Goal: Task Accomplishment & Management: Manage account settings

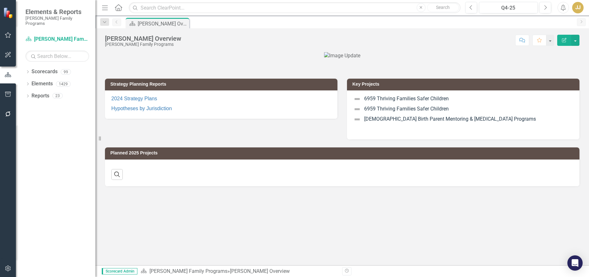
click at [28, 70] on icon at bounding box center [28, 71] width 2 height 3
click at [33, 81] on div "Dropdown" at bounding box center [31, 83] width 5 height 5
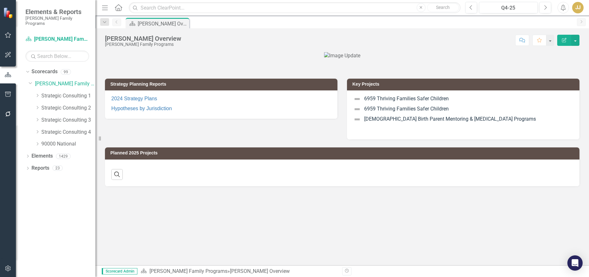
click at [37, 93] on icon "Dropdown" at bounding box center [37, 95] width 5 height 4
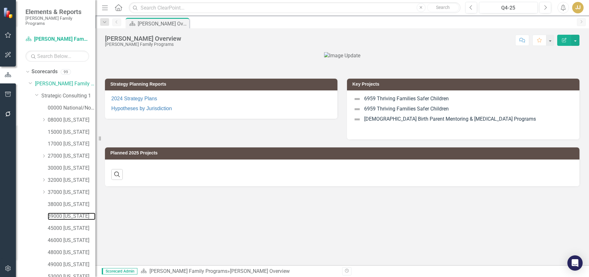
click at [69, 212] on link "39000 [US_STATE]" at bounding box center [72, 215] width 48 height 7
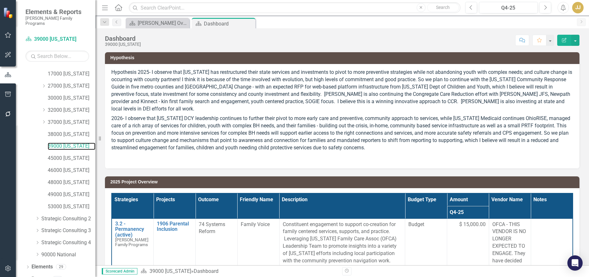
scroll to position [73, 0]
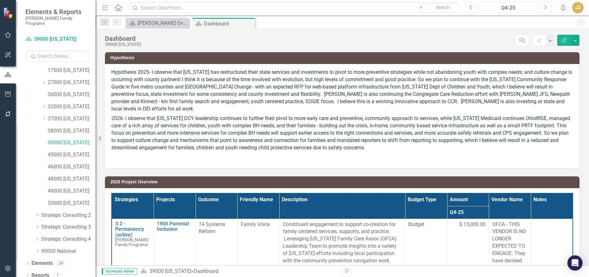
click at [505, 12] on button "Q4-25" at bounding box center [508, 7] width 59 height 11
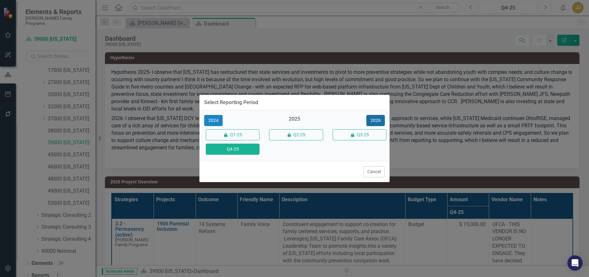
click at [376, 119] on button "2026" at bounding box center [375, 120] width 18 height 11
click at [235, 147] on button "Q4-26" at bounding box center [233, 148] width 54 height 11
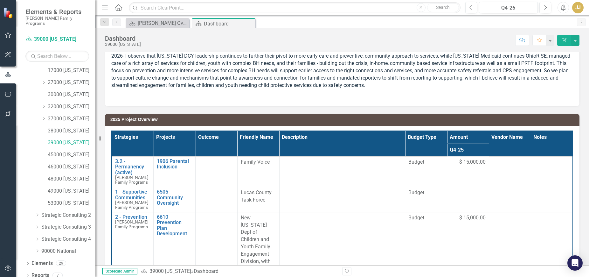
scroll to position [64, 0]
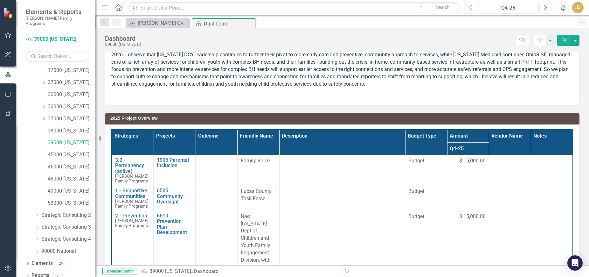
click at [27, 274] on icon "Dropdown" at bounding box center [27, 275] width 4 height 3
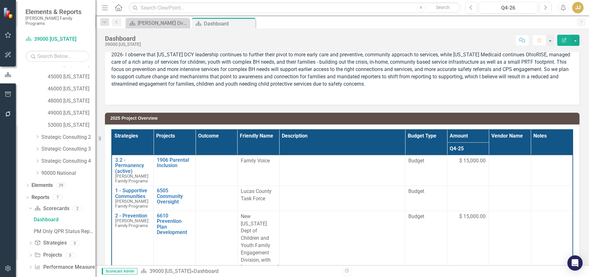
scroll to position [153, 0]
click at [29, 252] on icon "Dropdown" at bounding box center [30, 253] width 4 height 3
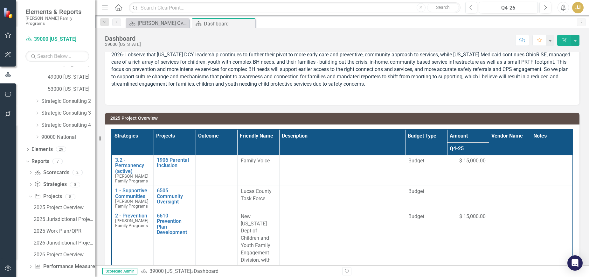
scroll to position [188, 0]
click at [68, 239] on div "2026 Jurisdictional Projects Assessment" at bounding box center [65, 242] width 62 height 6
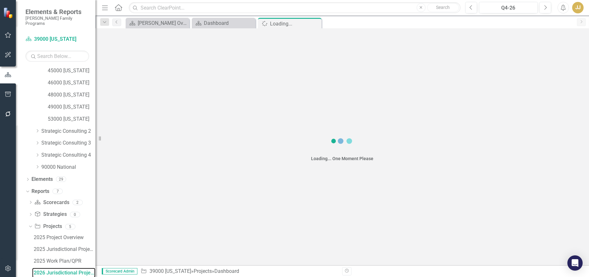
scroll to position [153, 0]
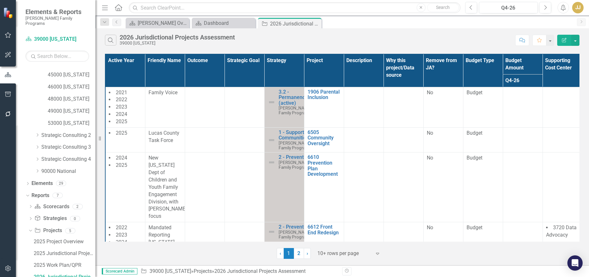
click at [336, 252] on div at bounding box center [344, 253] width 54 height 9
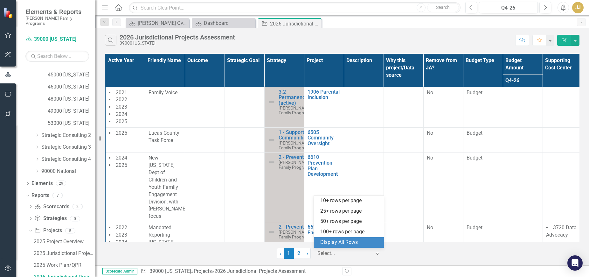
click at [337, 246] on div "Display All Rows" at bounding box center [349, 242] width 70 height 10
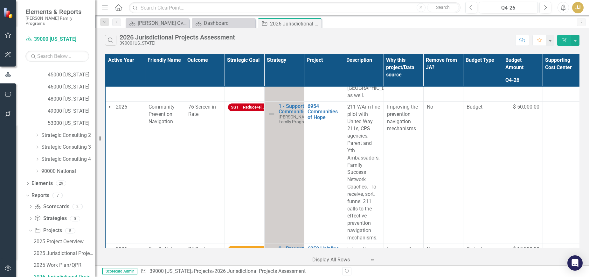
scroll to position [890, 0]
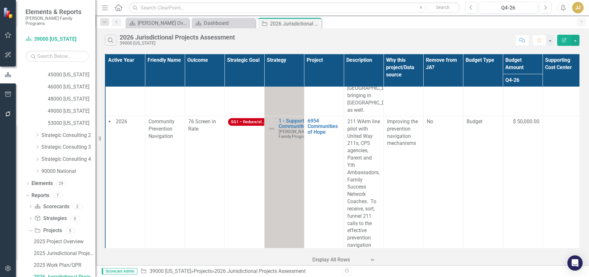
click at [388, 118] on p "Improving the prevention navigation mechanisms" at bounding box center [403, 132] width 33 height 29
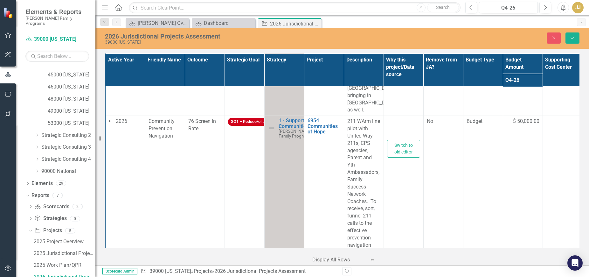
type textarea "<p>Improving the prevention navigation mechanisms</p>"
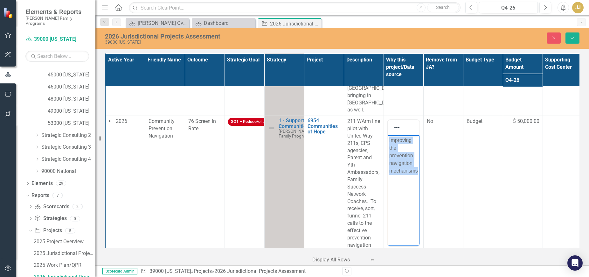
drag, startPoint x: 418, startPoint y: 170, endPoint x: 772, endPoint y: 259, distance: 365.6
click at [387, 142] on html "Improving the prevention navigation mechanisms" at bounding box center [403, 182] width 32 height 95
paste body "Rich Text Area. Press ALT-0 for help."
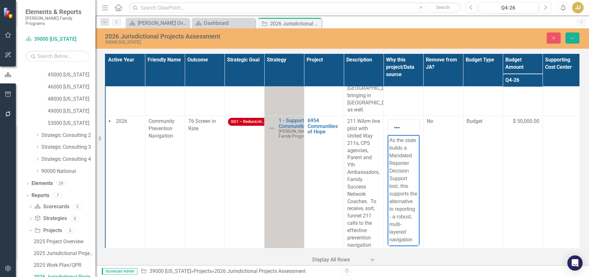
scroll to position [65, 0]
click at [573, 38] on icon "Save" at bounding box center [573, 38] width 6 height 4
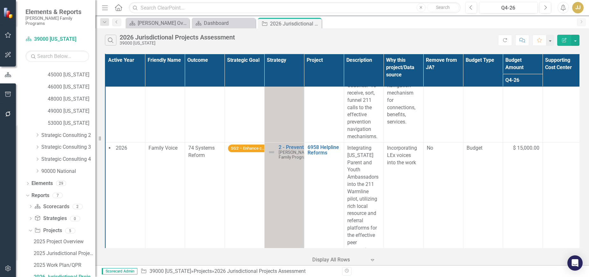
scroll to position [1020, 0]
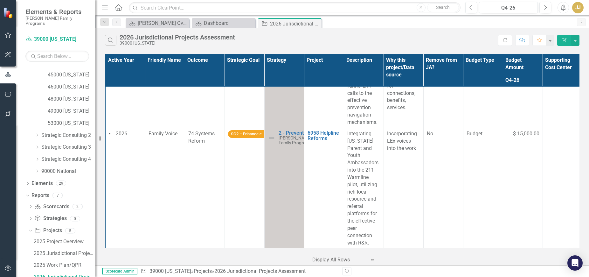
click at [405, 130] on p "Incorporating LEx voices into the work" at bounding box center [403, 141] width 33 height 22
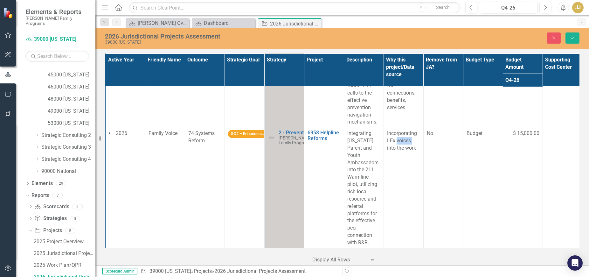
click at [405, 130] on p "Incorporating LEx voices into the work" at bounding box center [403, 141] width 33 height 22
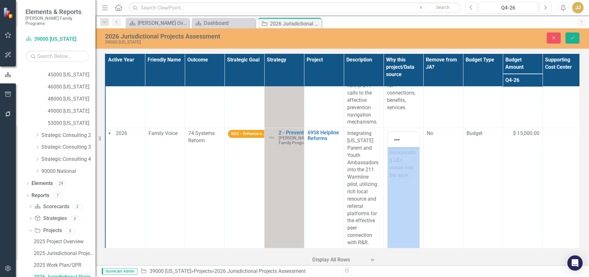
scroll to position [0, 0]
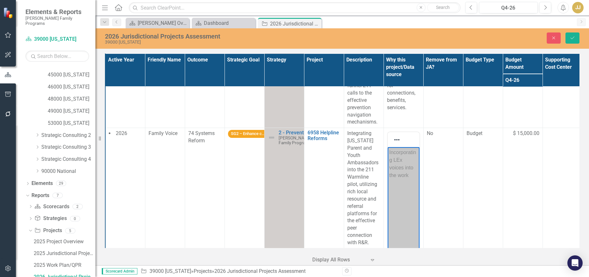
click at [406, 167] on p "Incorporating LEx voices into the work" at bounding box center [403, 164] width 29 height 31
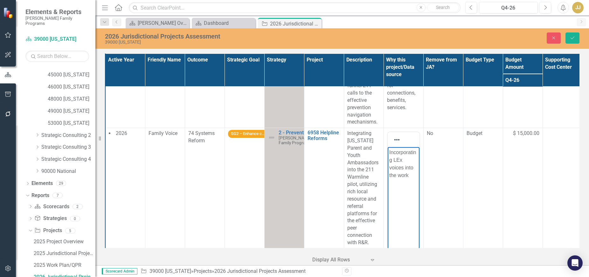
click at [404, 169] on p "Incorporating LEx voices into the work" at bounding box center [403, 164] width 29 height 31
click at [403, 170] on p "Incorporating LEx voices into the work" at bounding box center [403, 164] width 29 height 31
drag, startPoint x: 413, startPoint y: 177, endPoint x: 384, endPoint y: 153, distance: 37.7
click at [387, 153] on html "Incorporating LEx voices into the work" at bounding box center [403, 194] width 32 height 95
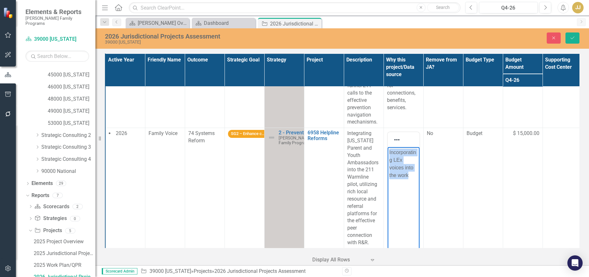
paste body "Rich Text Area. Press ALT-0 for help."
click at [573, 40] on icon "Save" at bounding box center [573, 38] width 6 height 4
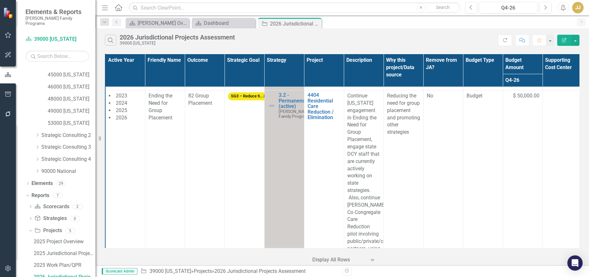
scroll to position [318, 0]
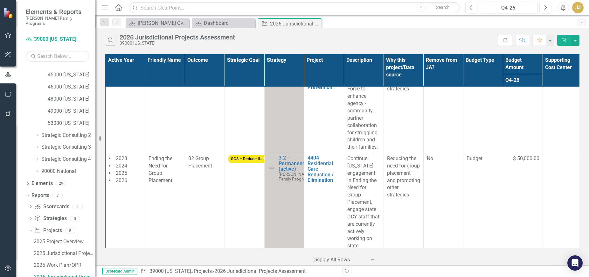
click at [392, 160] on p "Reducing the need for group placement and promoting other strategies" at bounding box center [403, 177] width 33 height 44
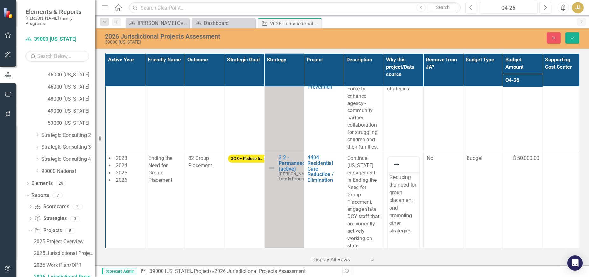
scroll to position [0, 0]
click at [397, 186] on p "Reducing the need for group placement and promoting other strategies" at bounding box center [403, 203] width 29 height 61
click at [399, 190] on p "Reducing the need for group placement and promoting other strategies" at bounding box center [403, 203] width 29 height 61
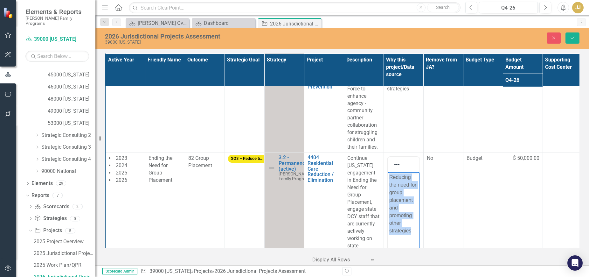
click at [399, 190] on p "Reducing the need for group placement and promoting other strategies" at bounding box center [403, 203] width 29 height 61
paste body "Rich Text Area. Press ALT-0 for help."
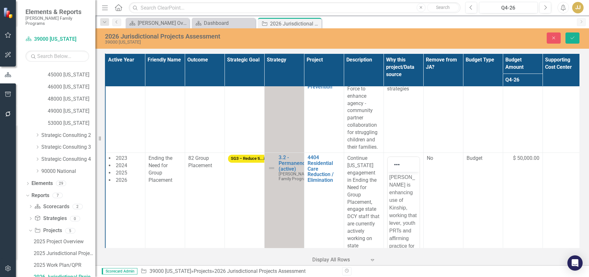
click at [570, 38] on icon "Save" at bounding box center [573, 38] width 6 height 4
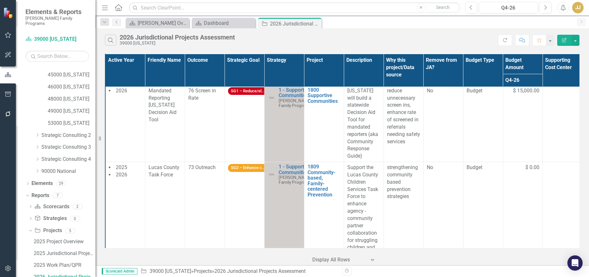
scroll to position [223, 0]
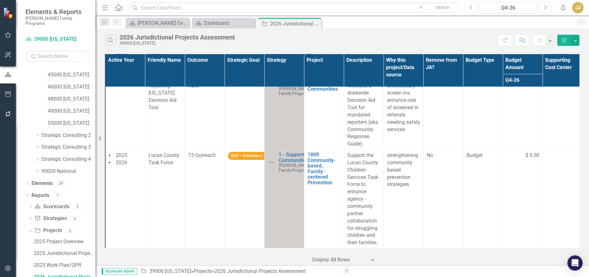
click at [391, 154] on p "strengthening community based prevention strategies" at bounding box center [403, 170] width 33 height 36
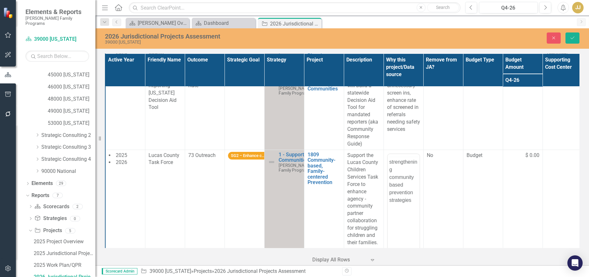
scroll to position [0, 0]
click at [400, 176] on p "strengthening community based prevention strategies" at bounding box center [403, 193] width 29 height 46
paste body "Rich Text Area. Press ALT-0 for help."
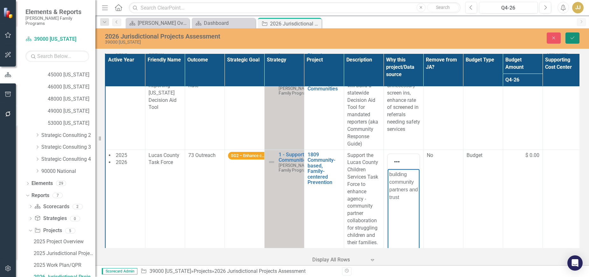
click at [573, 40] on icon "Save" at bounding box center [573, 38] width 6 height 4
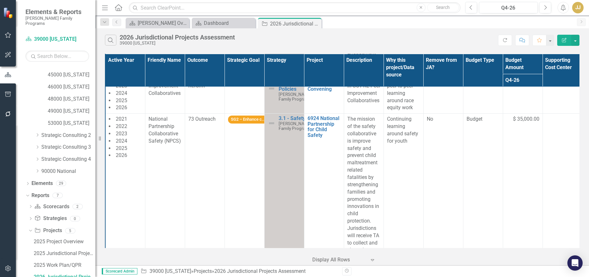
scroll to position [575, 0]
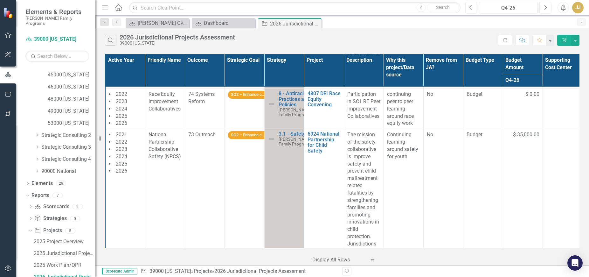
click at [401, 131] on p "Continuing learning around safety for youth" at bounding box center [403, 145] width 33 height 29
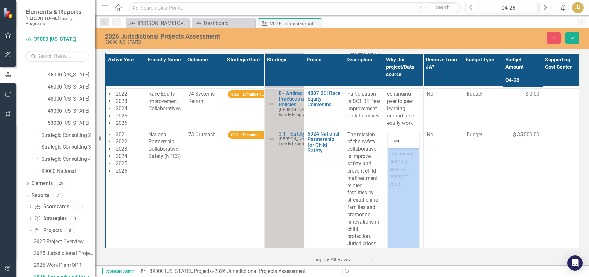
scroll to position [0, 0]
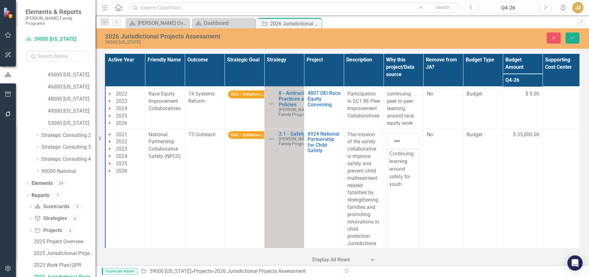
click at [398, 169] on p "Continuing learning around safety for youth" at bounding box center [403, 168] width 29 height 38
paste body "Rich Text Area. Press ALT-0 for help."
click at [571, 38] on icon "Save" at bounding box center [573, 38] width 6 height 4
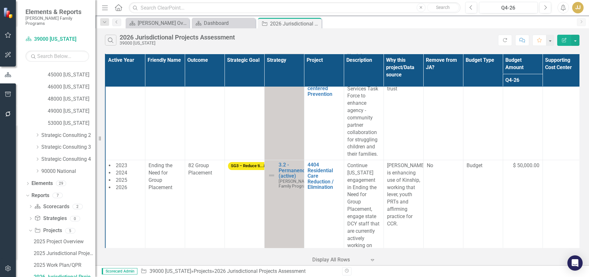
scroll to position [318, 0]
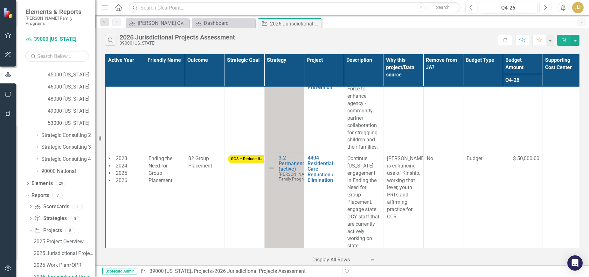
click at [201, 155] on span "82 Group Placement" at bounding box center [200, 161] width 24 height 13
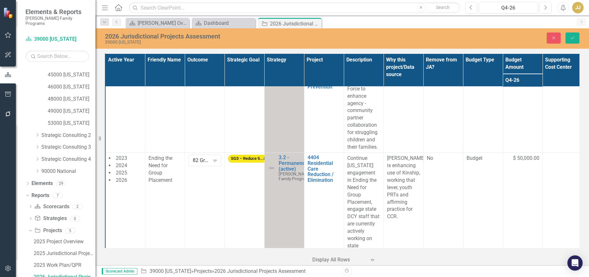
click at [207, 157] on div "82 Group Placement" at bounding box center [201, 160] width 17 height 7
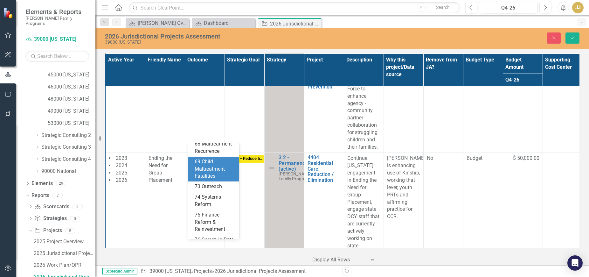
scroll to position [64, 0]
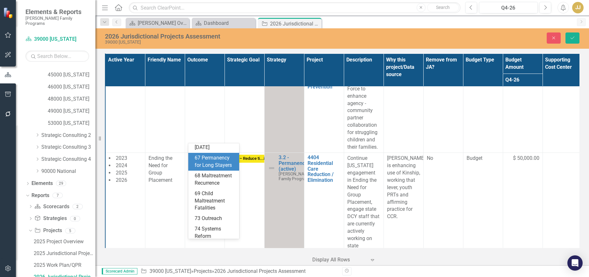
click at [217, 169] on div "67 Permanency for Long Stayers" at bounding box center [215, 161] width 41 height 15
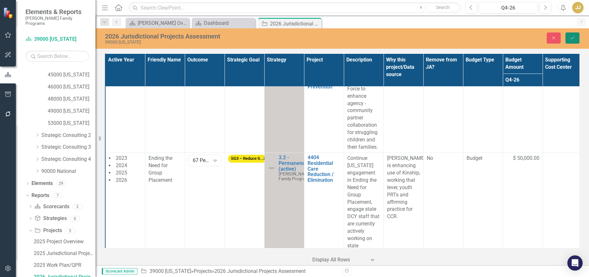
click at [569, 39] on button "Save" at bounding box center [572, 37] width 14 height 11
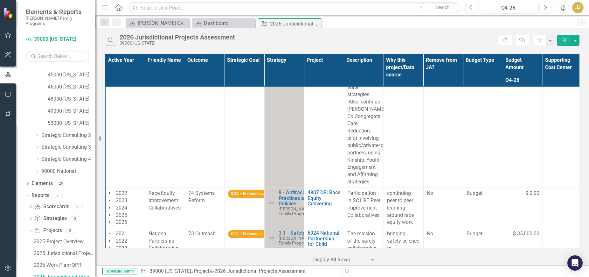
scroll to position [477, 0]
click at [29, 182] on icon "Dropdown" at bounding box center [27, 183] width 4 height 3
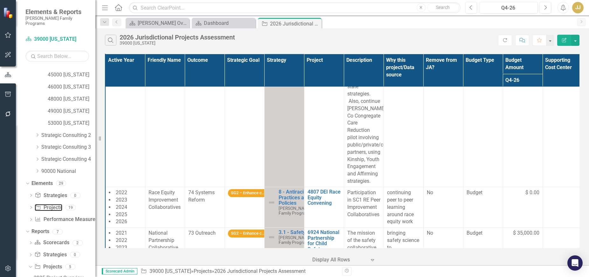
click at [53, 204] on link "Project Projects" at bounding box center [48, 207] width 27 height 7
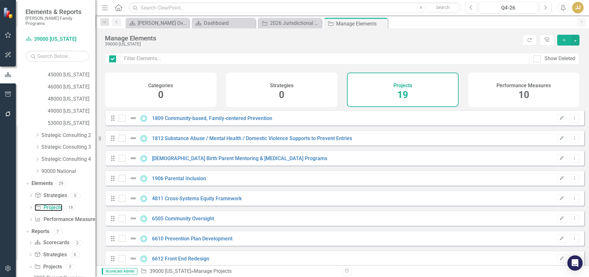
checkbox input "false"
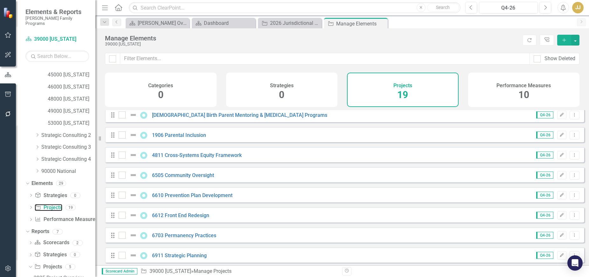
scroll to position [32, 0]
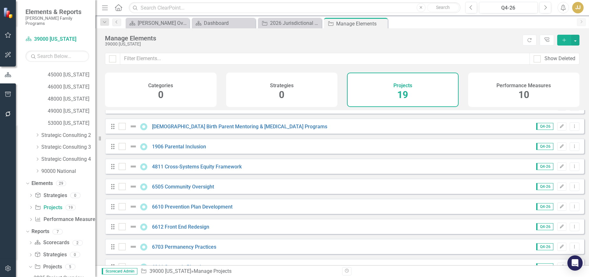
click at [563, 41] on icon "Add" at bounding box center [564, 40] width 6 height 4
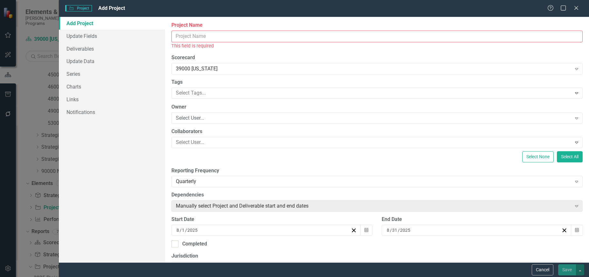
click at [207, 38] on input "Project Name" at bounding box center [376, 37] width 411 height 12
click at [236, 38] on input "Project Name" at bounding box center [376, 37] width 411 height 12
paste input "bringing safety science to [PERSON_NAME]; building safety in community"
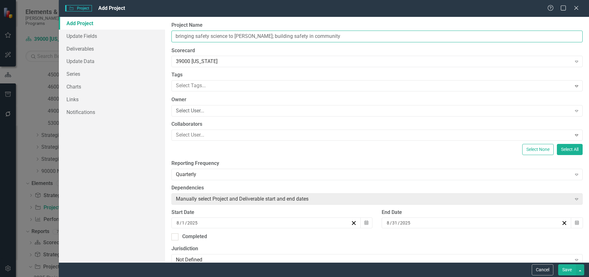
type input "bringing safety science to [PERSON_NAME]; building safety in community"
click at [199, 87] on div at bounding box center [372, 85] width 398 height 9
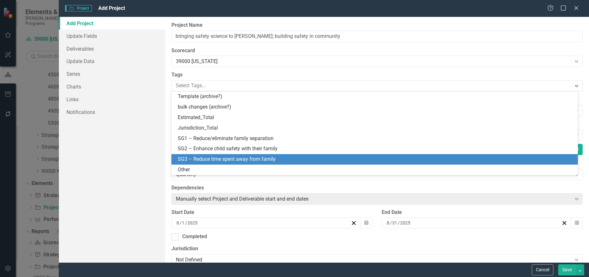
click at [210, 156] on span "SG3 – Reduce time spent away from family" at bounding box center [227, 159] width 98 height 6
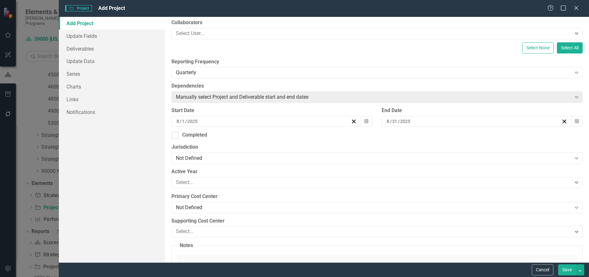
scroll to position [127, 0]
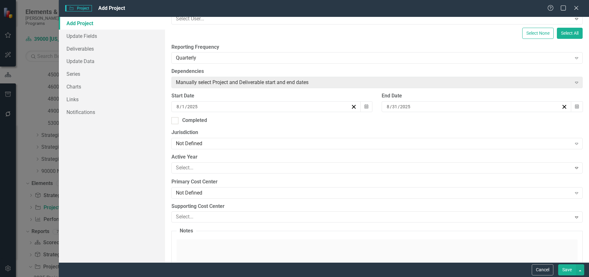
click at [210, 149] on div "Not Defined Expand" at bounding box center [376, 143] width 411 height 11
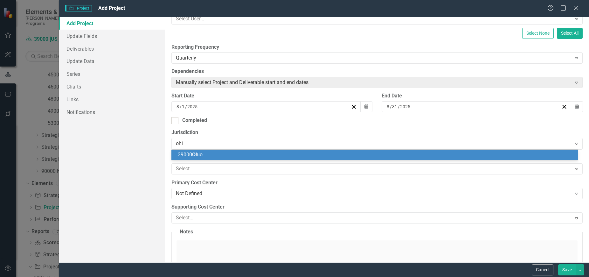
type input "ohio"
click at [216, 152] on div "39000 Ohio" at bounding box center [376, 154] width 396 height 7
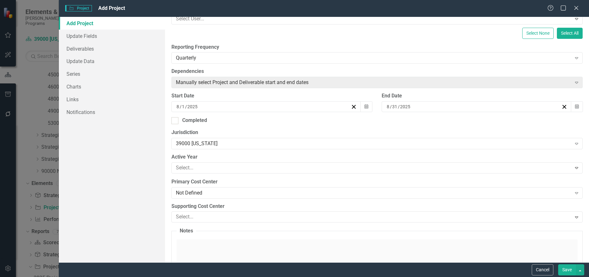
click at [200, 169] on div at bounding box center [372, 167] width 398 height 9
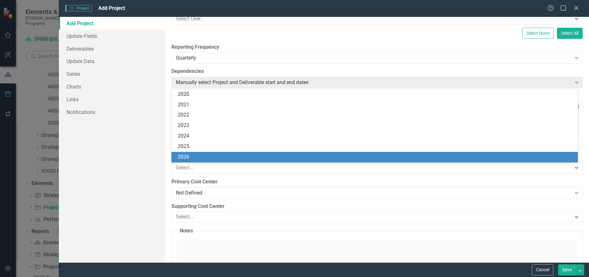
click at [204, 157] on div "2026" at bounding box center [376, 156] width 396 height 7
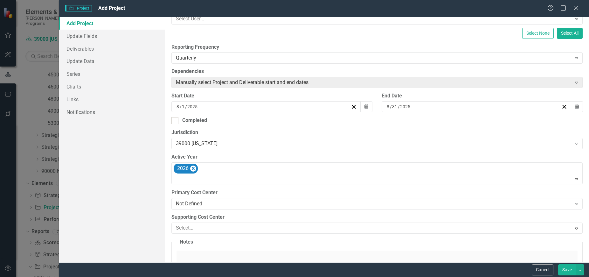
click at [197, 201] on div "Not Defined" at bounding box center [374, 203] width 396 height 7
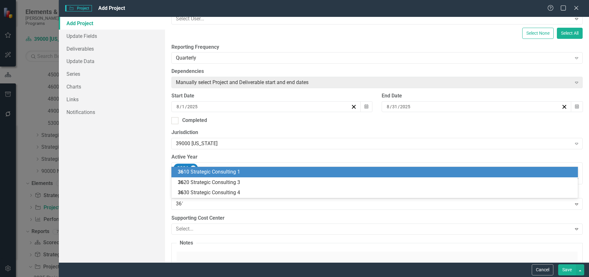
type input "3610"
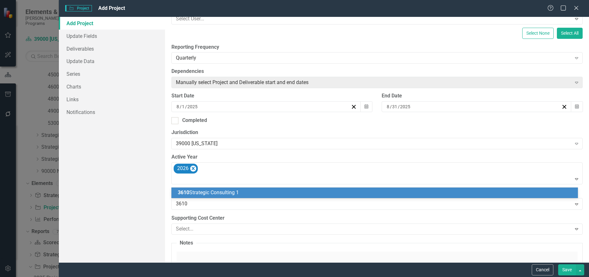
click at [208, 190] on span "3610 Strategic Consulting 1" at bounding box center [208, 192] width 61 height 6
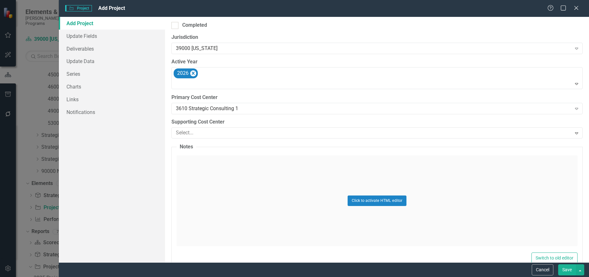
scroll to position [223, 0]
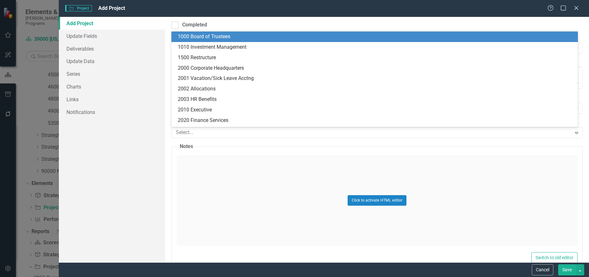
click at [214, 133] on div at bounding box center [372, 132] width 398 height 9
type input "s"
type input "dat"
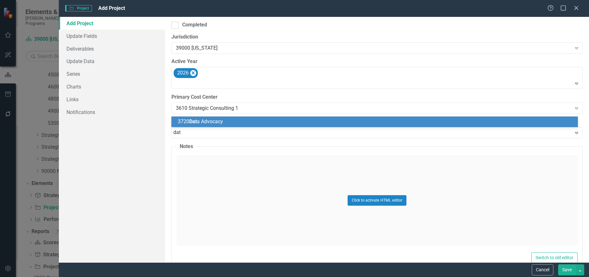
click at [225, 121] on div "3720 Dat a Advocacy" at bounding box center [376, 121] width 396 height 7
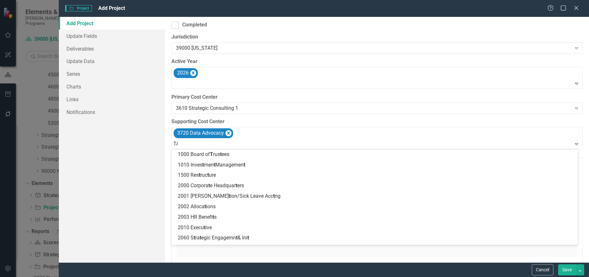
type input "TAU"
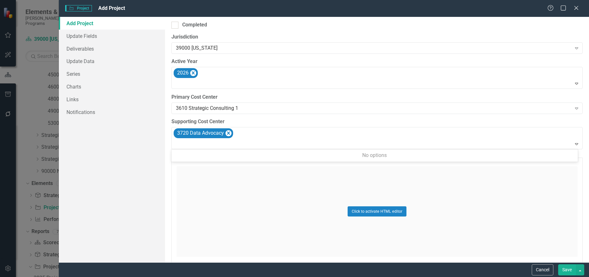
click at [198, 148] on div at bounding box center [377, 144] width 408 height 9
click at [187, 145] on div at bounding box center [377, 144] width 408 height 9
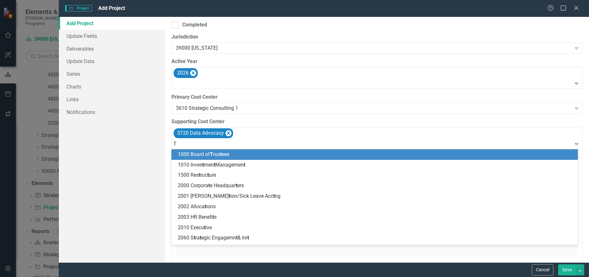
type input "TA"
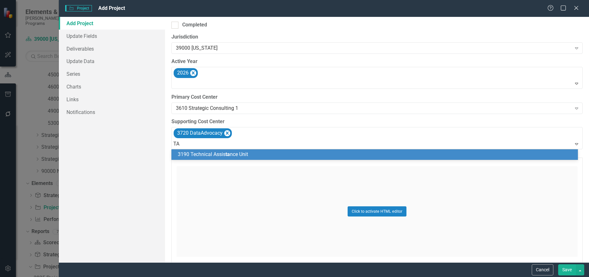
click at [208, 152] on span "3190 Technical Assis ta nce Unit" at bounding box center [213, 154] width 70 height 6
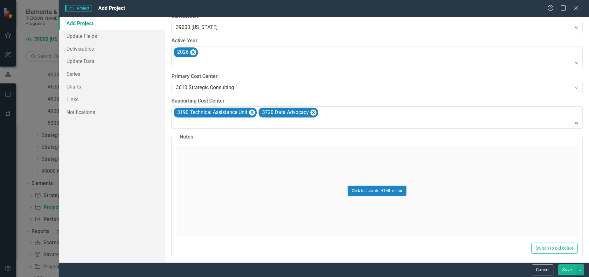
scroll to position [254, 0]
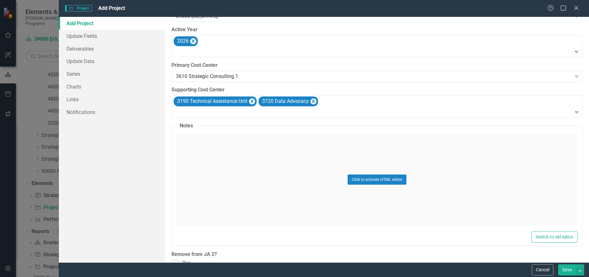
click at [569, 270] on button "Save" at bounding box center [567, 269] width 18 height 11
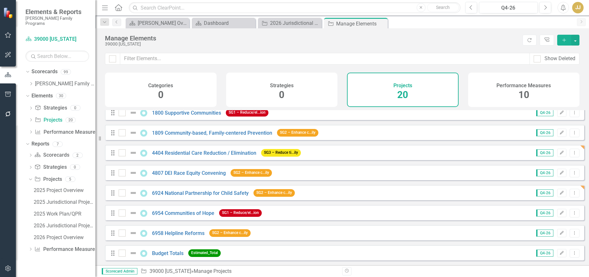
scroll to position [251, 0]
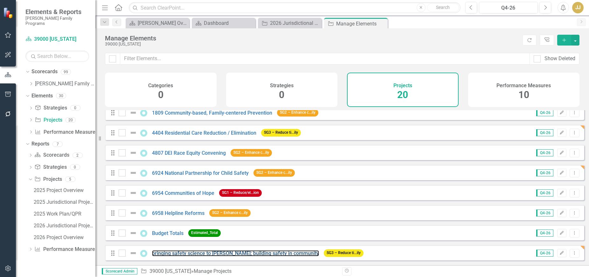
click at [169, 254] on link "bringing safety science to [PERSON_NAME]; building safety in community" at bounding box center [235, 253] width 167 height 6
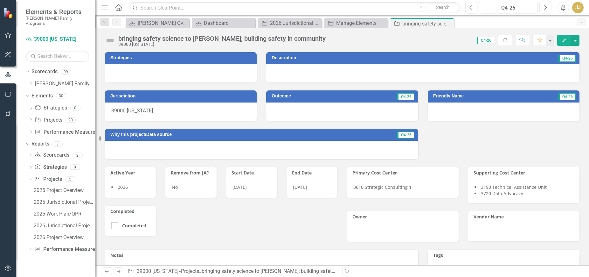
click at [211, 39] on div "bringing safety science to [PERSON_NAME]; building safety in community" at bounding box center [221, 38] width 207 height 7
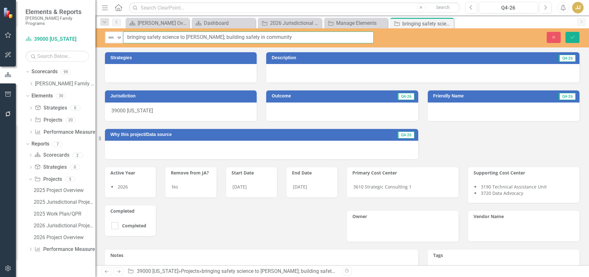
click at [172, 35] on input "bringing safety science to [PERSON_NAME]; building safety in community" at bounding box center [248, 37] width 251 height 12
paste input "4404 Residential Care Reduction / Elimination"
type input "4404 Residential Care Reduction / Elimination"
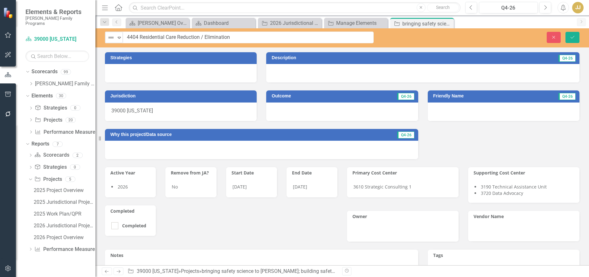
click at [183, 73] on div at bounding box center [181, 73] width 152 height 18
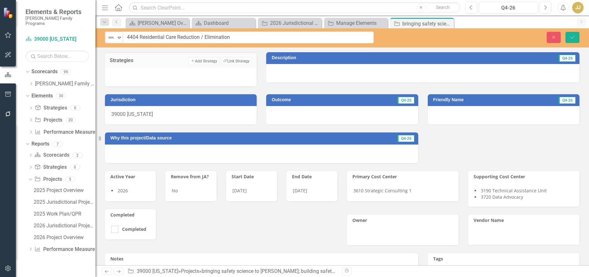
click at [232, 61] on button "Link Tag Link Strategy" at bounding box center [236, 61] width 31 height 8
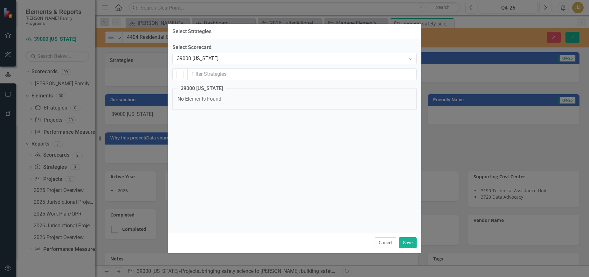
click at [220, 58] on div "39000 [US_STATE]" at bounding box center [291, 58] width 229 height 7
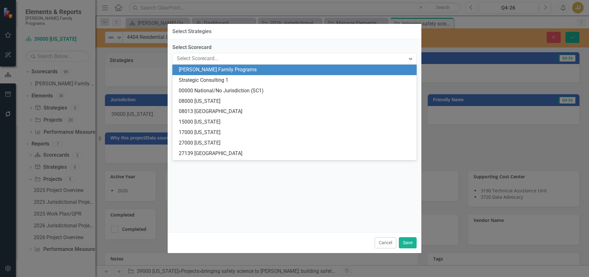
click at [211, 73] on div "[PERSON_NAME] Family Programs" at bounding box center [296, 69] width 234 height 7
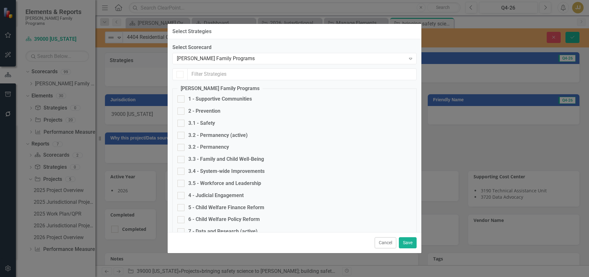
checkbox input "false"
click at [206, 136] on div "3.2 - Permanency (active)" at bounding box center [217, 135] width 59 height 7
click at [182, 136] on input "3.2 - Permanency (active)" at bounding box center [179, 134] width 4 height 4
checkbox input "true"
click at [409, 241] on button "Save" at bounding box center [408, 242] width 18 height 11
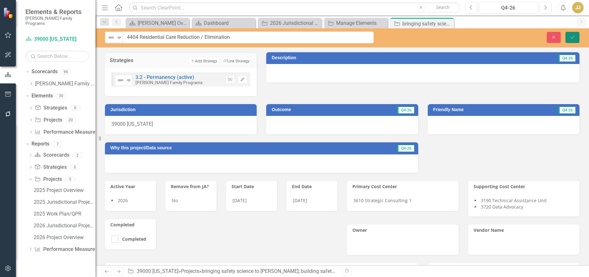
click at [577, 37] on button "Save" at bounding box center [572, 37] width 14 height 11
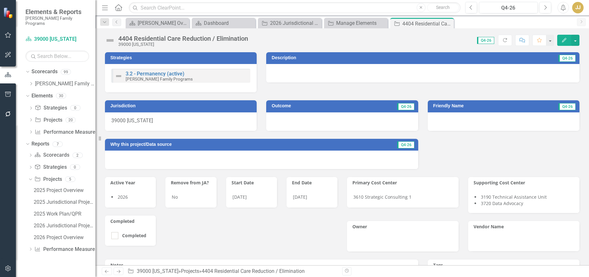
click at [0, 0] on icon "Close" at bounding box center [0, 0] width 0 height 0
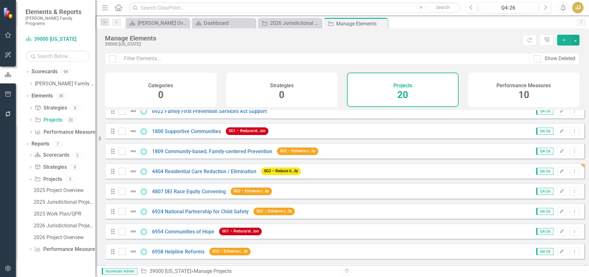
scroll to position [251, 0]
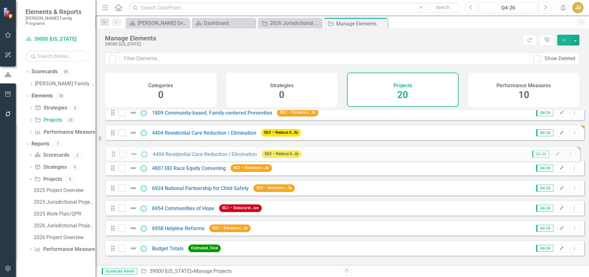
drag, startPoint x: 111, startPoint y: 253, endPoint x: 112, endPoint y: 154, distance: 98.9
click at [112, 154] on div "Drag 1809 Community-based, Family-centered Prevention Q4-26 Edit Dropdown Menu …" at bounding box center [344, 62] width 479 height 396
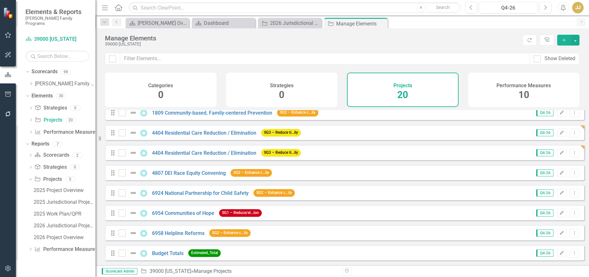
click at [565, 40] on icon "Add" at bounding box center [564, 40] width 6 height 4
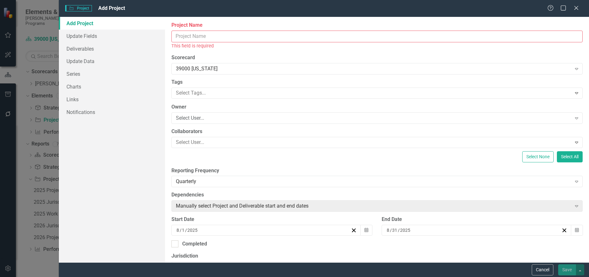
click at [575, 7] on icon at bounding box center [576, 8] width 4 height 4
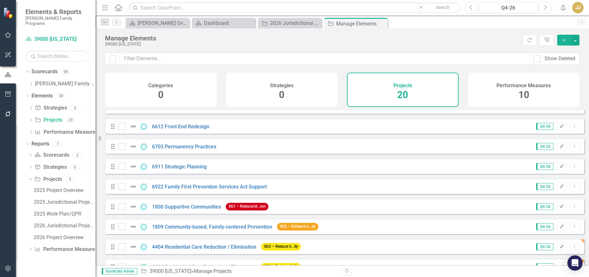
scroll to position [123, 0]
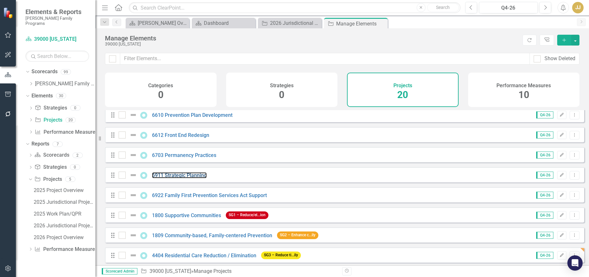
click at [181, 178] on link "6911 Strategic Planning" at bounding box center [179, 175] width 55 height 6
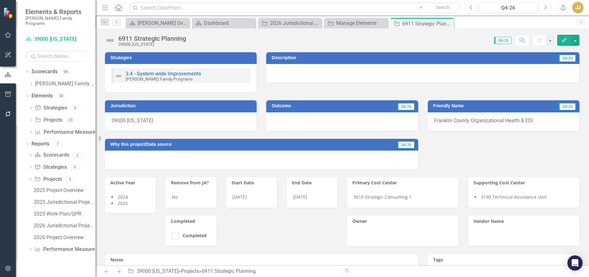
click at [134, 195] on li "2024" at bounding box center [130, 197] width 38 height 6
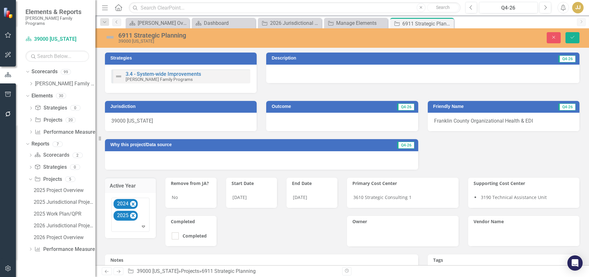
click at [142, 227] on icon at bounding box center [143, 226] width 3 height 2
click at [139, 196] on div "2026" at bounding box center [136, 192] width 51 height 10
click at [474, 121] on span "Franklin County Organizational Health & EDI" at bounding box center [483, 121] width 99 height 6
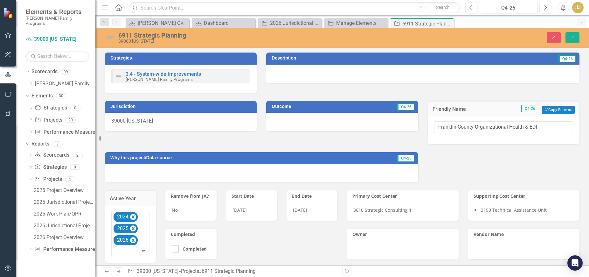
click at [484, 126] on input "Franklin County Organizational Health & EDI" at bounding box center [503, 127] width 139 height 12
click at [489, 128] on input "Franklin County Organizational Health & EDI" at bounding box center [503, 127] width 139 height 12
drag, startPoint x: 437, startPoint y: 125, endPoint x: 433, endPoint y: 126, distance: 4.2
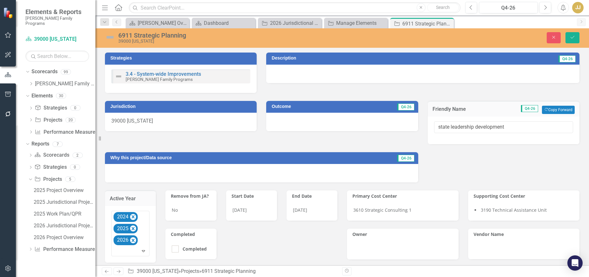
click at [434, 126] on input "state leadership development" at bounding box center [503, 127] width 139 height 12
drag, startPoint x: 450, startPoint y: 125, endPoint x: 447, endPoint y: 127, distance: 3.7
click at [447, 127] on input "State leadership development" at bounding box center [503, 127] width 139 height 12
click at [475, 125] on input "State Leadership development" at bounding box center [503, 127] width 139 height 12
type input "State Leadership Development"
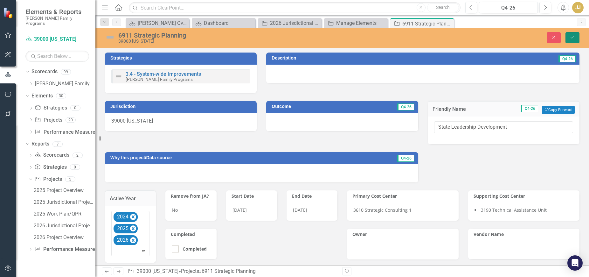
click at [571, 34] on button "Save" at bounding box center [572, 37] width 14 height 11
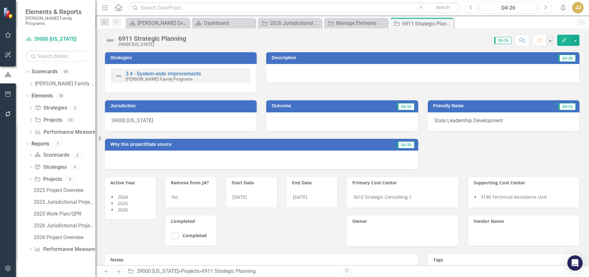
click at [0, 0] on icon "Close" at bounding box center [0, 0] width 0 height 0
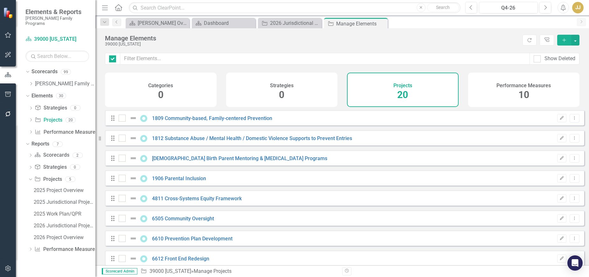
checkbox input "false"
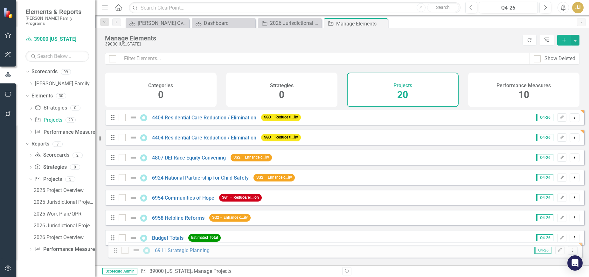
scroll to position [251, 0]
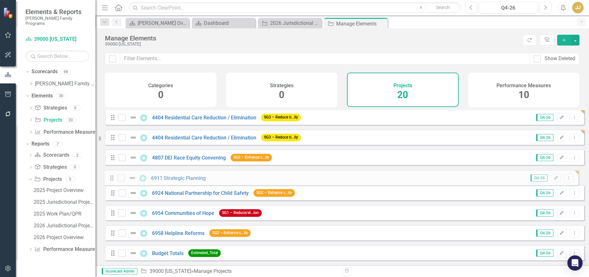
drag, startPoint x: 112, startPoint y: 209, endPoint x: 111, endPoint y: 179, distance: 29.9
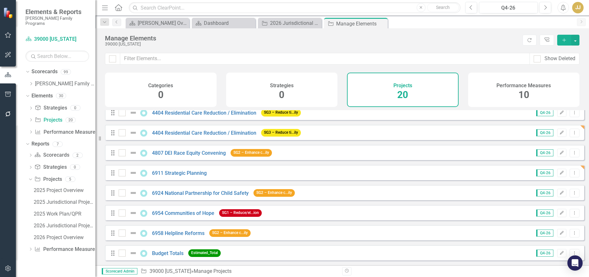
click at [0, 0] on icon "Close" at bounding box center [0, 0] width 0 height 0
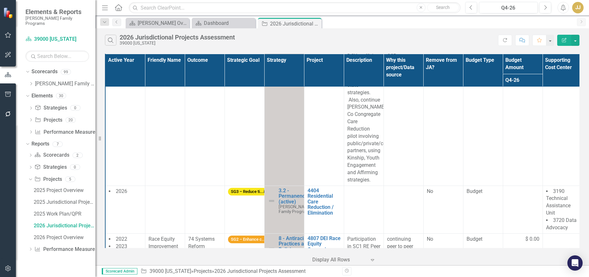
scroll to position [477, 0]
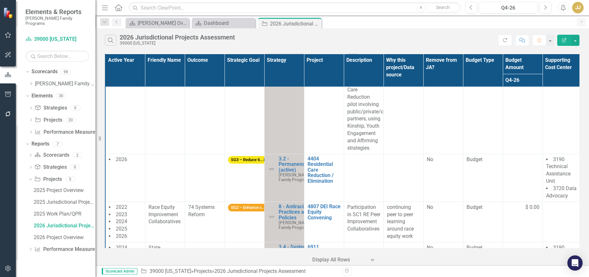
click at [152, 159] on td at bounding box center [165, 178] width 40 height 48
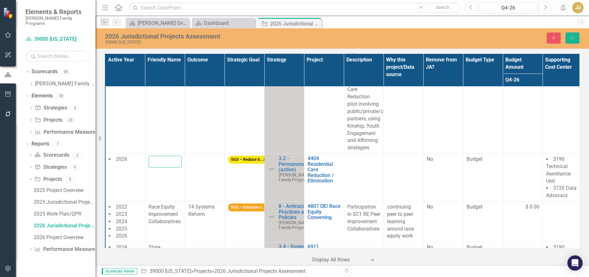
click at [169, 156] on input "text" at bounding box center [165, 162] width 33 height 12
paste input "Ending the Need for Group Placement State Engagement"
type input "Ending the Need for Group Placement State Engagement"
click at [213, 154] on td at bounding box center [205, 178] width 40 height 48
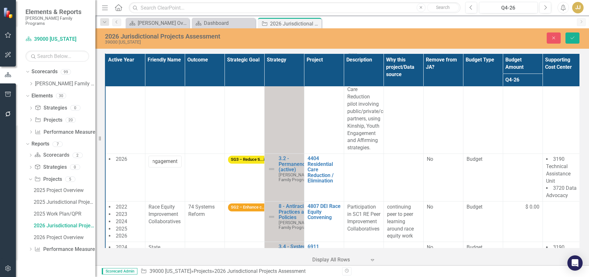
scroll to position [0, 0]
click at [213, 154] on td at bounding box center [205, 178] width 40 height 48
click at [204, 158] on div "Not Defined" at bounding box center [201, 161] width 17 height 7
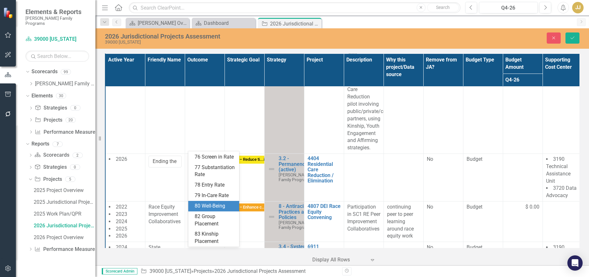
scroll to position [223, 0]
click at [208, 217] on div "82 Group Placement" at bounding box center [215, 220] width 41 height 15
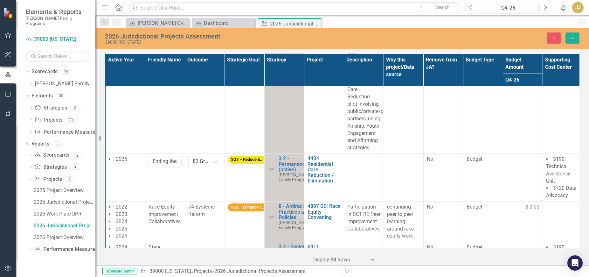
click at [368, 160] on td at bounding box center [364, 178] width 40 height 48
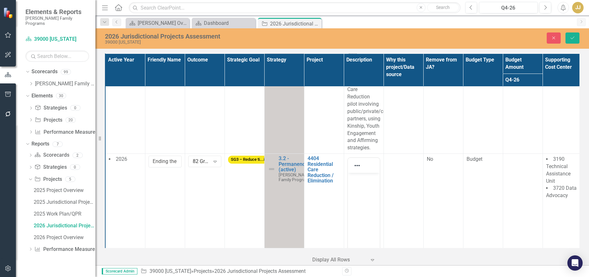
scroll to position [0, 0]
click at [349, 190] on body "Rich Text Area. Press ALT-0 for help." at bounding box center [364, 220] width 32 height 95
click at [361, 190] on body "Rich Text Area. Press ALT-0 for help." at bounding box center [364, 220] width 32 height 95
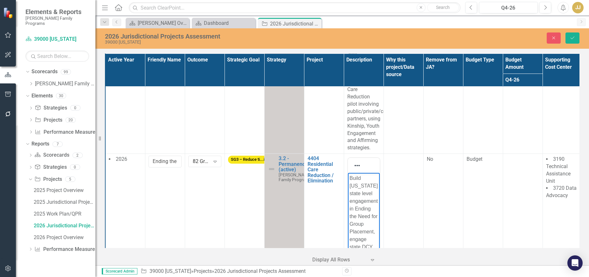
scroll to position [57, 0]
click at [396, 168] on td at bounding box center [404, 245] width 40 height 183
drag, startPoint x: 401, startPoint y: 180, endPoint x: 390, endPoint y: 182, distance: 11.6
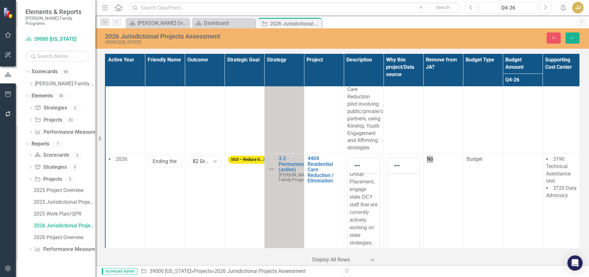
click at [401, 180] on p "Rich Text Area. Press ALT-0 for help." at bounding box center [403, 178] width 29 height 8
click at [414, 199] on body "Rich Text Area. Press ALT-0 for help." at bounding box center [403, 220] width 32 height 95
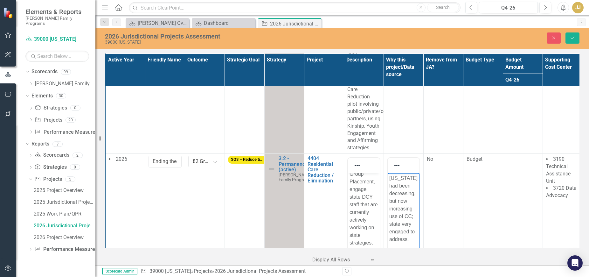
click at [525, 160] on td at bounding box center [523, 245] width 40 height 183
click at [520, 156] on input "number" at bounding box center [522, 162] width 33 height 12
type input "30000"
click at [486, 172] on td "Budget" at bounding box center [483, 245] width 40 height 183
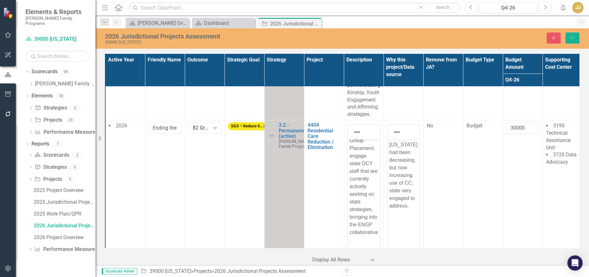
scroll to position [509, 0]
click at [571, 39] on icon "Save" at bounding box center [573, 38] width 6 height 4
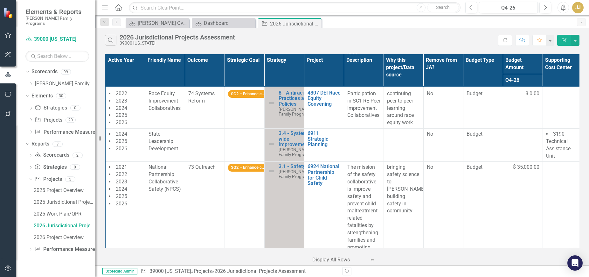
scroll to position [668, 0]
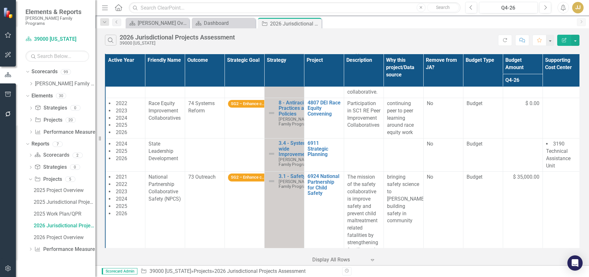
click at [202, 138] on td at bounding box center [205, 154] width 40 height 33
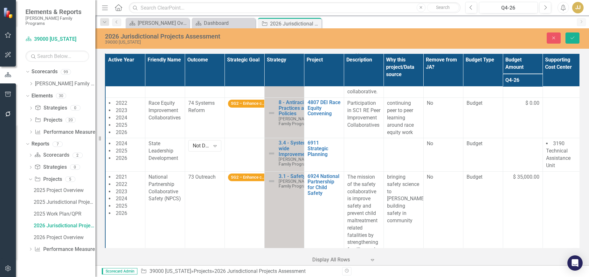
click at [218, 143] on icon "Expand" at bounding box center [215, 145] width 6 height 5
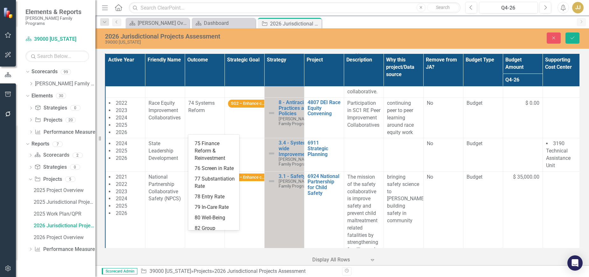
scroll to position [159, 0]
click at [214, 136] on div "74 Systems Reform" at bounding box center [215, 129] width 41 height 15
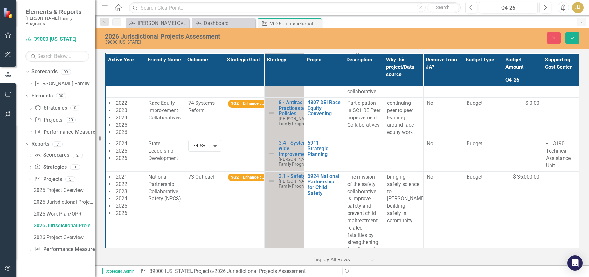
click at [240, 138] on td at bounding box center [245, 154] width 40 height 33
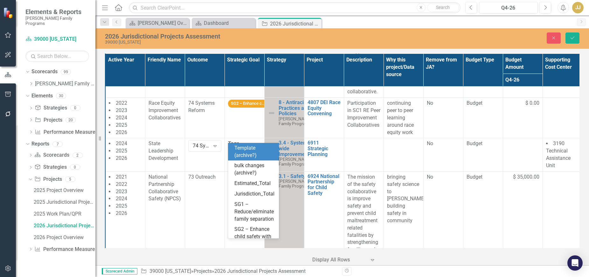
click at [251, 149] on div "Expand" at bounding box center [254, 154] width 11 height 10
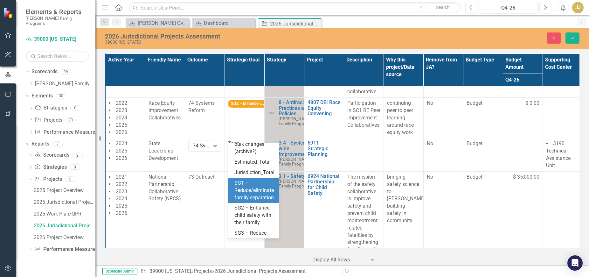
scroll to position [32, 0]
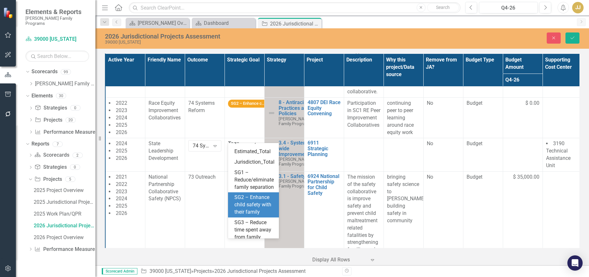
click at [252, 215] on span "SG2 – Enhance child safety with their family" at bounding box center [252, 204] width 37 height 21
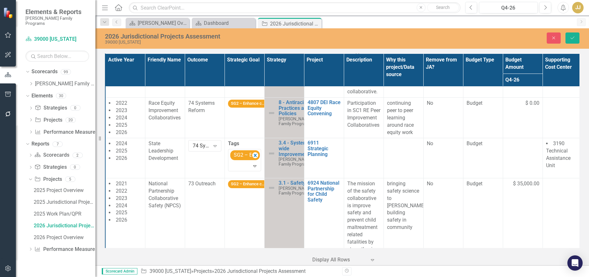
click at [357, 144] on td at bounding box center [364, 158] width 40 height 40
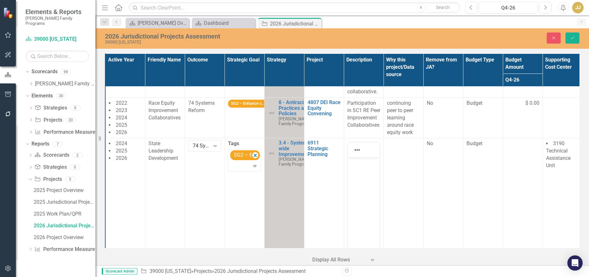
scroll to position [0, 0]
click at [368, 172] on body "Rich Text Area. Press ALT-0 for help." at bounding box center [364, 204] width 32 height 95
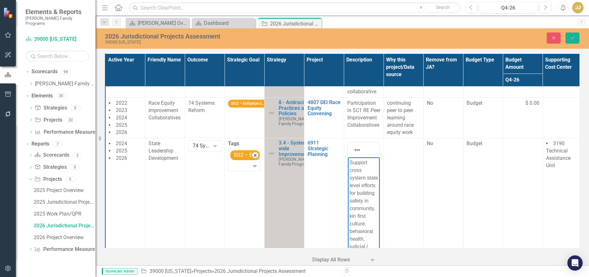
scroll to position [4, 0]
click at [395, 150] on td at bounding box center [404, 229] width 40 height 183
click at [404, 165] on p "Rich Text Area. Press ALT-0 for help." at bounding box center [403, 163] width 29 height 8
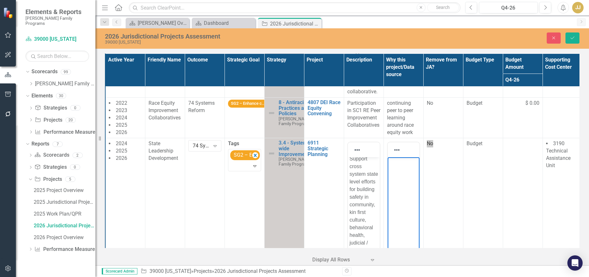
click at [402, 189] on body "Rich Text Area. Press ALT-0 for help." at bounding box center [403, 204] width 32 height 95
click at [502, 139] on td "Budget" at bounding box center [483, 229] width 40 height 183
click at [503, 139] on tr "2024 2025 2026 State Leadership Development 74 Systems Reform Expand Tags SG2 –…" at bounding box center [363, 229] width 517 height 183
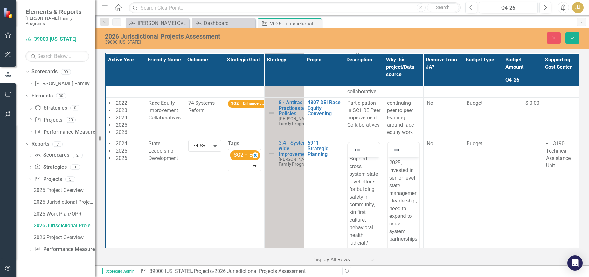
click at [522, 138] on td at bounding box center [523, 229] width 40 height 183
click at [518, 140] on input "number" at bounding box center [522, 146] width 33 height 12
type input "20000"
click at [525, 152] on td "20000" at bounding box center [523, 229] width 40 height 183
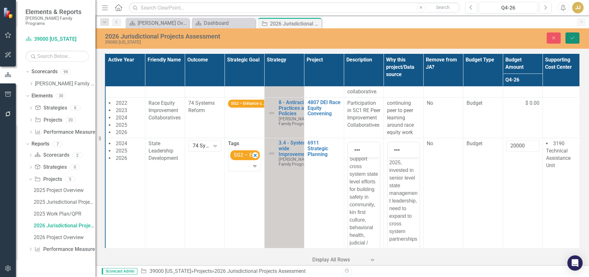
click at [571, 40] on button "Save" at bounding box center [572, 37] width 14 height 11
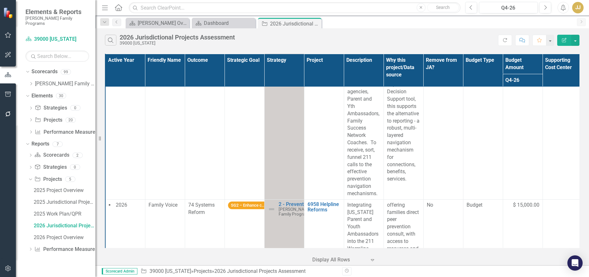
scroll to position [1145, 0]
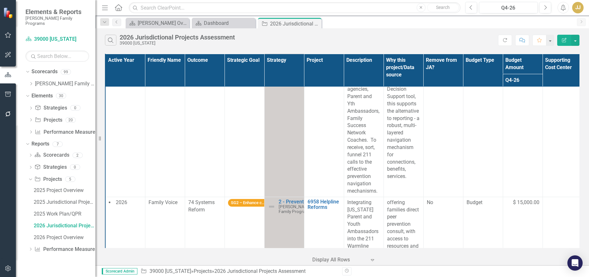
click at [516, 199] on span "$ 15,000.00" at bounding box center [526, 202] width 26 height 7
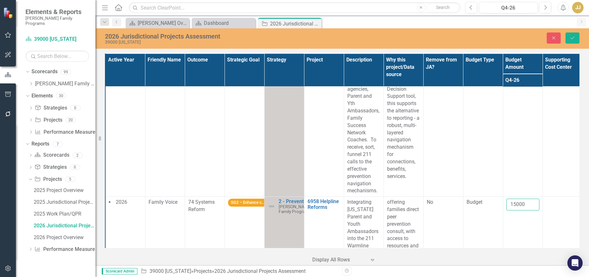
click at [526, 198] on input "15000" at bounding box center [522, 204] width 33 height 12
click at [523, 198] on input "15000" at bounding box center [522, 204] width 33 height 12
drag, startPoint x: 525, startPoint y: 179, endPoint x: 499, endPoint y: 182, distance: 26.9
click at [499, 197] on tr "2026 Family Voice 74 Systems Reform SG2 – Enhance c...ily 2 - Prevention Casey …" at bounding box center [363, 257] width 517 height 121
type input "0"
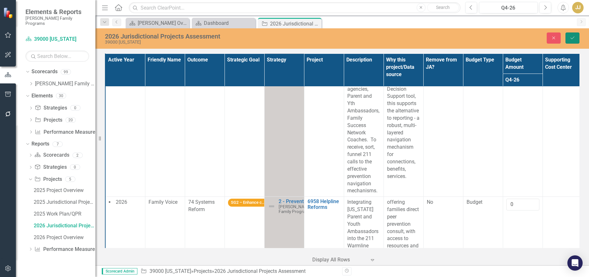
click at [573, 37] on icon "Save" at bounding box center [573, 38] width 6 height 4
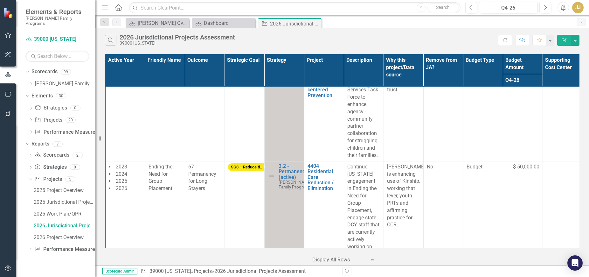
scroll to position [318, 0]
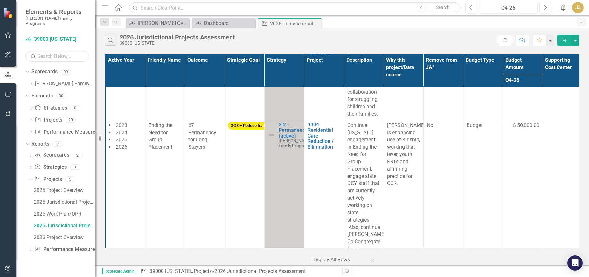
click at [162, 122] on div "Ending the Need for Group Placement" at bounding box center [165, 136] width 33 height 29
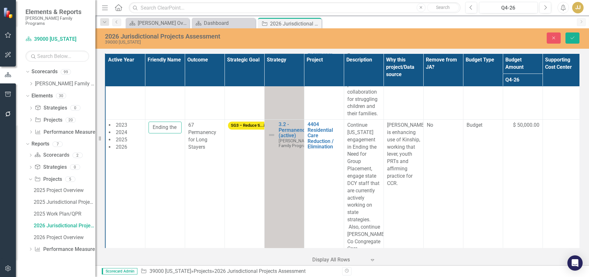
click at [152, 121] on input "Ending the Need for Group Placement" at bounding box center [165, 127] width 33 height 12
type input "Hamilton Ending the Need for Group Placement"
click at [525, 121] on span "$ 50,000.00" at bounding box center [526, 124] width 26 height 7
drag, startPoint x: 526, startPoint y: 102, endPoint x: 508, endPoint y: 102, distance: 18.1
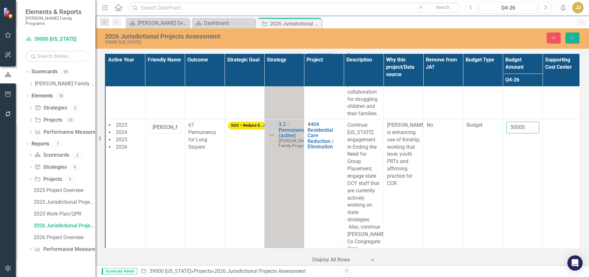
click at [508, 121] on input "50000" at bounding box center [522, 127] width 33 height 12
type input "30000"
click at [575, 37] on button "Save" at bounding box center [572, 37] width 14 height 11
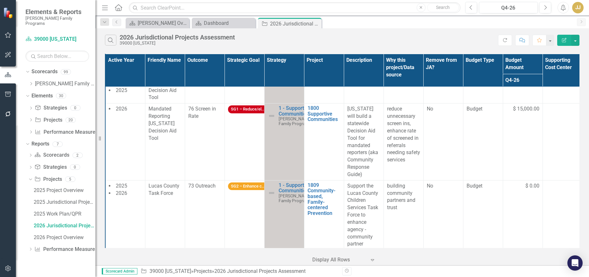
scroll to position [127, 0]
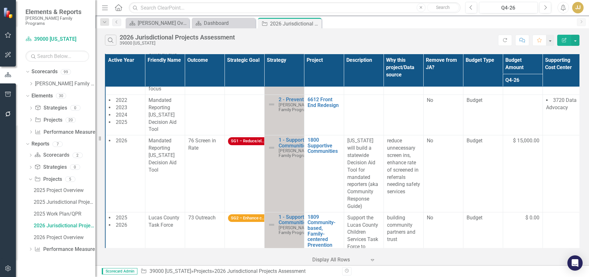
click at [532, 137] on span "$ 15,000.00" at bounding box center [526, 140] width 26 height 7
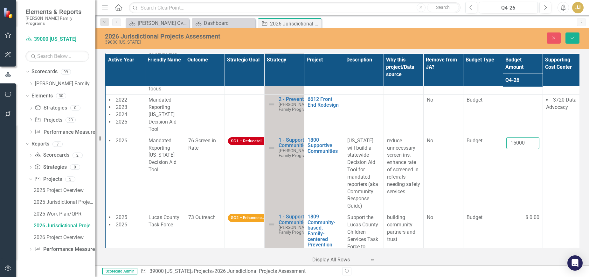
click at [522, 137] on input "15000" at bounding box center [522, 143] width 33 height 12
drag, startPoint x: 511, startPoint y: 126, endPoint x: 491, endPoint y: 127, distance: 19.7
click at [491, 135] on tr "2026 Mandated Reporting Ohio Decision Aid Tool 76 Screen in Rate SG1 – Reduce/e…" at bounding box center [363, 173] width 517 height 77
type input "0"
click at [566, 41] on button "Save" at bounding box center [572, 37] width 14 height 11
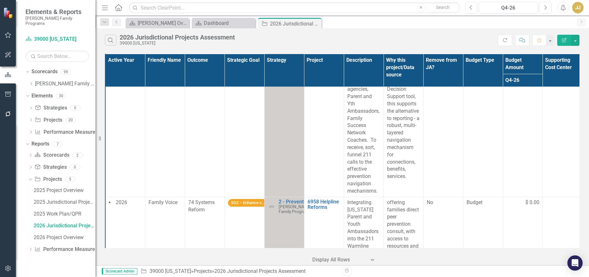
scroll to position [1206, 0]
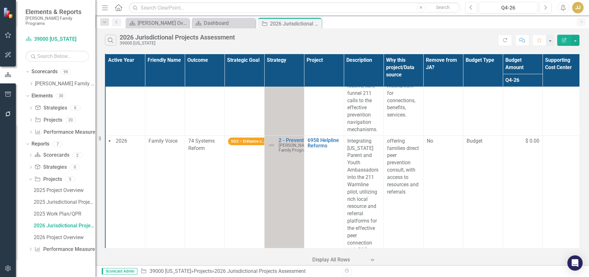
click at [0, 0] on icon "Close" at bounding box center [0, 0] width 0 height 0
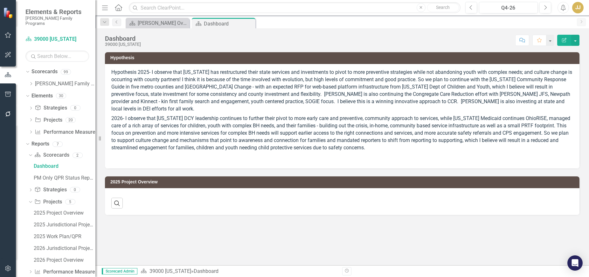
click at [0, 0] on icon "Close" at bounding box center [0, 0] width 0 height 0
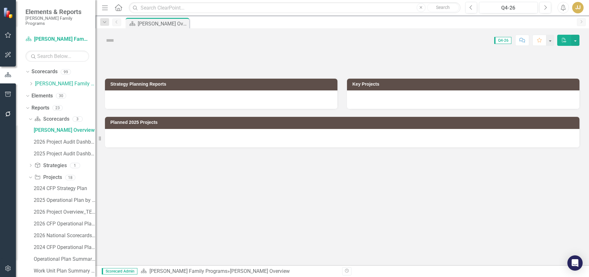
click at [159, 25] on div "Casey Overview" at bounding box center [163, 24] width 50 height 8
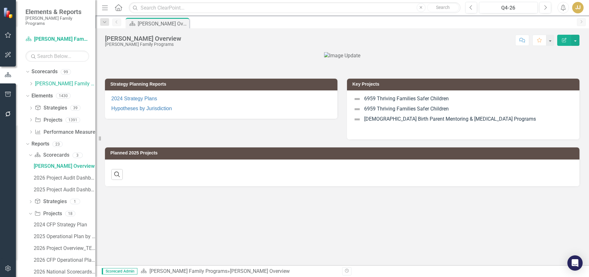
click at [32, 82] on icon at bounding box center [32, 83] width 2 height 3
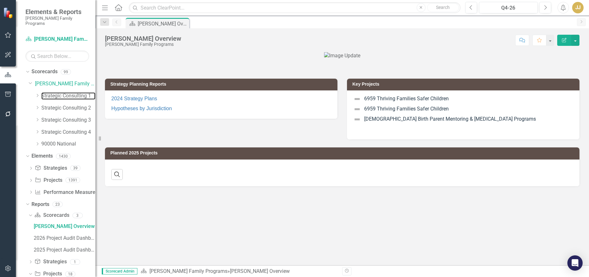
click at [53, 92] on link "Strategic Consulting 1" at bounding box center [68, 95] width 54 height 7
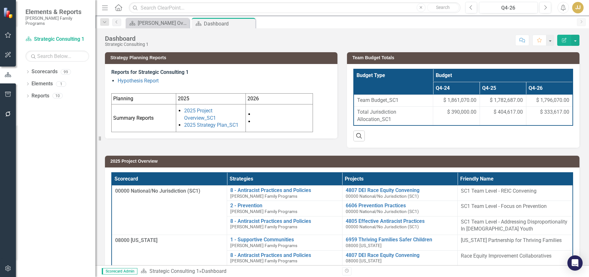
click at [27, 71] on icon "Dropdown" at bounding box center [27, 72] width 4 height 3
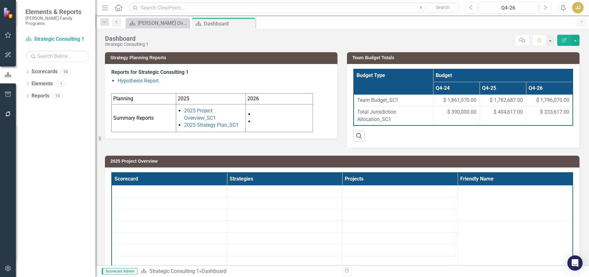
click at [27, 71] on icon "Dropdown" at bounding box center [27, 72] width 4 height 3
click at [29, 82] on icon "Dropdown" at bounding box center [31, 84] width 5 height 4
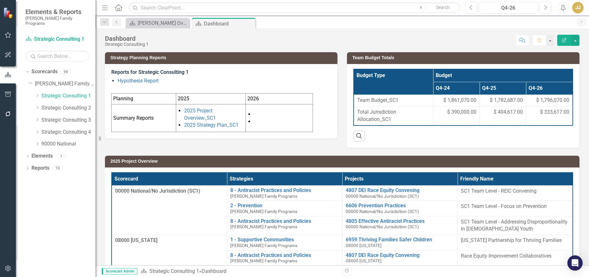
click at [38, 93] on icon "Dropdown" at bounding box center [37, 95] width 5 height 4
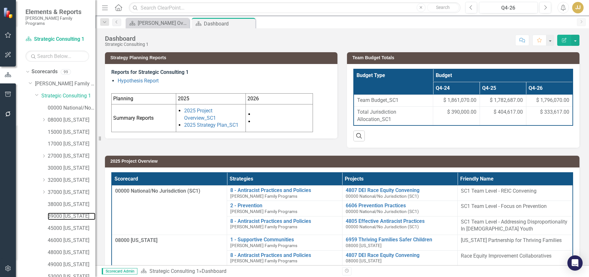
click at [68, 212] on link "39000 [US_STATE]" at bounding box center [72, 215] width 48 height 7
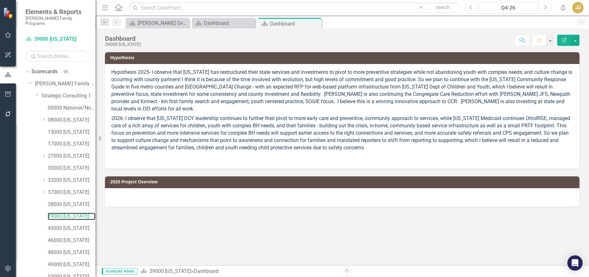
scroll to position [73, 0]
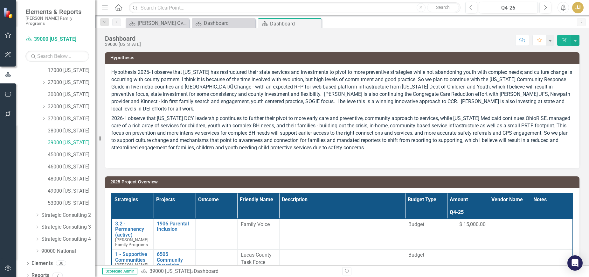
click at [28, 273] on icon at bounding box center [28, 274] width 2 height 3
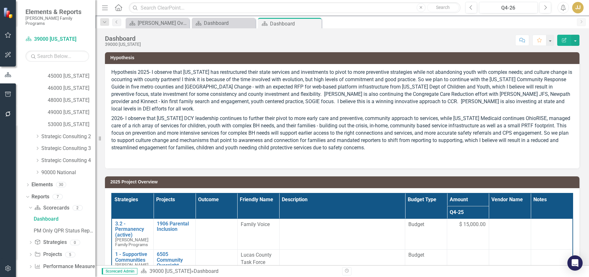
scroll to position [153, 0]
click at [31, 252] on icon "Dropdown" at bounding box center [30, 253] width 4 height 3
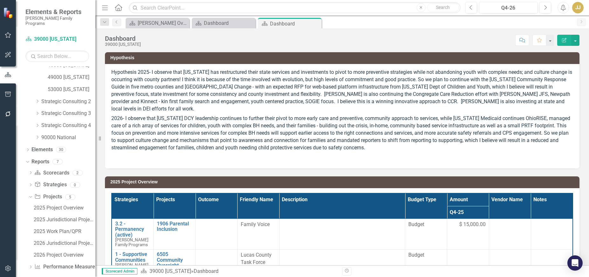
scroll to position [188, 0]
click at [67, 239] on div "2026 Jurisdictional Projects Assessment" at bounding box center [65, 242] width 62 height 6
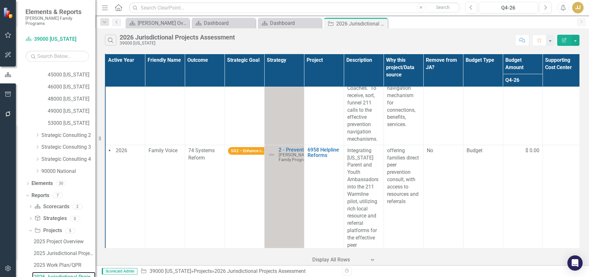
scroll to position [1206, 0]
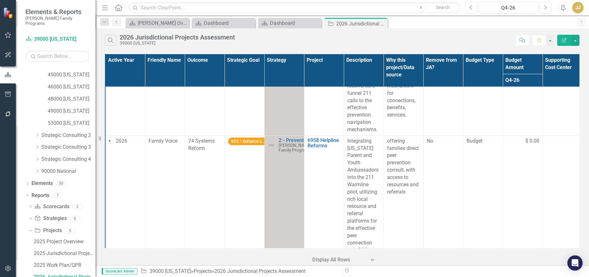
click at [0, 0] on icon "Close" at bounding box center [0, 0] width 0 height 0
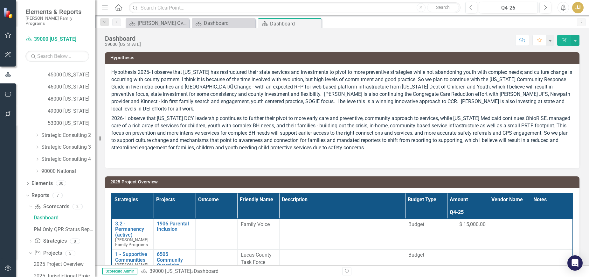
scroll to position [94, 0]
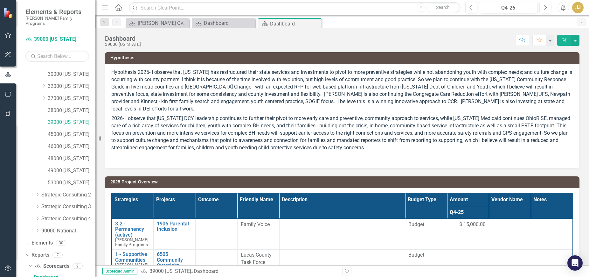
click at [0, 0] on icon "Close" at bounding box center [0, 0] width 0 height 0
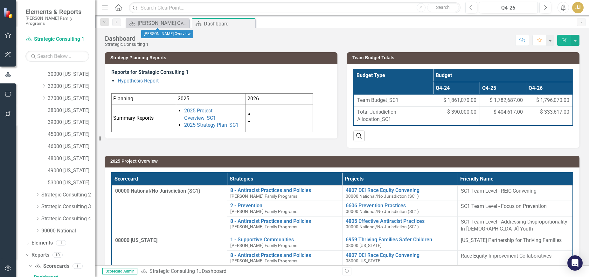
click at [0, 0] on icon "Close" at bounding box center [0, 0] width 0 height 0
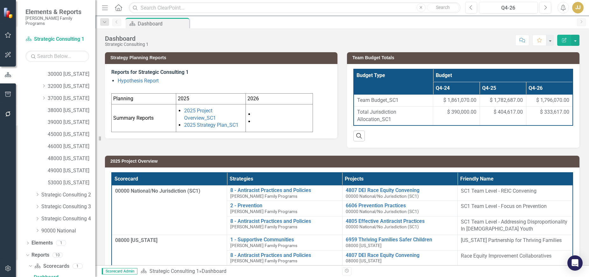
click at [0, 0] on icon "Pin" at bounding box center [0, 0] width 0 height 0
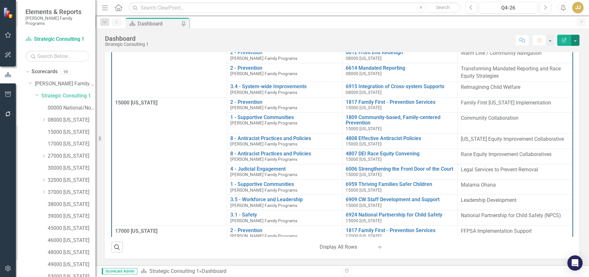
click at [576, 40] on button "button" at bounding box center [575, 40] width 8 height 11
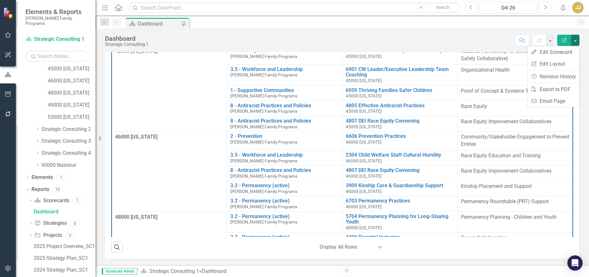
scroll to position [246, 0]
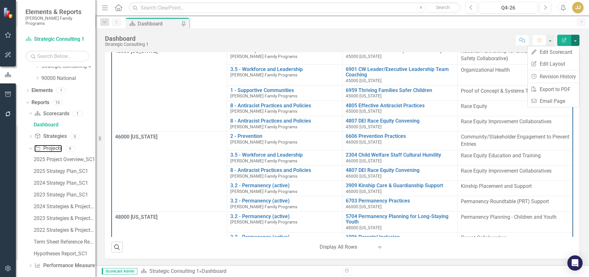
click at [52, 145] on link "Project Projects" at bounding box center [47, 148] width 27 height 7
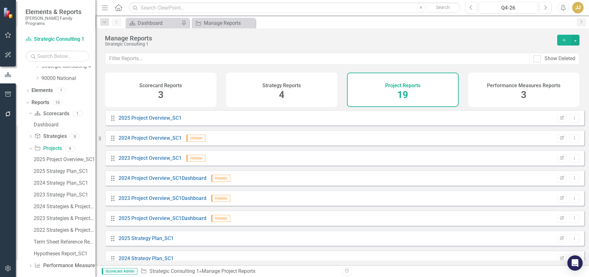
click at [564, 42] on icon "button" at bounding box center [563, 39] width 3 height 3
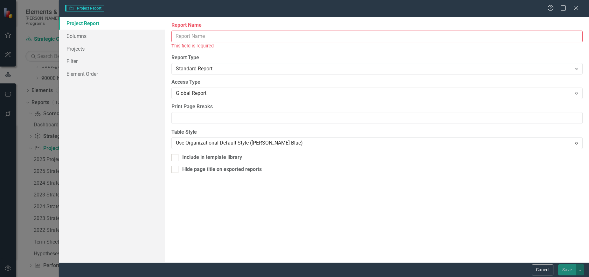
click at [577, 6] on icon "Close" at bounding box center [576, 7] width 6 height 5
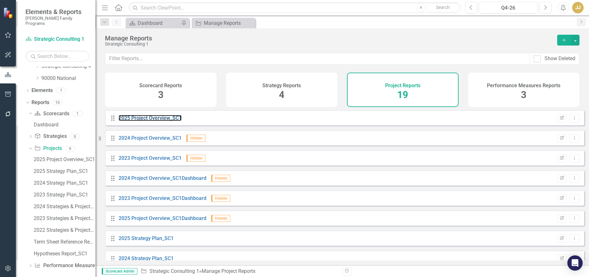
click at [162, 121] on link "2025 Project Overview_SC1" at bounding box center [150, 118] width 63 height 6
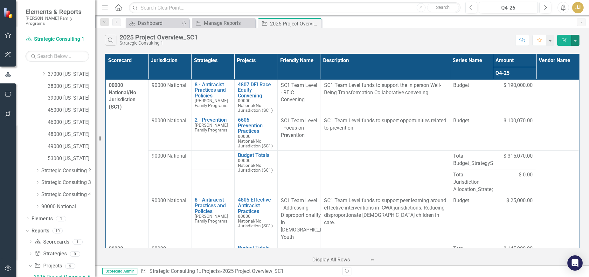
click at [576, 40] on button "button" at bounding box center [575, 40] width 8 height 11
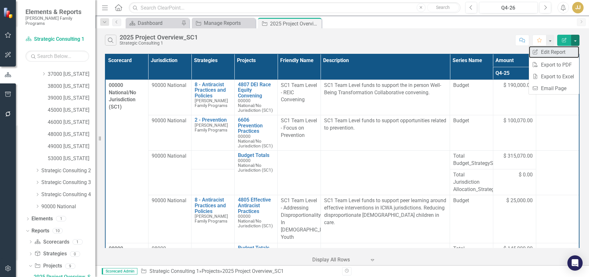
click at [569, 50] on link "Edit Report Edit Report" at bounding box center [554, 52] width 50 height 12
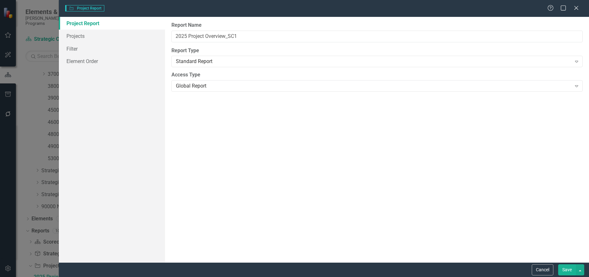
type input "2025 Project Overview_SC1"
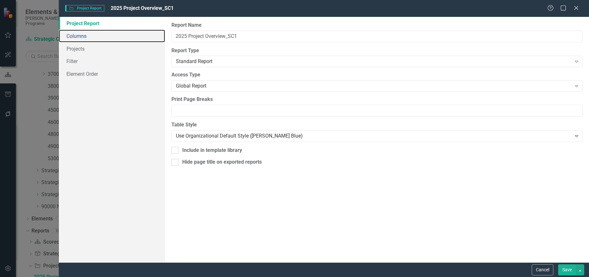
click at [138, 40] on link "Columns" at bounding box center [112, 36] width 106 height 13
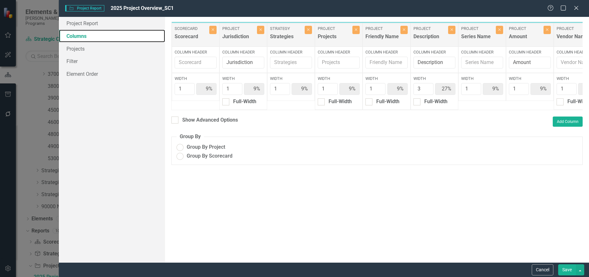
radio input "true"
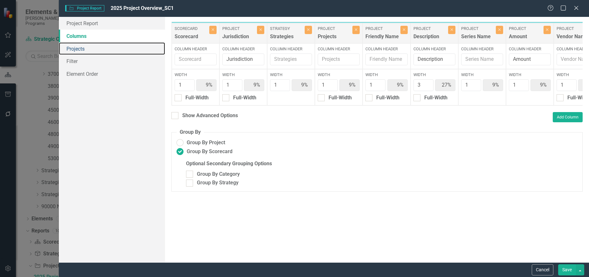
click at [126, 47] on link "Projects" at bounding box center [112, 48] width 106 height 13
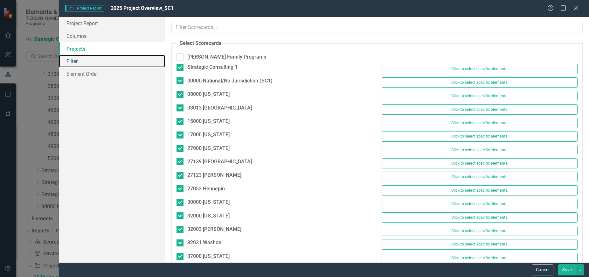
click at [116, 66] on link "Filter" at bounding box center [112, 61] width 106 height 13
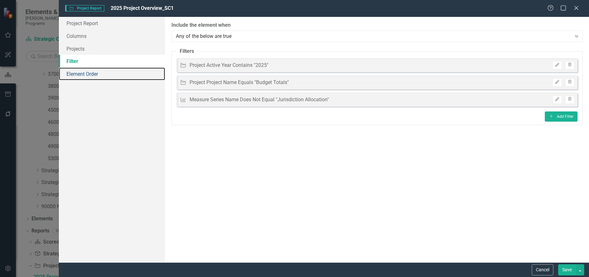
click at [120, 79] on link "Element Order" at bounding box center [112, 73] width 106 height 13
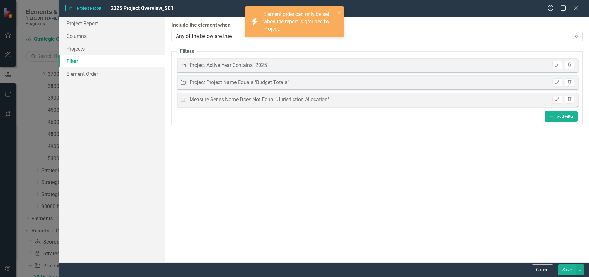
click at [575, 10] on icon "Close" at bounding box center [576, 7] width 6 height 5
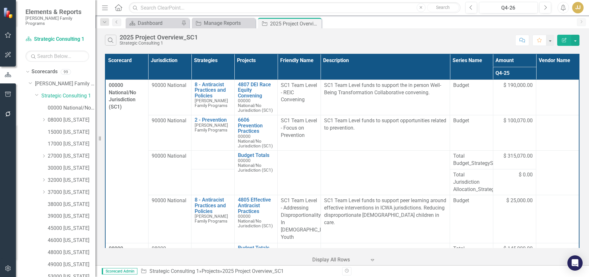
click at [45, 118] on icon "Dropdown" at bounding box center [43, 120] width 5 height 4
click at [67, 128] on link "08013 [GEOGRAPHIC_DATA]" at bounding box center [74, 131] width 41 height 7
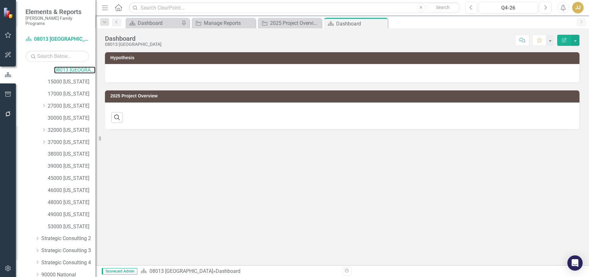
scroll to position [106, 0]
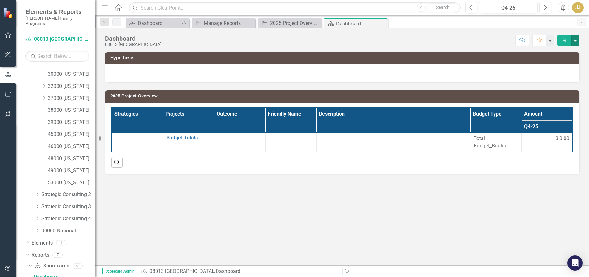
click at [572, 42] on button "button" at bounding box center [575, 40] width 8 height 11
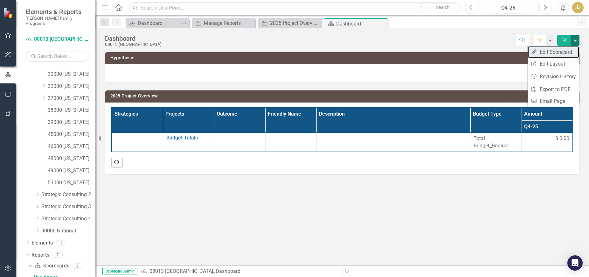
click at [569, 47] on link "Edit Edit Scorecard" at bounding box center [554, 52] width 52 height 12
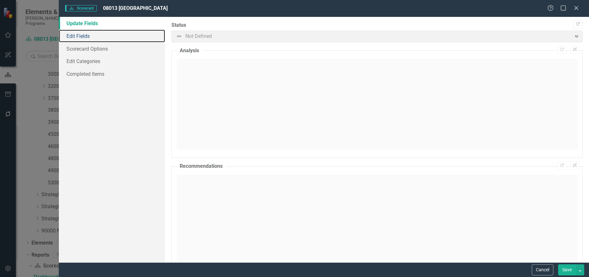
click at [128, 40] on link "Edit Fields" at bounding box center [112, 36] width 106 height 13
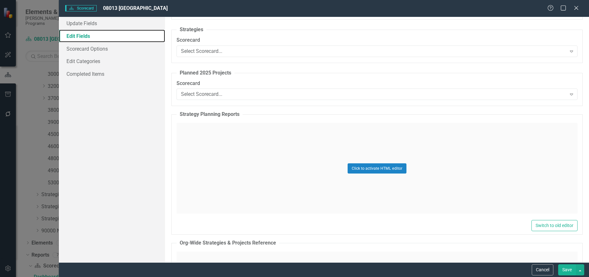
scroll to position [350, 0]
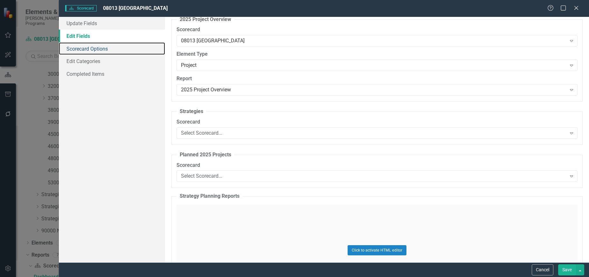
click at [124, 48] on link "Scorecard Options" at bounding box center [112, 48] width 106 height 13
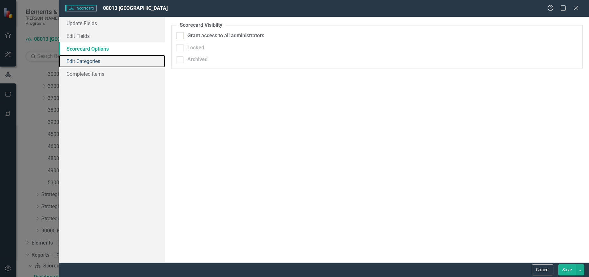
click at [123, 58] on link "Edit Categories" at bounding box center [112, 61] width 106 height 13
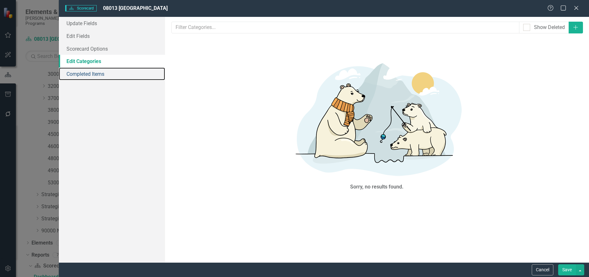
click at [123, 71] on link "Completed Items" at bounding box center [112, 73] width 106 height 13
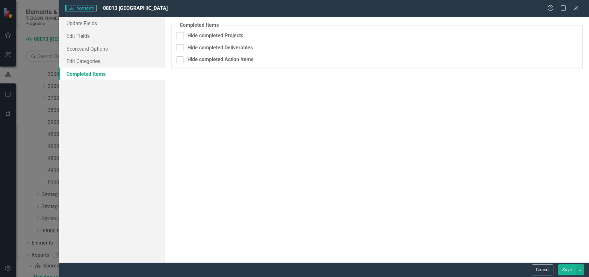
click at [575, 7] on icon "Close" at bounding box center [576, 7] width 6 height 5
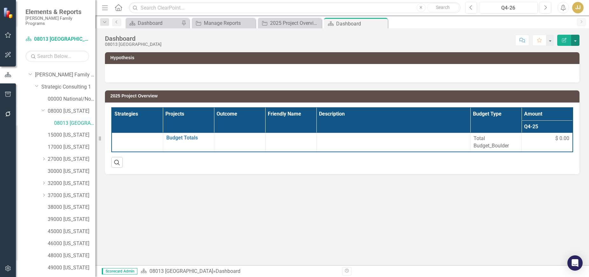
scroll to position [0, 0]
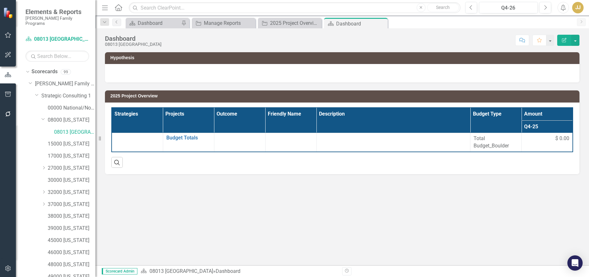
click at [0, 0] on icon "Close" at bounding box center [0, 0] width 0 height 0
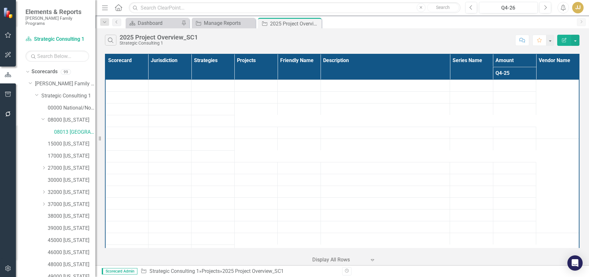
click at [0, 0] on icon "Close" at bounding box center [0, 0] width 0 height 0
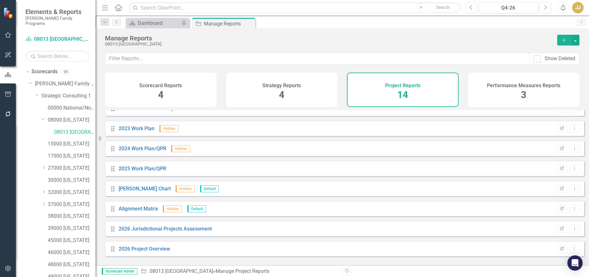
scroll to position [130, 0]
click at [190, 231] on link "2026 Jurisdictional Projects Assessment" at bounding box center [165, 228] width 93 height 6
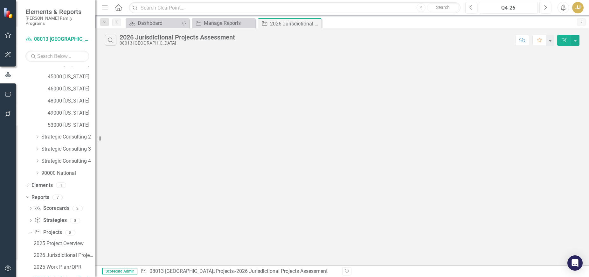
scroll to position [165, 0]
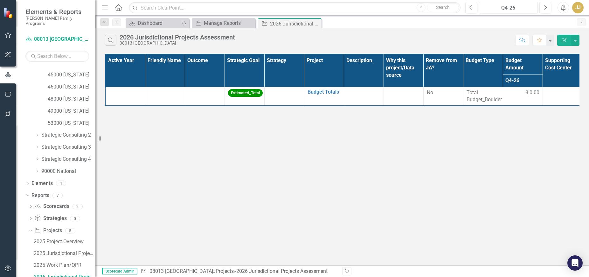
click at [0, 0] on icon "Close" at bounding box center [0, 0] width 0 height 0
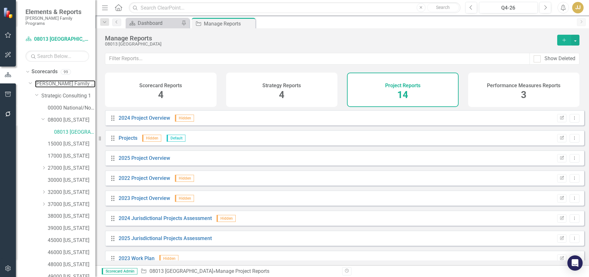
click at [57, 80] on link "[PERSON_NAME] Family Programs" at bounding box center [65, 83] width 60 height 7
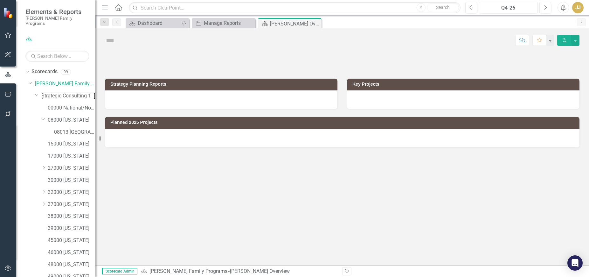
click at [60, 92] on link "Strategic Consulting 1" at bounding box center [68, 95] width 54 height 7
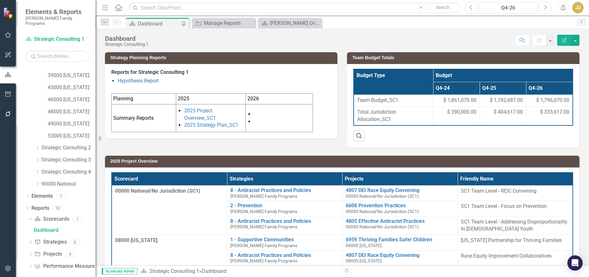
scroll to position [153, 0]
click at [31, 252] on icon "Dropdown" at bounding box center [30, 253] width 4 height 3
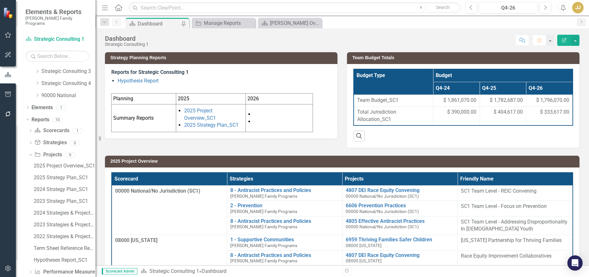
scroll to position [247, 0]
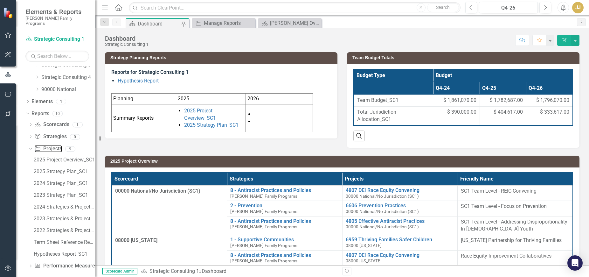
click at [56, 145] on link "Project Projects" at bounding box center [47, 148] width 27 height 7
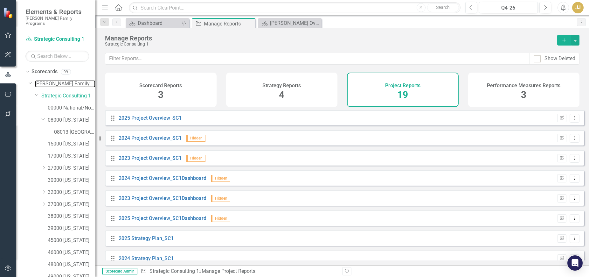
click at [64, 80] on link "[PERSON_NAME] Family Programs" at bounding box center [65, 83] width 60 height 7
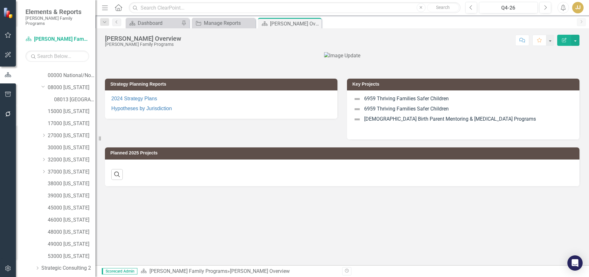
scroll to position [387, 0]
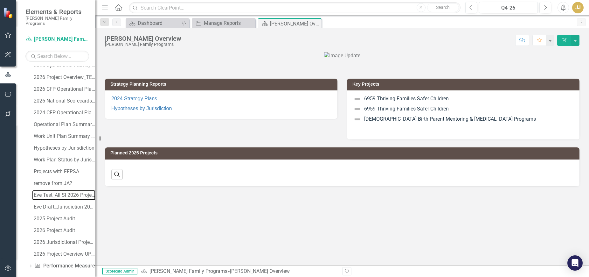
click at [68, 192] on div "Eve Test_All SI 2026 Project Overview Report" at bounding box center [65, 195] width 62 height 6
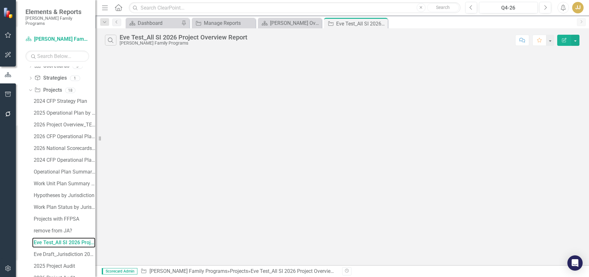
scroll to position [271, 0]
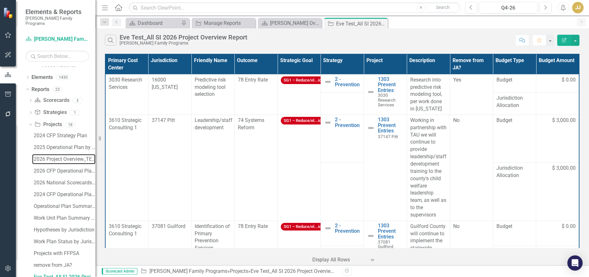
click at [73, 156] on div "2026 Project Overview_TEMPLATE" at bounding box center [65, 159] width 62 height 6
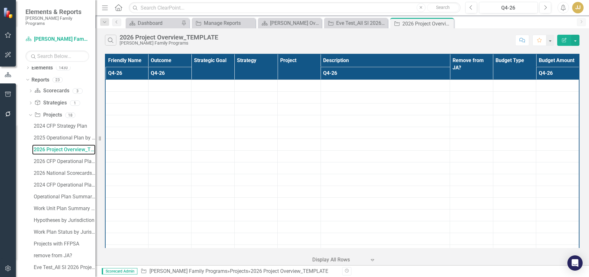
scroll to position [353, 0]
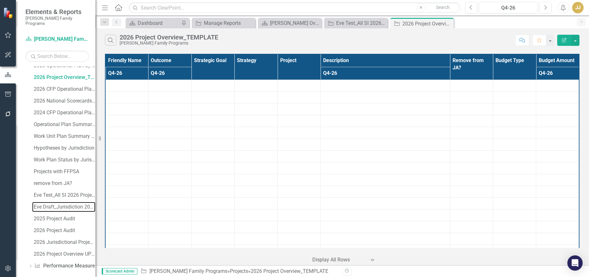
click at [64, 204] on div "Eve Draft_Jurisdiction 2026 Project Overview Report" at bounding box center [65, 207] width 62 height 6
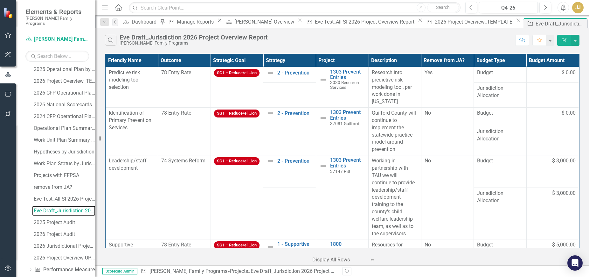
scroll to position [353, 0]
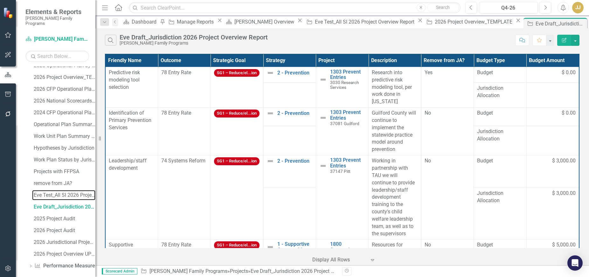
click at [69, 192] on div "Eve Test_All SI 2026 Project Overview Report" at bounding box center [65, 195] width 62 height 6
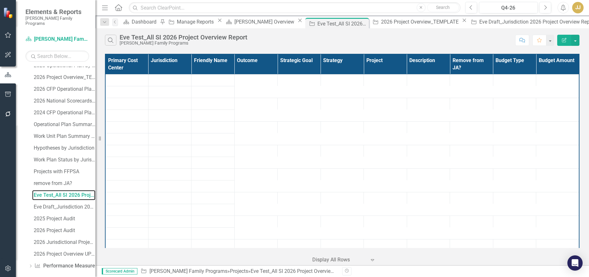
scroll to position [271, 0]
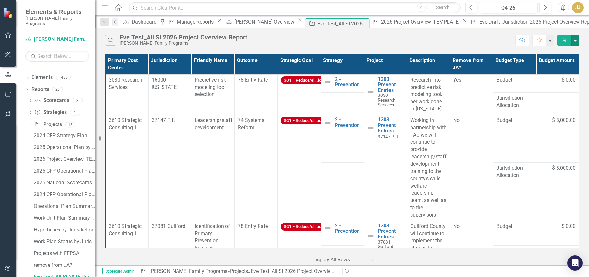
click at [574, 41] on button "button" at bounding box center [575, 40] width 8 height 11
click at [563, 75] on link "Excel Export to Excel" at bounding box center [554, 77] width 50 height 12
click at [0, 0] on icon at bounding box center [0, 0] width 0 height 0
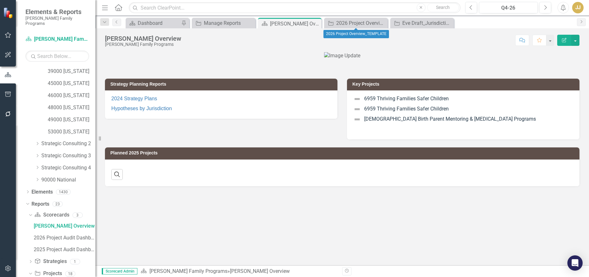
scroll to position [106, 0]
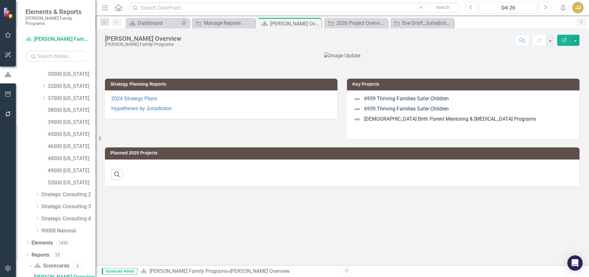
click at [0, 0] on icon "Close" at bounding box center [0, 0] width 0 height 0
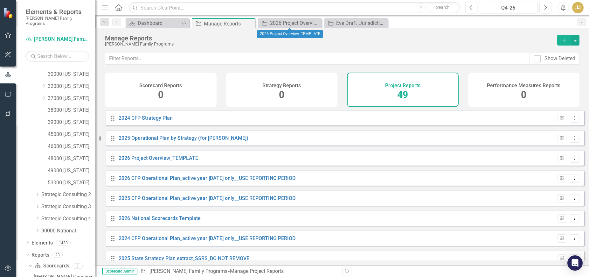
click at [0, 0] on icon "Close" at bounding box center [0, 0] width 0 height 0
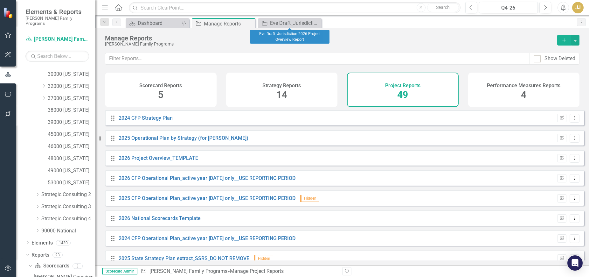
click at [0, 0] on icon "Close" at bounding box center [0, 0] width 0 height 0
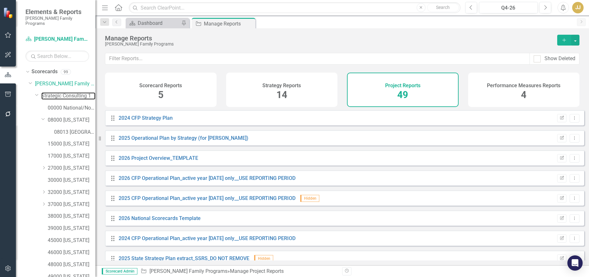
click at [74, 92] on link "Strategic Consulting 1" at bounding box center [68, 95] width 54 height 7
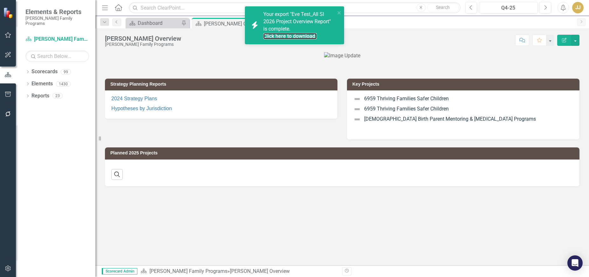
click at [293, 35] on link "Click here to download." at bounding box center [289, 36] width 53 height 6
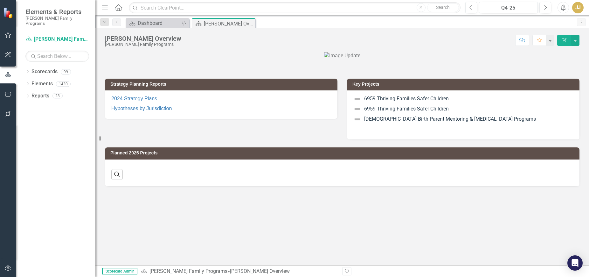
click at [28, 70] on icon at bounding box center [28, 71] width 2 height 3
click at [23, 82] on icon at bounding box center [22, 83] width 2 height 3
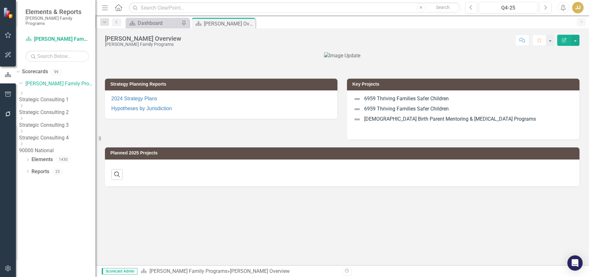
click at [37, 93] on div "Dropdown" at bounding box center [56, 93] width 75 height 5
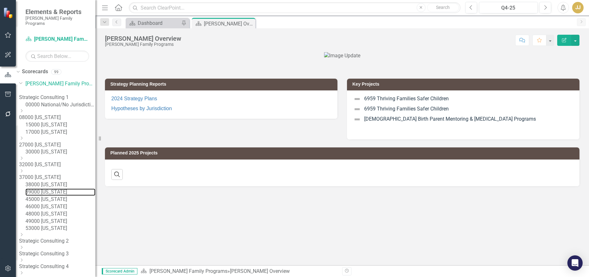
click at [64, 196] on link "39000 [US_STATE]" at bounding box center [60, 191] width 70 height 7
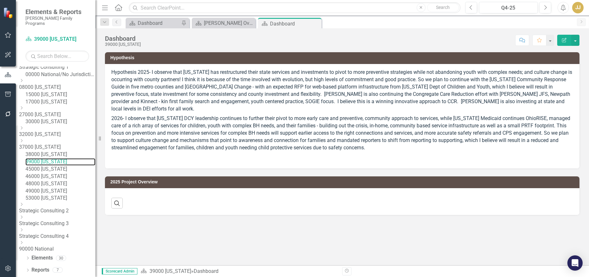
scroll to position [73, 0]
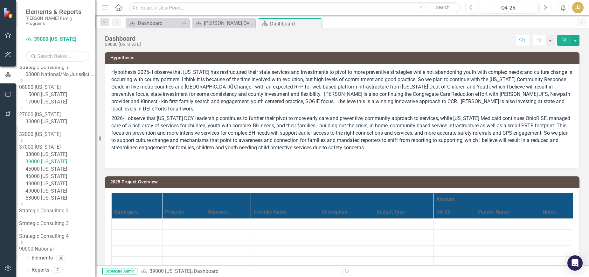
click at [29, 272] on icon "Dropdown" at bounding box center [27, 270] width 4 height 3
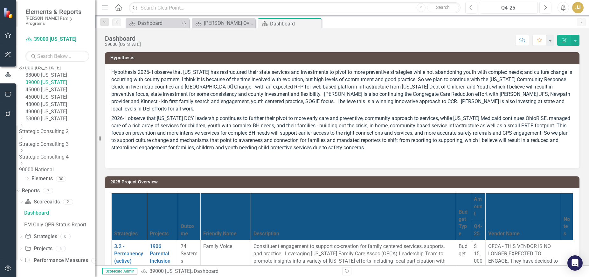
scroll to position [153, 0]
click at [23, 250] on icon "Dropdown" at bounding box center [21, 248] width 4 height 3
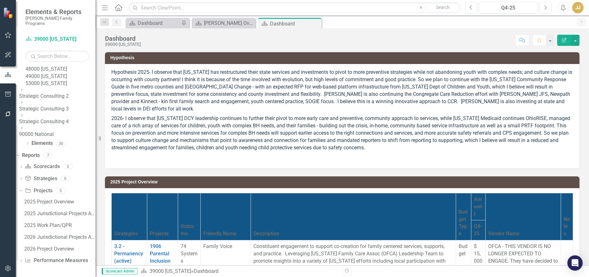
scroll to position [188, 0]
click at [61, 238] on div "2026 Jurisdictional Projects Assessment" at bounding box center [59, 237] width 71 height 6
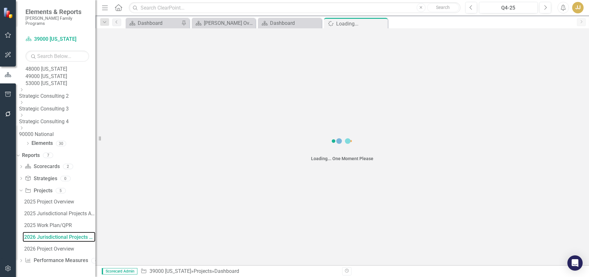
scroll to position [153, 0]
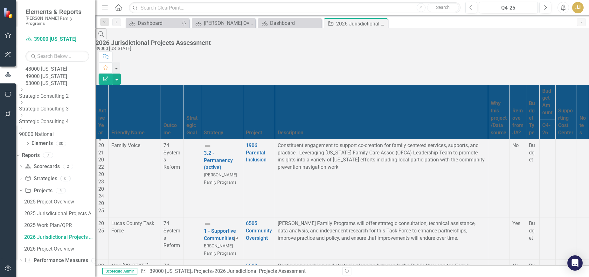
click at [183, 161] on td "74 Systems Reform" at bounding box center [172, 178] width 23 height 78
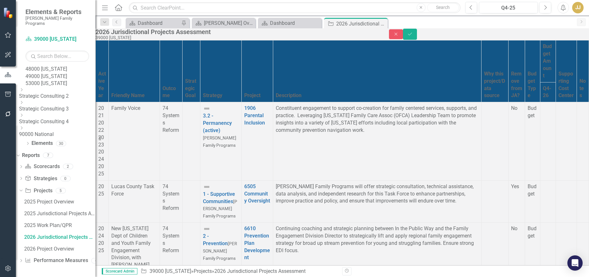
scroll to position [0, 0]
paste body "Rich Text Area. Press ALT-0 for help."
click at [413, 35] on icon "Save" at bounding box center [410, 34] width 6 height 4
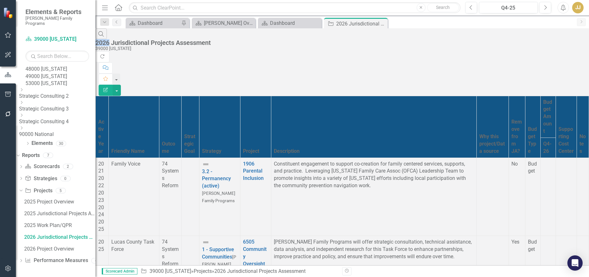
click at [0, 0] on div "Close" at bounding box center [0, 0] width 0 height 0
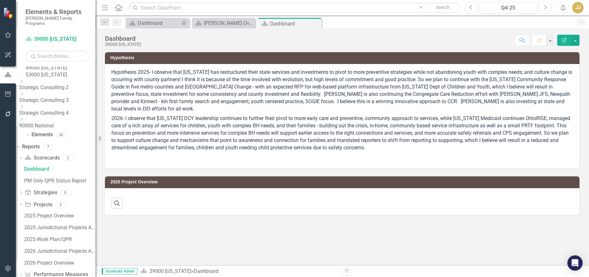
scroll to position [94, 0]
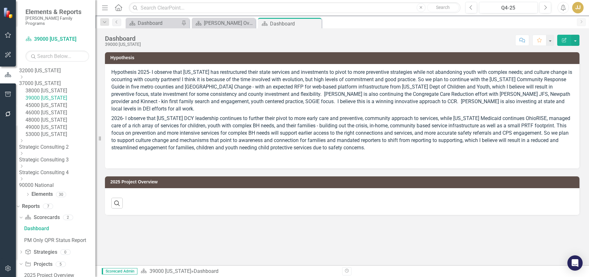
click at [0, 0] on icon "Close" at bounding box center [0, 0] width 0 height 0
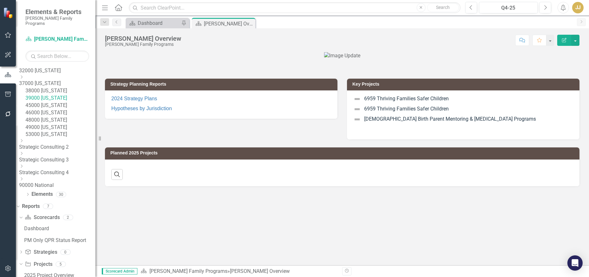
click at [0, 0] on icon "Close" at bounding box center [0, 0] width 0 height 0
click at [250, 24] on div "Scorecard Dashboard Pin Scorecard Casey Overview Pin Close" at bounding box center [348, 23] width 449 height 10
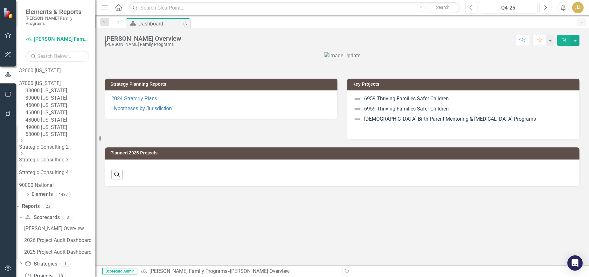
click at [162, 24] on div "Dashboard" at bounding box center [160, 24] width 44 height 8
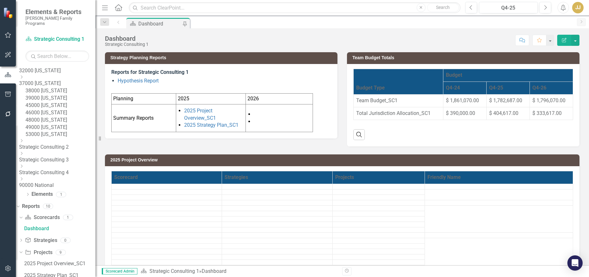
click at [537, 101] on span "$ 1,796,070.00" at bounding box center [548, 100] width 33 height 6
click at [538, 101] on span "$ 1,796,070.00" at bounding box center [548, 100] width 33 height 6
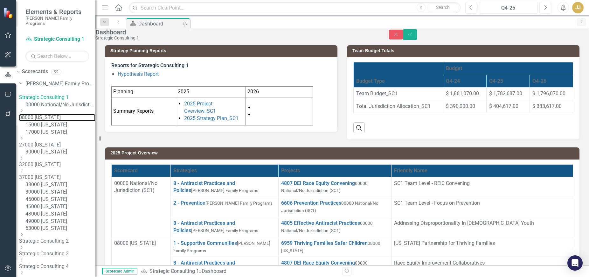
click at [63, 114] on link "08000 [US_STATE]" at bounding box center [57, 117] width 76 height 7
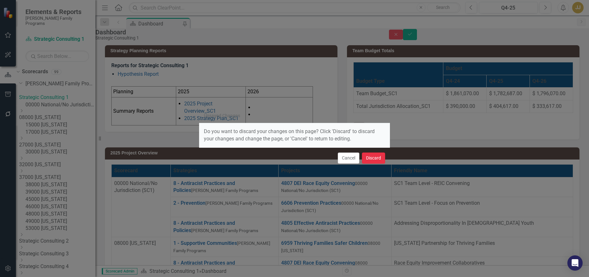
click at [376, 156] on button "Discard" at bounding box center [373, 157] width 23 height 11
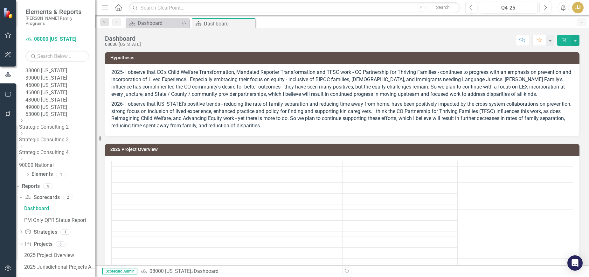
scroll to position [223, 0]
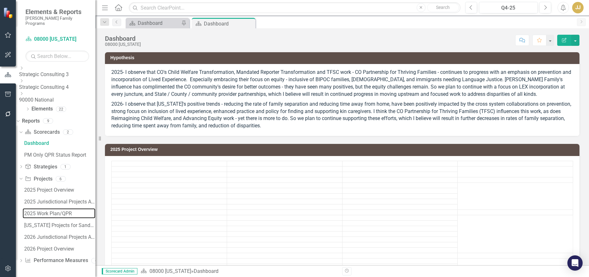
click at [76, 213] on div "2025 Work Plan/QPR" at bounding box center [59, 214] width 71 height 6
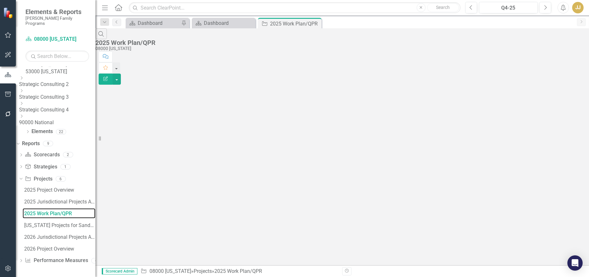
scroll to position [200, 0]
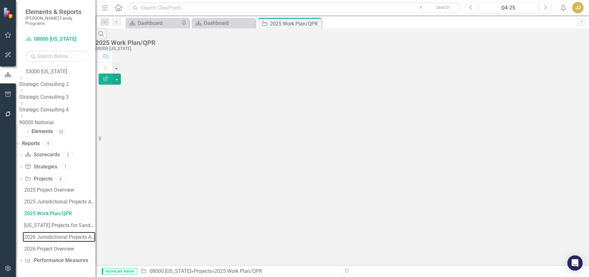
click at [66, 235] on div "2026 Jurisdictional Projects Assessment" at bounding box center [59, 237] width 71 height 6
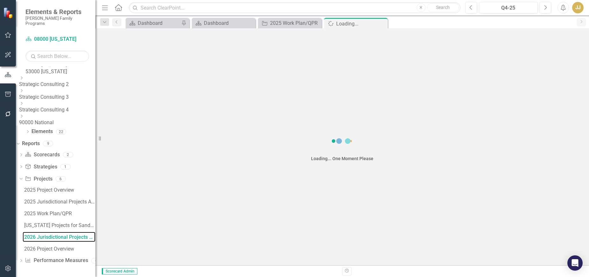
scroll to position [165, 0]
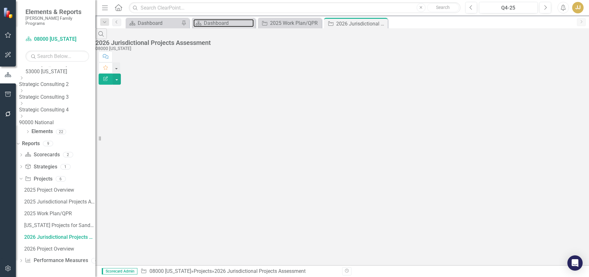
click at [226, 26] on div "Dashboard" at bounding box center [229, 23] width 50 height 8
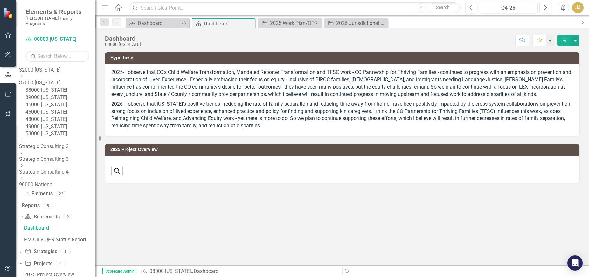
scroll to position [94, 0]
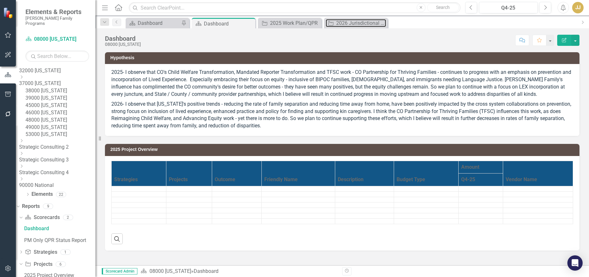
click at [359, 22] on div "2026 Jurisdictional Projects Assessment" at bounding box center [361, 23] width 50 height 8
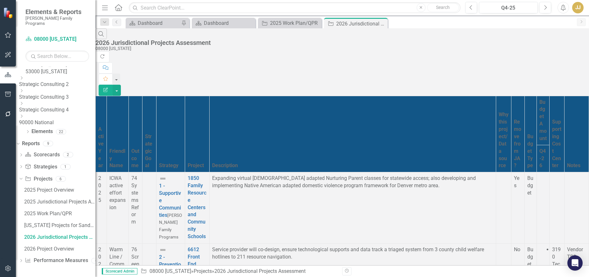
scroll to position [1367, 0]
click at [522, 8] on div "Q4-25" at bounding box center [508, 8] width 54 height 8
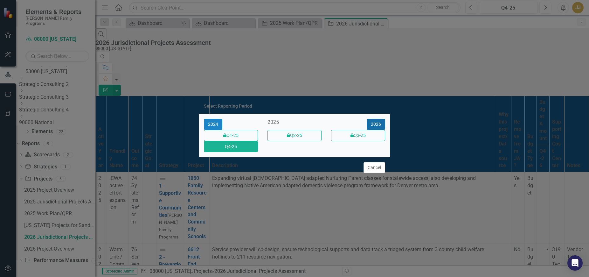
click at [372, 121] on button "2026" at bounding box center [376, 124] width 18 height 11
click at [240, 152] on button "Q4-26" at bounding box center [231, 146] width 54 height 11
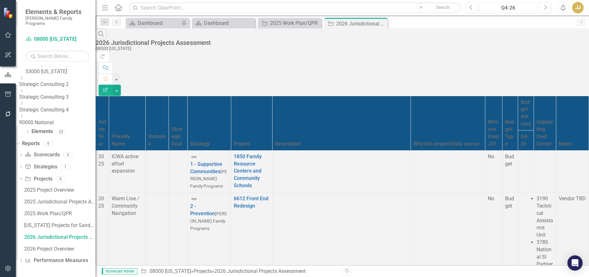
scroll to position [871, 0]
click at [0, 0] on icon "Close" at bounding box center [0, 0] width 0 height 0
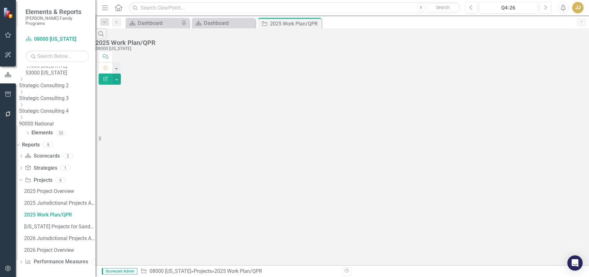
scroll to position [142, 0]
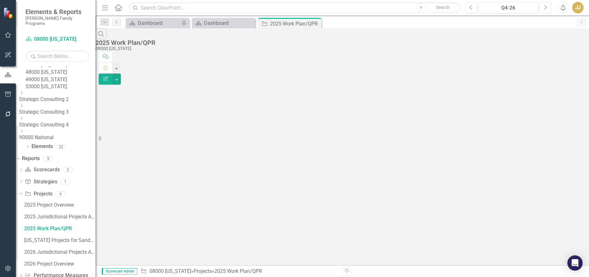
click at [0, 0] on icon "Close" at bounding box center [0, 0] width 0 height 0
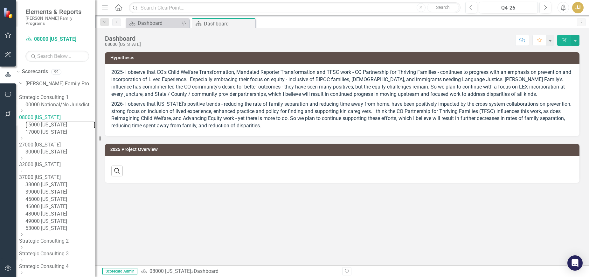
click at [73, 124] on link "15000 [US_STATE]" at bounding box center [60, 124] width 70 height 7
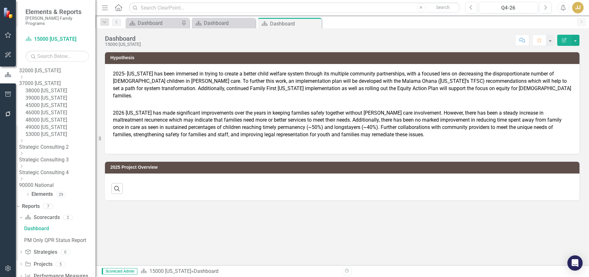
scroll to position [153, 0]
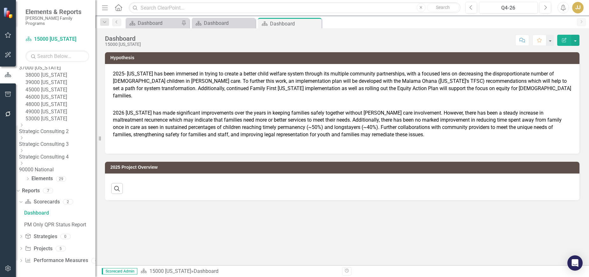
click at [28, 249] on div "Dropdown Scorecard Scorecards 2 Dashboard PM Only QPR Status Report Dropdown St…" at bounding box center [55, 232] width 79 height 71
click at [23, 249] on icon "Dropdown" at bounding box center [21, 248] width 4 height 3
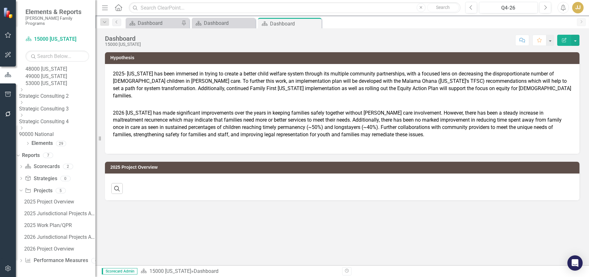
scroll to position [188, 0]
click at [68, 238] on div "2026 Jurisdictional Projects Assessment" at bounding box center [59, 237] width 71 height 6
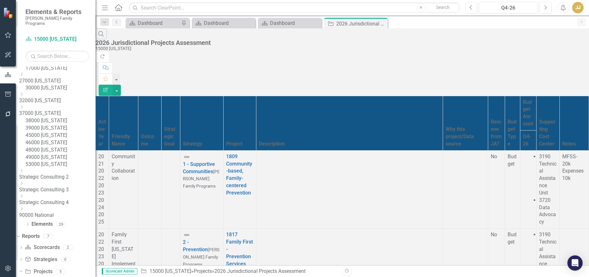
scroll to position [58, 0]
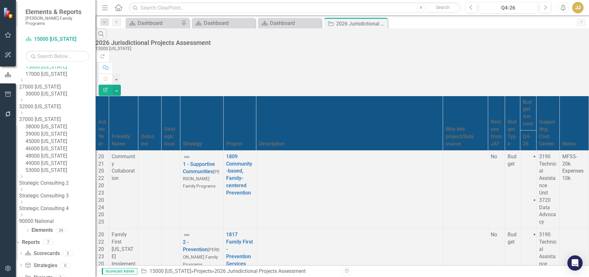
click at [77, 78] on div "17000 [US_STATE]" at bounding box center [60, 74] width 70 height 7
click at [66, 78] on link "17000 [US_STATE]" at bounding box center [60, 74] width 70 height 7
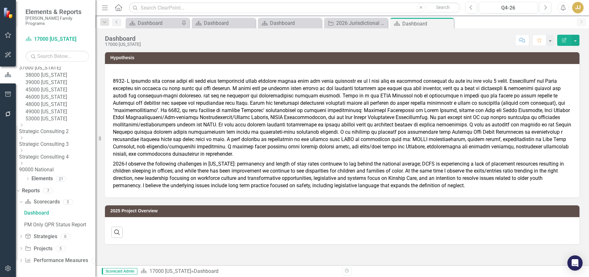
scroll to position [153, 0]
click at [23, 251] on div "Dropdown" at bounding box center [21, 248] width 4 height 5
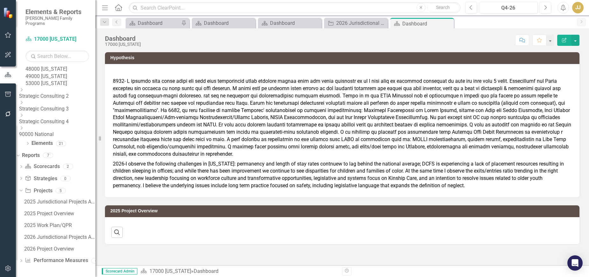
scroll to position [188, 0]
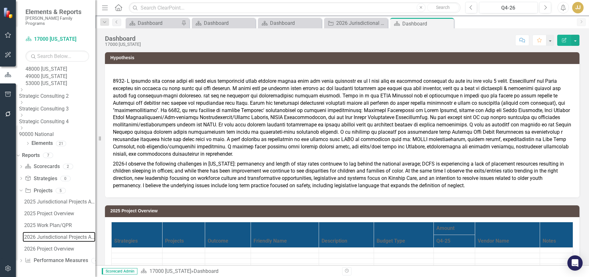
click at [66, 239] on div "2026 Jurisdictional Projects Assessment" at bounding box center [59, 237] width 71 height 6
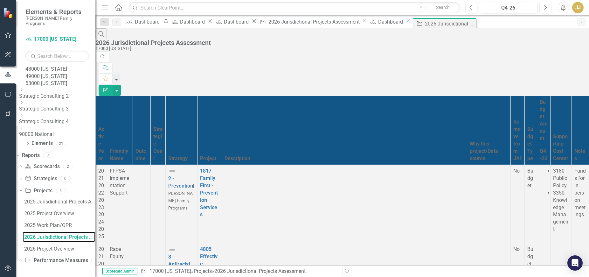
scroll to position [1472, 0]
click at [0, 0] on icon "Close" at bounding box center [0, 0] width 0 height 0
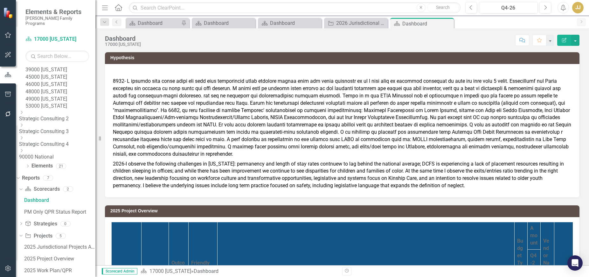
scroll to position [94, 0]
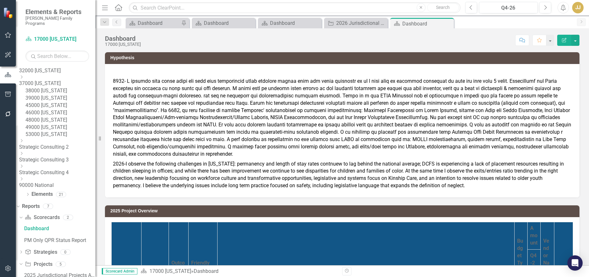
click at [0, 0] on icon "Close" at bounding box center [0, 0] width 0 height 0
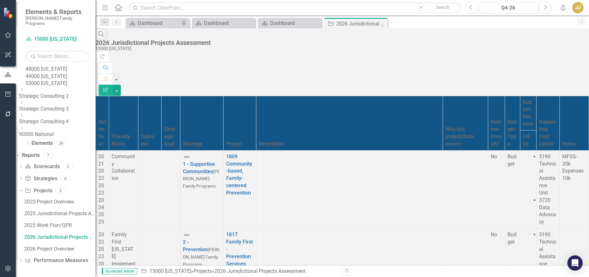
scroll to position [153, 0]
click at [0, 0] on icon "Close" at bounding box center [0, 0] width 0 height 0
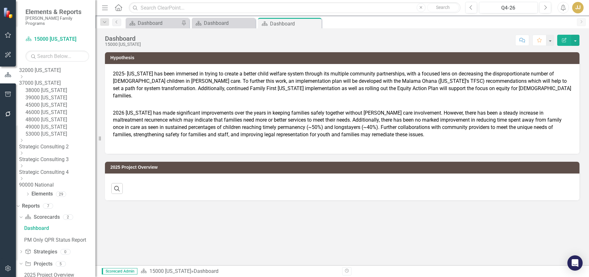
scroll to position [94, 0]
click at [0, 0] on icon "Close" at bounding box center [0, 0] width 0 height 0
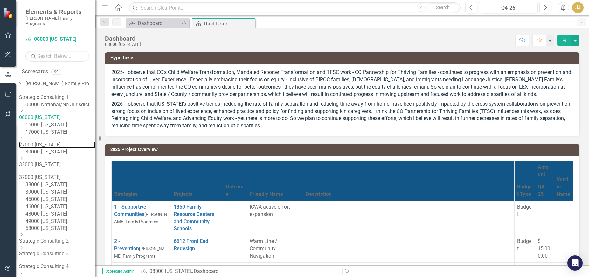
click at [68, 149] on link "27000 [US_STATE]" at bounding box center [57, 144] width 76 height 7
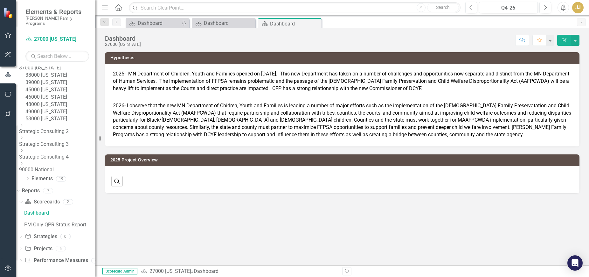
scroll to position [153, 0]
click at [23, 249] on icon "Dropdown" at bounding box center [21, 248] width 4 height 3
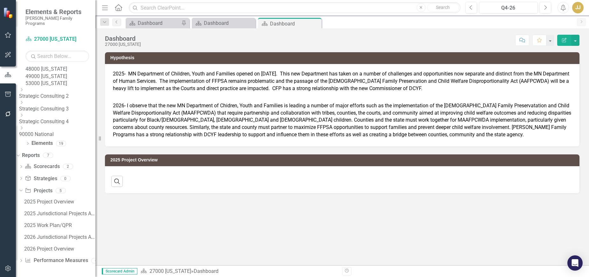
scroll to position [188, 0]
click at [65, 238] on div "2026 Jurisdictional Projects Assessment" at bounding box center [59, 237] width 71 height 6
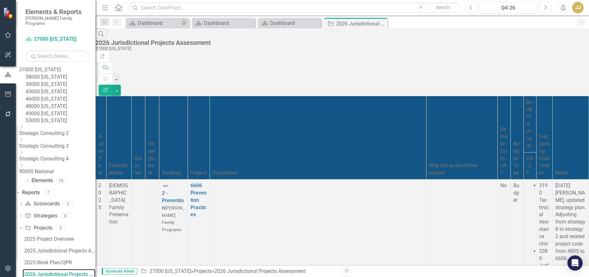
scroll to position [26, 0]
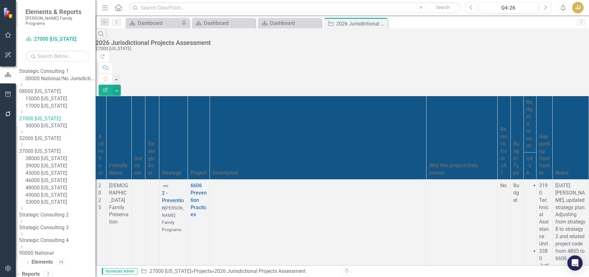
click at [44, 115] on div "Dropdown" at bounding box center [56, 112] width 75 height 5
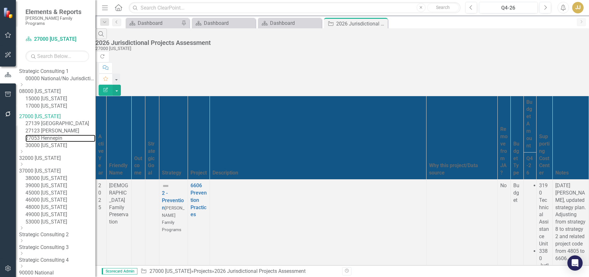
click at [62, 142] on link "27053 Hennepin" at bounding box center [60, 138] width 70 height 7
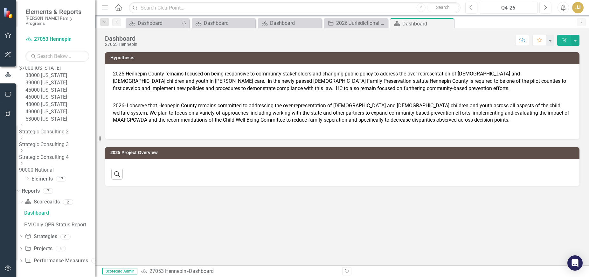
scroll to position [189, 0]
click at [23, 249] on icon "Dropdown" at bounding box center [21, 248] width 4 height 3
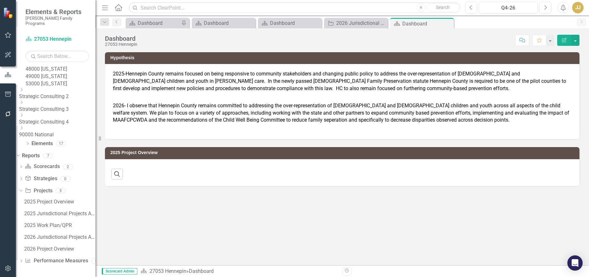
scroll to position [224, 0]
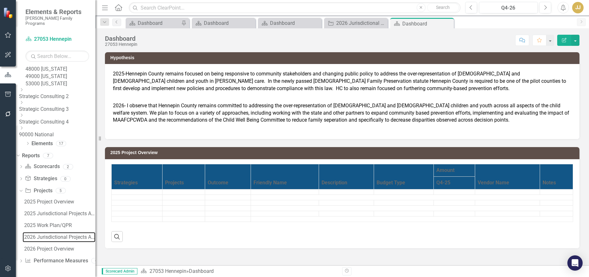
click at [66, 238] on div "2026 Jurisdictional Projects Assessment" at bounding box center [59, 237] width 71 height 6
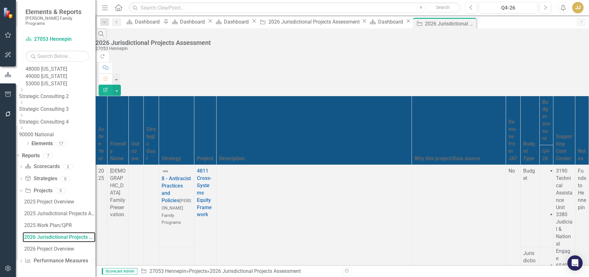
scroll to position [224, 0]
click at [22, 180] on icon at bounding box center [21, 178] width 2 height 3
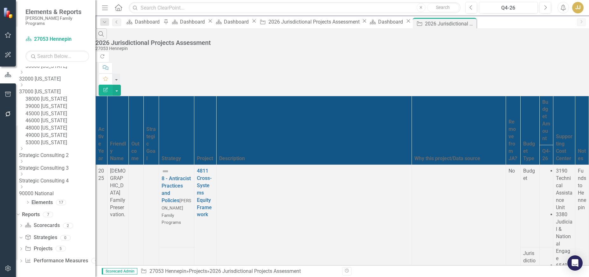
click at [28, 202] on icon "Dropdown" at bounding box center [27, 202] width 4 height 3
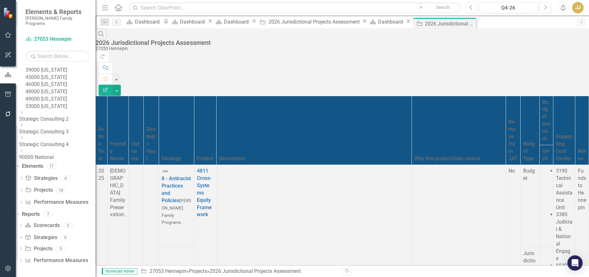
scroll to position [202, 0]
click at [51, 191] on link "Project Projects" at bounding box center [38, 189] width 27 height 7
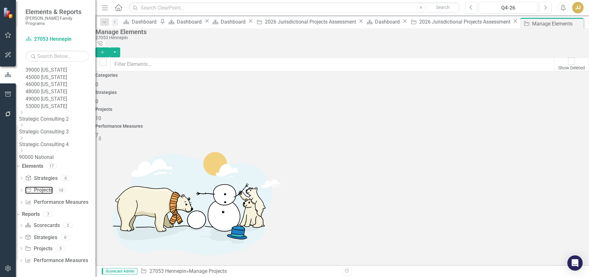
scroll to position [50, 0]
drag, startPoint x: 112, startPoint y: 212, endPoint x: 111, endPoint y: 254, distance: 42.0
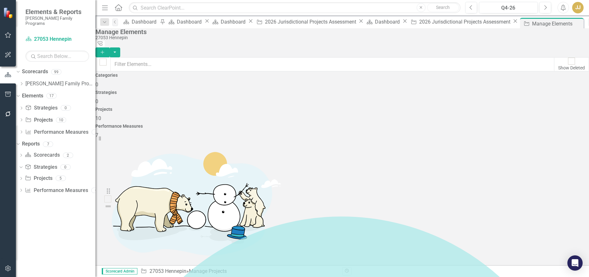
scroll to position [0, 0]
drag, startPoint x: 112, startPoint y: 234, endPoint x: 111, endPoint y: 193, distance: 41.3
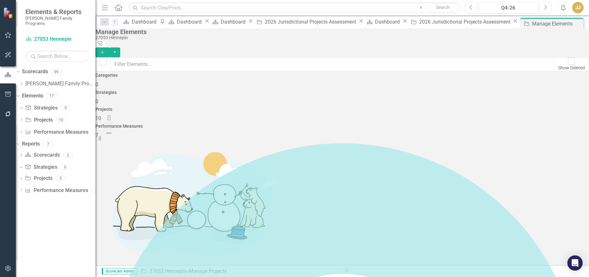
drag, startPoint x: 112, startPoint y: 144, endPoint x: 112, endPoint y: 124, distance: 20.7
drag, startPoint x: 114, startPoint y: 164, endPoint x: 114, endPoint y: 123, distance: 41.0
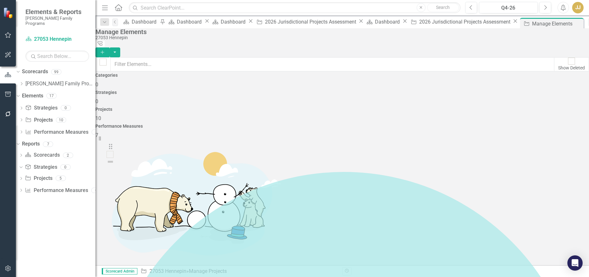
drag, startPoint x: 111, startPoint y: 186, endPoint x: 113, endPoint y: 154, distance: 31.8
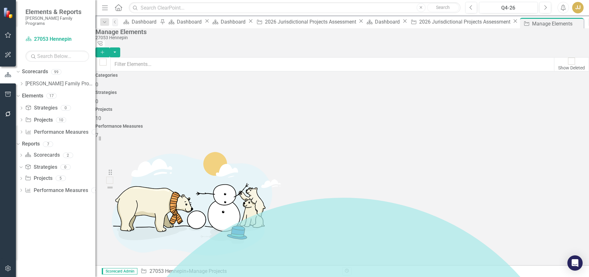
drag, startPoint x: 111, startPoint y: 205, endPoint x: 113, endPoint y: 179, distance: 26.1
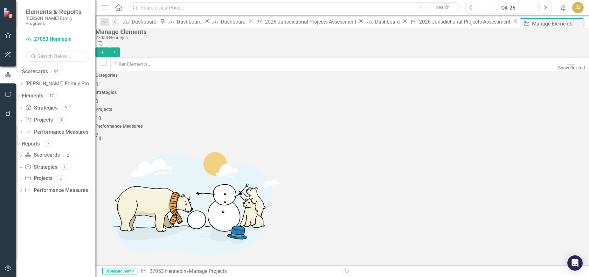
scroll to position [50, 0]
click at [0, 0] on icon "Close" at bounding box center [0, 0] width 0 height 0
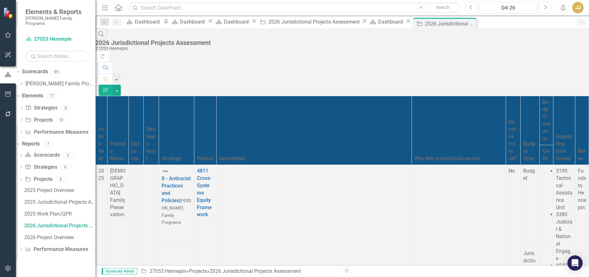
scroll to position [1109, 0]
click at [0, 0] on icon "Close" at bounding box center [0, 0] width 0 height 0
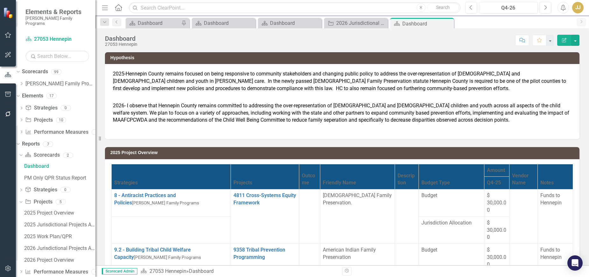
click at [0, 0] on icon at bounding box center [0, 0] width 0 height 0
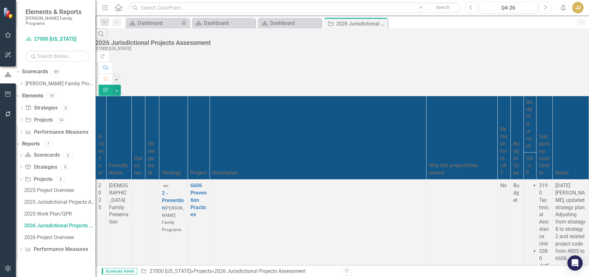
click at [0, 0] on icon "Close" at bounding box center [0, 0] width 0 height 0
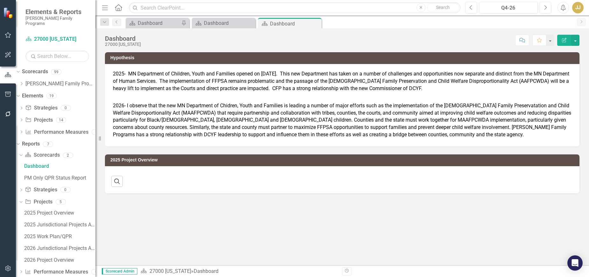
scroll to position [0, 0]
click at [0, 0] on icon "Close" at bounding box center [0, 0] width 0 height 0
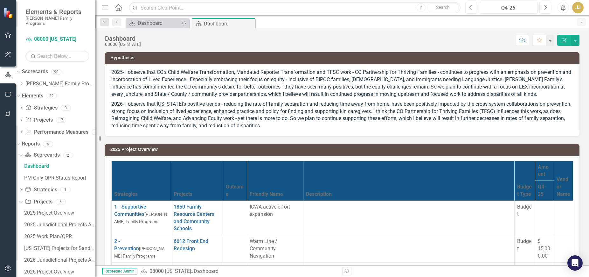
click at [0, 0] on icon "Close" at bounding box center [0, 0] width 0 height 0
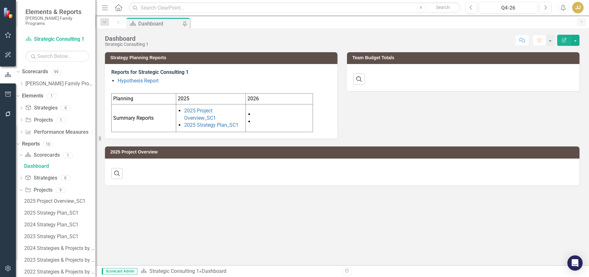
click at [24, 82] on icon "Dropdown" at bounding box center [21, 84] width 5 height 4
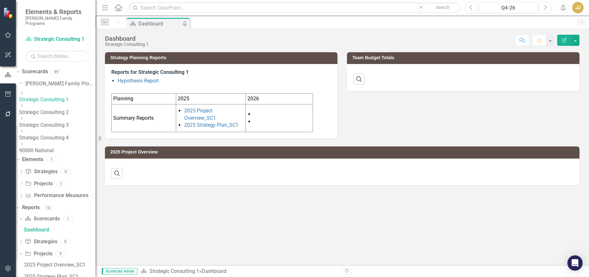
click at [23, 92] on icon at bounding box center [22, 93] width 2 height 3
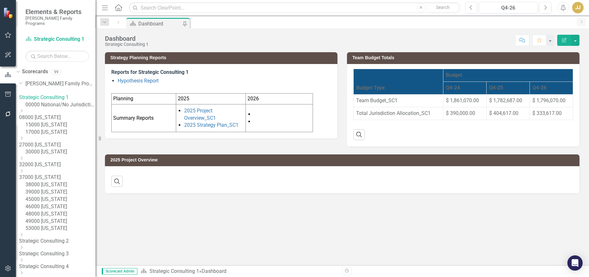
click at [24, 140] on icon "Dropdown" at bounding box center [21, 138] width 5 height 4
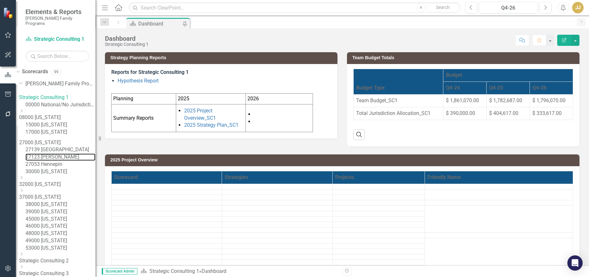
click at [74, 161] on link "27123 [PERSON_NAME]" at bounding box center [60, 156] width 70 height 7
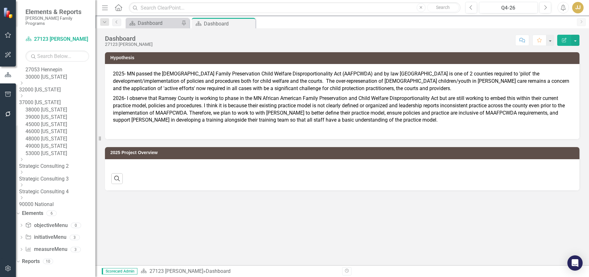
scroll to position [154, 0]
click at [24, 239] on icon "Dropdown" at bounding box center [21, 237] width 4 height 3
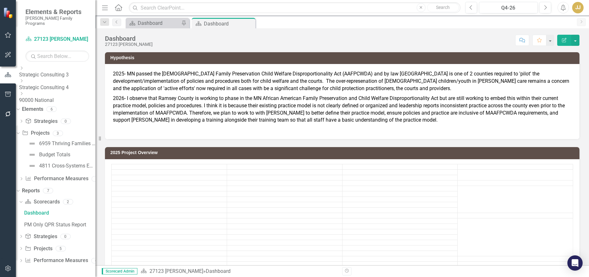
scroll to position [259, 0]
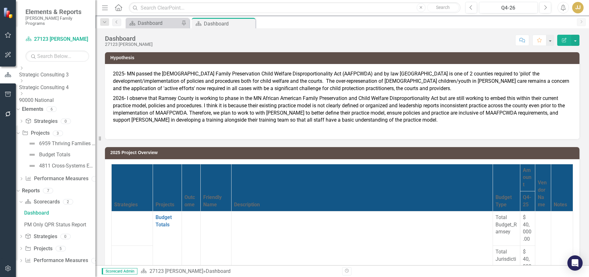
click at [23, 247] on icon "Dropdown" at bounding box center [21, 248] width 4 height 3
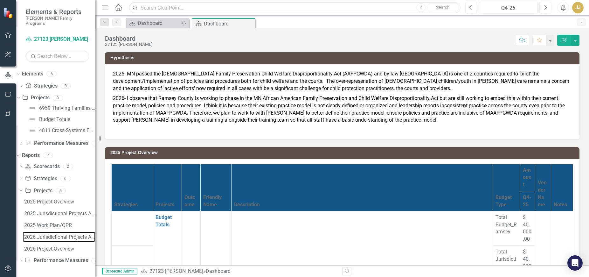
click at [66, 235] on div "2026 Jurisdictional Projects Assessment" at bounding box center [59, 237] width 71 height 6
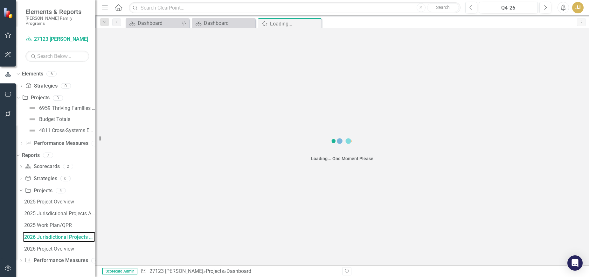
scroll to position [259, 0]
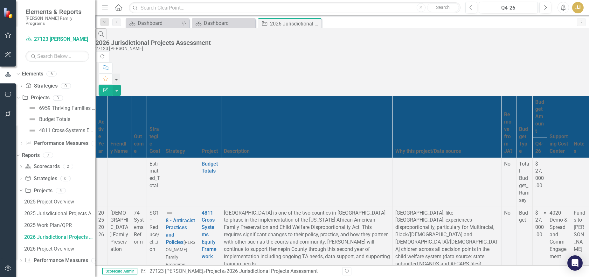
click at [19, 100] on icon "Dropdown" at bounding box center [17, 97] width 3 height 4
click at [52, 135] on link "Project Projects" at bounding box center [38, 131] width 27 height 7
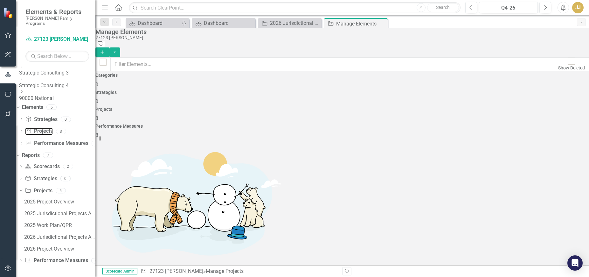
checkbox input "false"
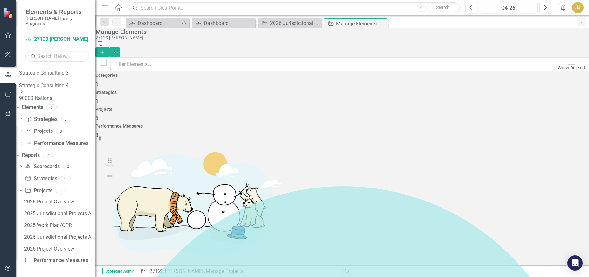
drag, startPoint x: 112, startPoint y: 144, endPoint x: 112, endPoint y: 171, distance: 26.4
drag, startPoint x: 113, startPoint y: 141, endPoint x: 112, endPoint y: 165, distance: 23.5
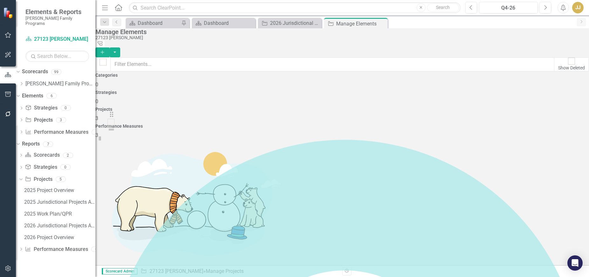
drag, startPoint x: 112, startPoint y: 145, endPoint x: 115, endPoint y: 121, distance: 24.0
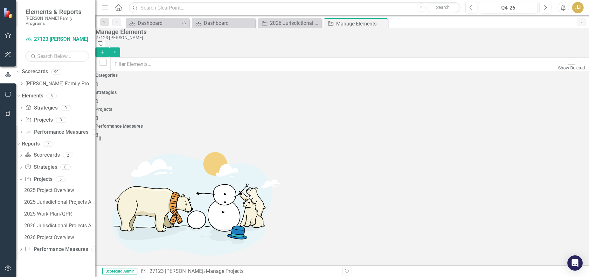
click at [0, 0] on icon "Close" at bounding box center [0, 0] width 0 height 0
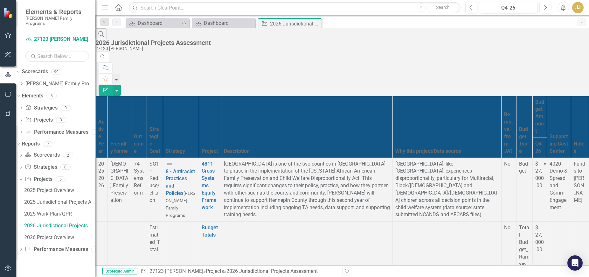
click at [0, 0] on div "Close" at bounding box center [0, 0] width 0 height 0
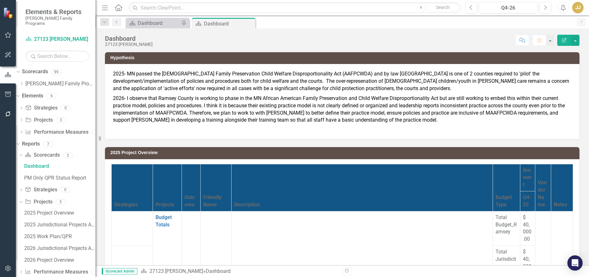
click at [24, 82] on icon "Dropdown" at bounding box center [21, 84] width 5 height 4
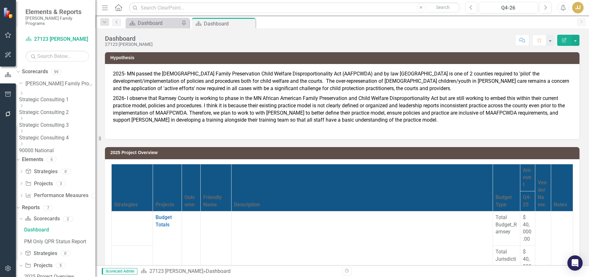
click at [37, 93] on div "Dropdown" at bounding box center [56, 93] width 75 height 5
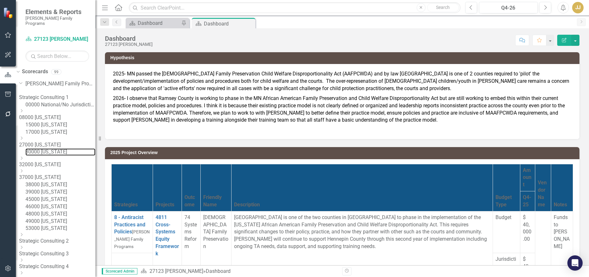
click at [58, 156] on link "30000 [US_STATE]" at bounding box center [60, 151] width 70 height 7
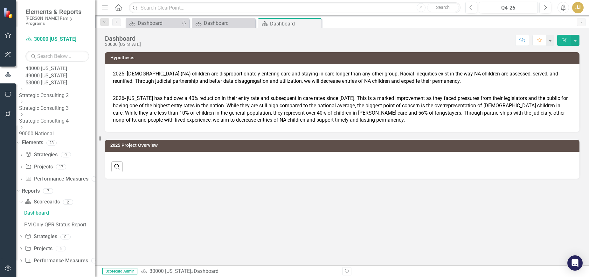
scroll to position [189, 0]
click at [33, 248] on div "Dropdown Project Projects 5" at bounding box center [57, 249] width 77 height 12
click at [23, 247] on div "Dropdown" at bounding box center [21, 248] width 4 height 5
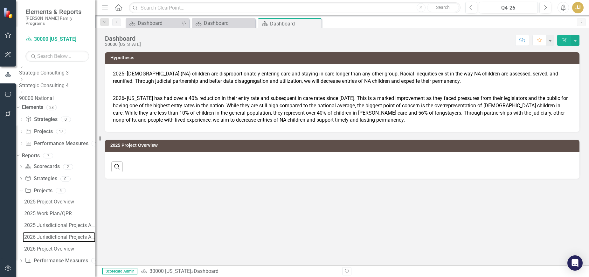
click at [62, 237] on div "2026 Jurisdictional Projects Assessment" at bounding box center [59, 237] width 71 height 6
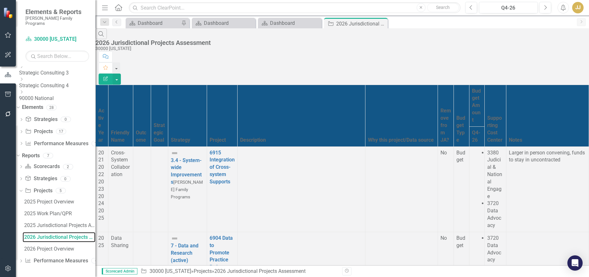
scroll to position [731, 0]
click at [52, 132] on link "Project Projects" at bounding box center [38, 131] width 27 height 7
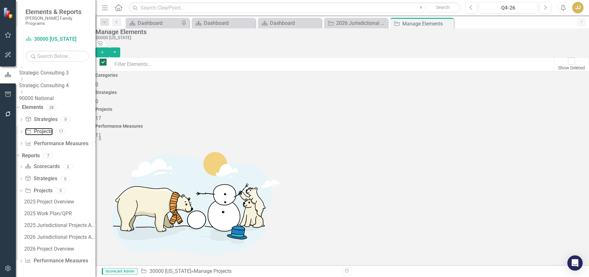
checkbox input "false"
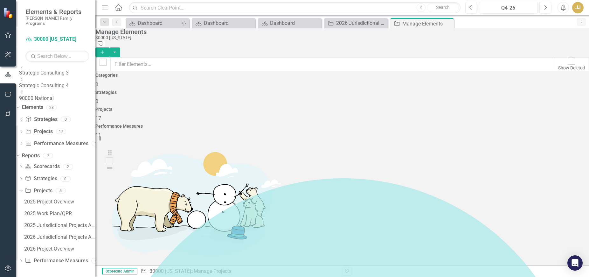
drag, startPoint x: 111, startPoint y: 173, endPoint x: 112, endPoint y: 157, distance: 15.9
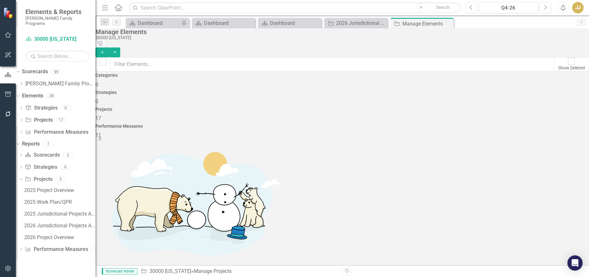
scroll to position [0, 0]
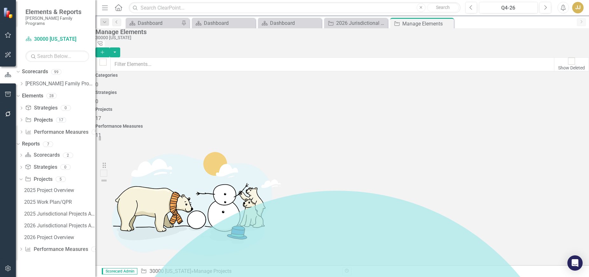
drag, startPoint x: 113, startPoint y: 234, endPoint x: 108, endPoint y: 171, distance: 63.1
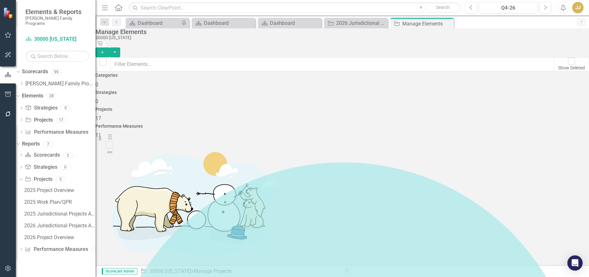
drag, startPoint x: 110, startPoint y: 162, endPoint x: 111, endPoint y: 141, distance: 21.3
drag, startPoint x: 112, startPoint y: 168, endPoint x: 113, endPoint y: 141, distance: 26.7
drag, startPoint x: 114, startPoint y: 203, endPoint x: 117, endPoint y: 142, distance: 60.1
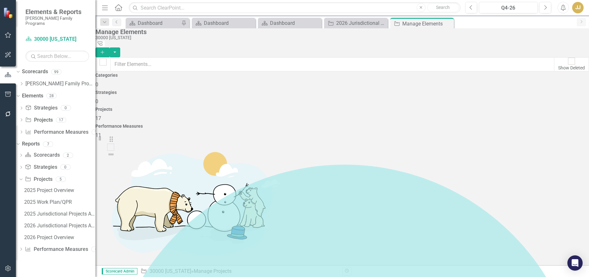
drag, startPoint x: 111, startPoint y: 222, endPoint x: 117, endPoint y: 142, distance: 79.7
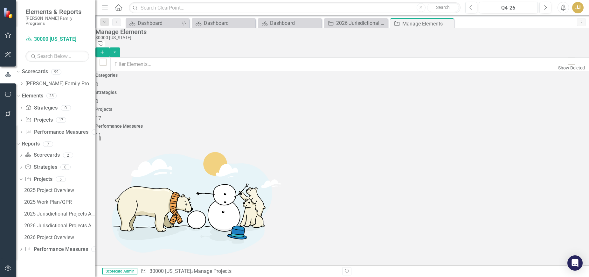
scroll to position [64, 0]
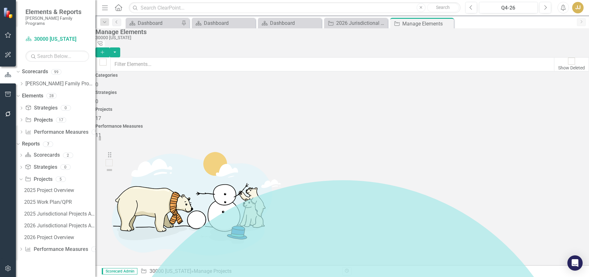
drag, startPoint x: 114, startPoint y: 198, endPoint x: 115, endPoint y: 158, distance: 40.1
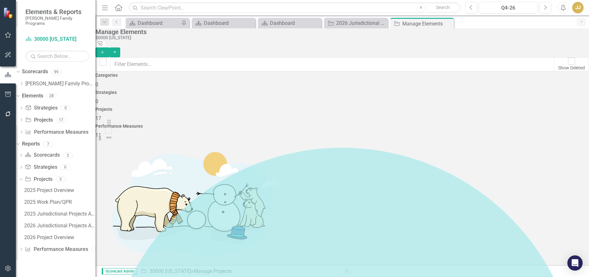
scroll to position [0, 0]
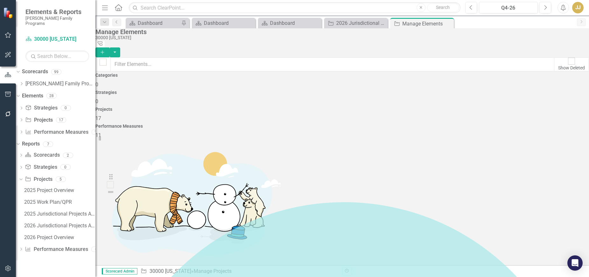
drag, startPoint x: 111, startPoint y: 219, endPoint x: 114, endPoint y: 183, distance: 36.0
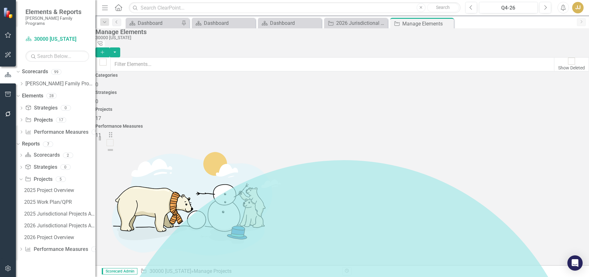
scroll to position [95, 0]
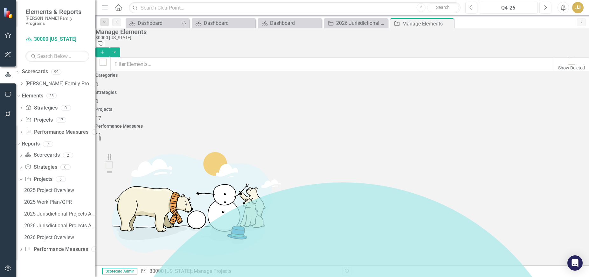
drag, startPoint x: 114, startPoint y: 177, endPoint x: 115, endPoint y: 162, distance: 14.3
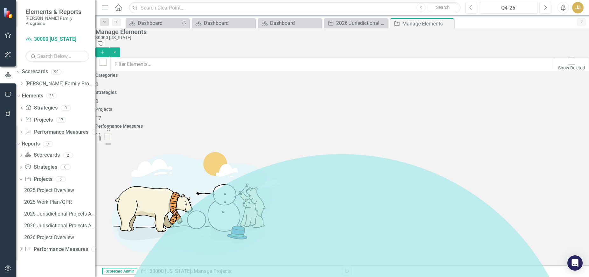
scroll to position [0, 0]
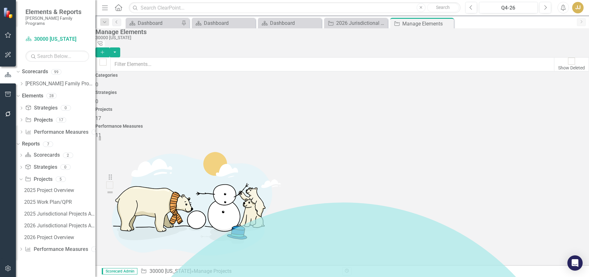
drag, startPoint x: 114, startPoint y: 228, endPoint x: 116, endPoint y: 182, distance: 46.1
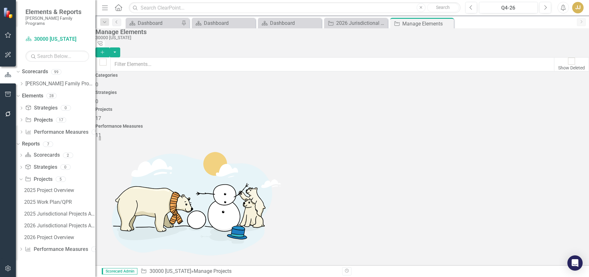
scroll to position [190, 0]
click at [0, 0] on icon "Close" at bounding box center [0, 0] width 0 height 0
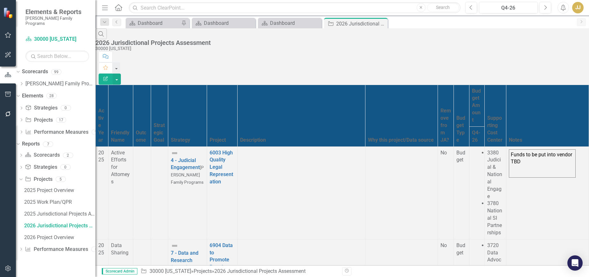
scroll to position [731, 0]
click at [0, 0] on icon "Close" at bounding box center [0, 0] width 0 height 0
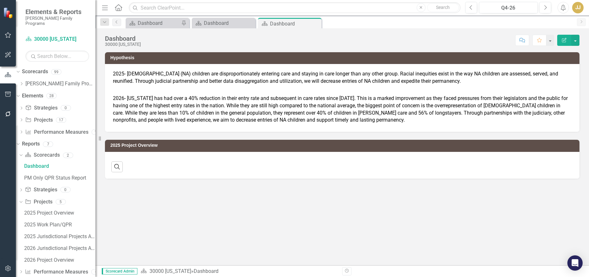
click at [0, 0] on icon "Close" at bounding box center [0, 0] width 0 height 0
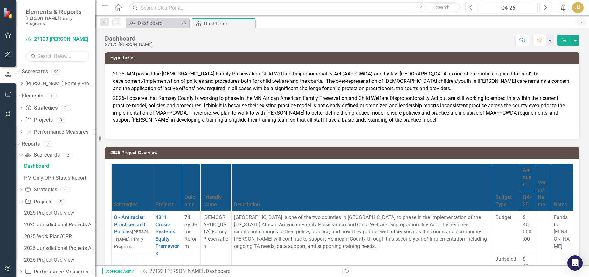
click at [0, 0] on icon "Close" at bounding box center [0, 0] width 0 height 0
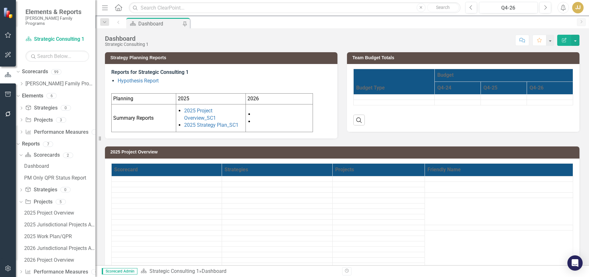
click at [24, 82] on icon "Dropdown" at bounding box center [21, 84] width 5 height 4
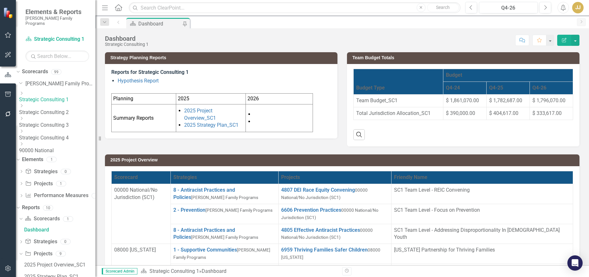
click at [23, 92] on icon at bounding box center [22, 93] width 2 height 3
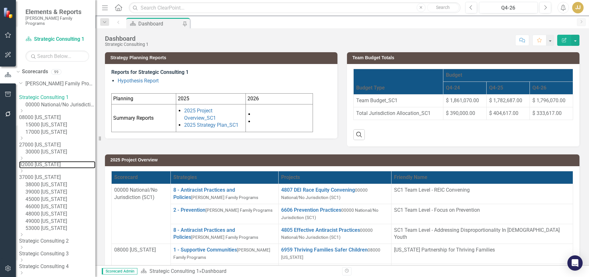
click at [75, 168] on link "32000 [US_STATE]" at bounding box center [57, 164] width 76 height 7
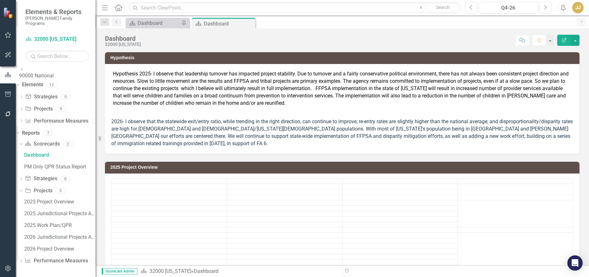
scroll to position [247, 0]
click at [67, 241] on link "2026 Jurisdictional Projects Assessment" at bounding box center [59, 237] width 73 height 10
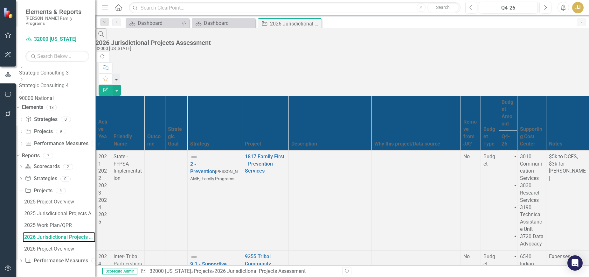
scroll to position [198, 0]
click at [0, 0] on icon "Close" at bounding box center [0, 0] width 0 height 0
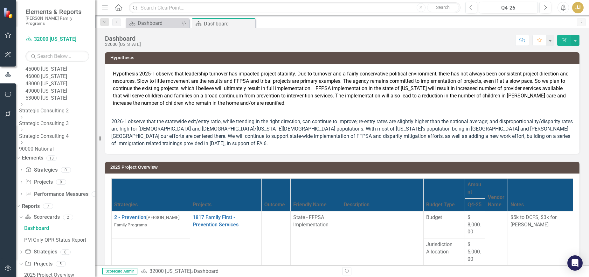
scroll to position [98, 0]
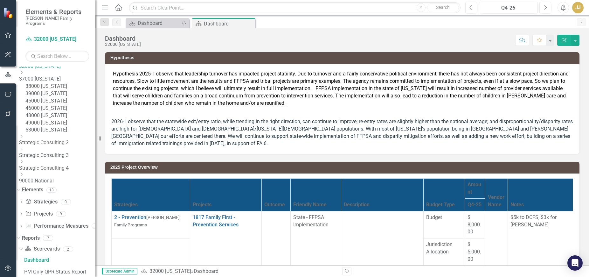
click at [24, 62] on icon "Dropdown" at bounding box center [21, 60] width 5 height 4
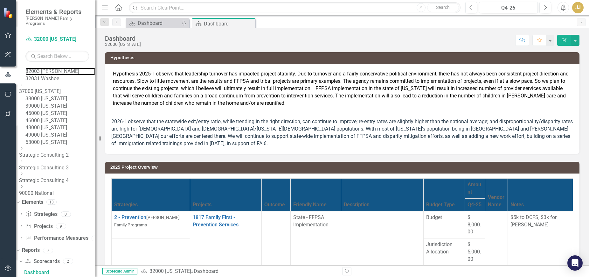
click at [68, 75] on link "32003 [PERSON_NAME]" at bounding box center [60, 71] width 70 height 7
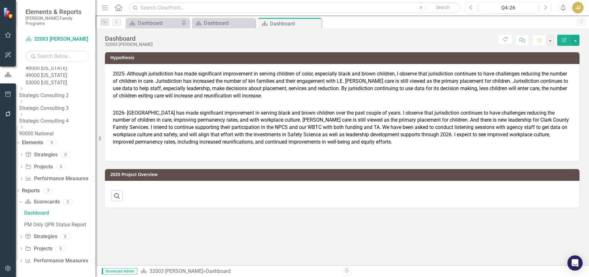
scroll to position [213, 0]
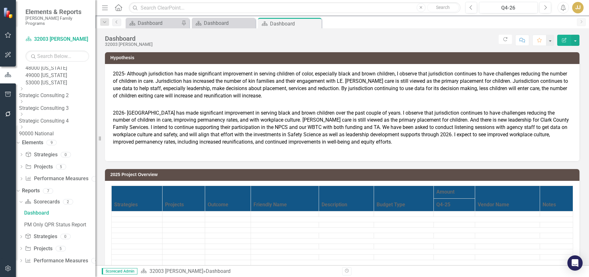
click at [23, 250] on icon "Dropdown" at bounding box center [21, 248] width 4 height 3
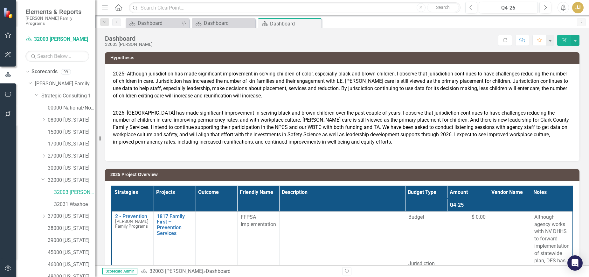
scroll to position [248, 0]
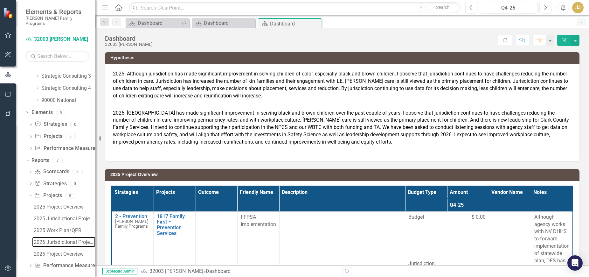
click at [51, 240] on link "2026 Jurisdictional Projects Assessment" at bounding box center [63, 242] width 63 height 10
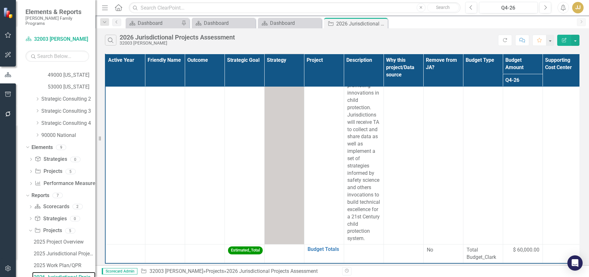
scroll to position [685, 0]
drag, startPoint x: 383, startPoint y: 23, endPoint x: 360, endPoint y: 24, distance: 22.6
click at [0, 0] on icon "Close" at bounding box center [0, 0] width 0 height 0
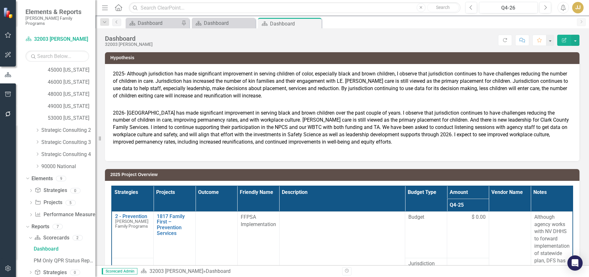
scroll to position [154, 0]
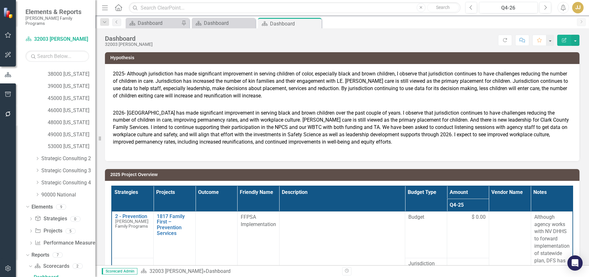
click at [0, 0] on icon "Close" at bounding box center [0, 0] width 0 height 0
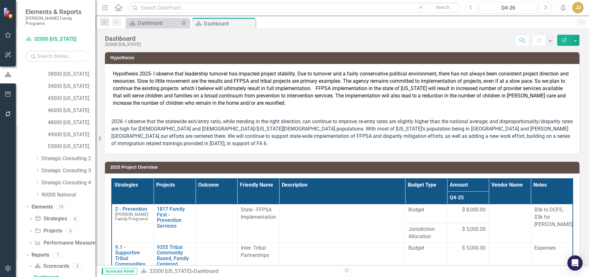
click at [0, 0] on icon "Close" at bounding box center [0, 0] width 0 height 0
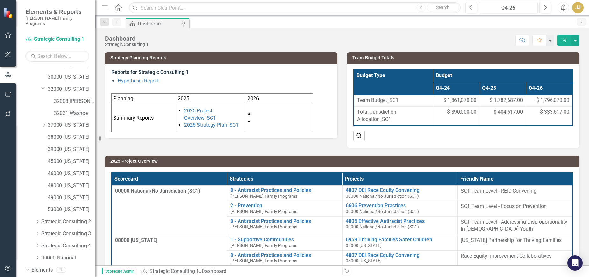
scroll to position [90, 0]
click at [83, 110] on link "32031 Washoe" at bounding box center [74, 113] width 41 height 7
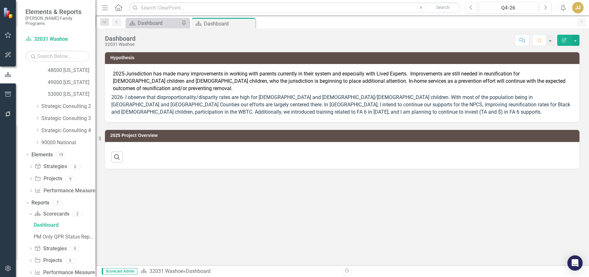
scroll to position [213, 0]
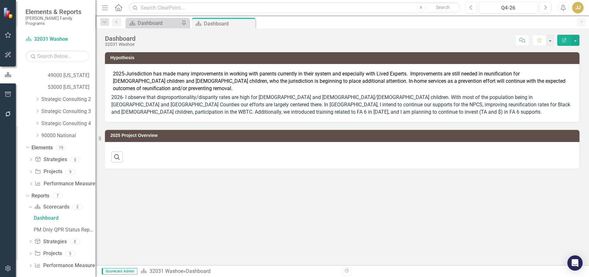
click at [29, 252] on icon "Dropdown" at bounding box center [30, 253] width 4 height 3
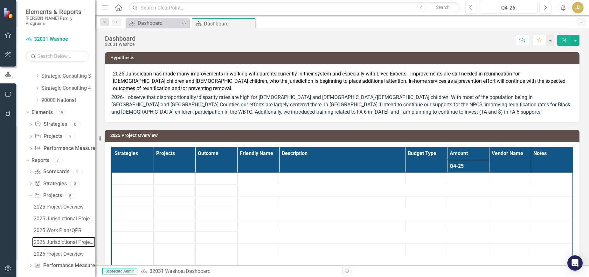
click at [52, 239] on div "2026 Jurisdictional Projects Assessment" at bounding box center [65, 242] width 62 height 6
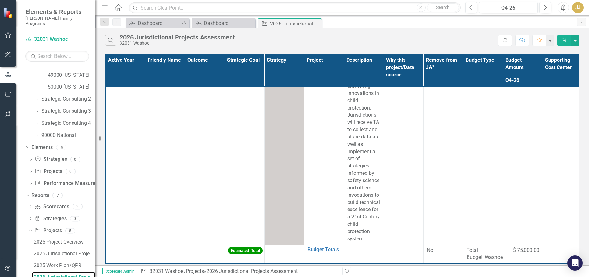
scroll to position [1199, 0]
click at [0, 0] on icon "Close" at bounding box center [0, 0] width 0 height 0
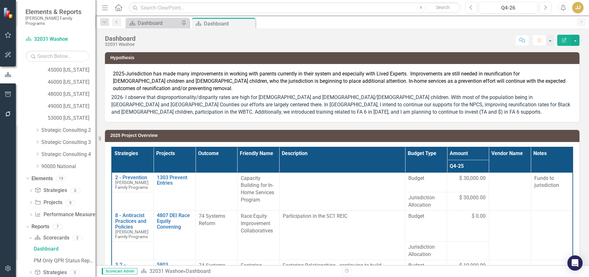
scroll to position [154, 0]
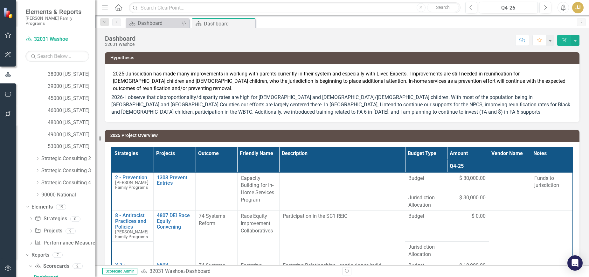
click at [0, 0] on icon "Close" at bounding box center [0, 0] width 0 height 0
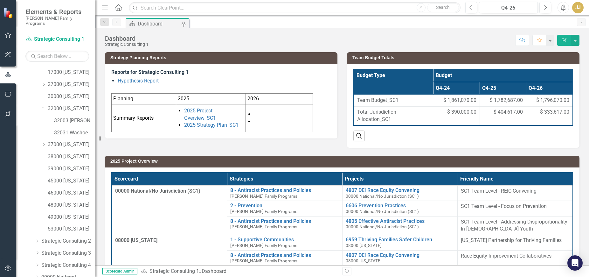
scroll to position [59, 0]
click at [61, 154] on link "37000 [US_STATE]" at bounding box center [72, 157] width 48 height 7
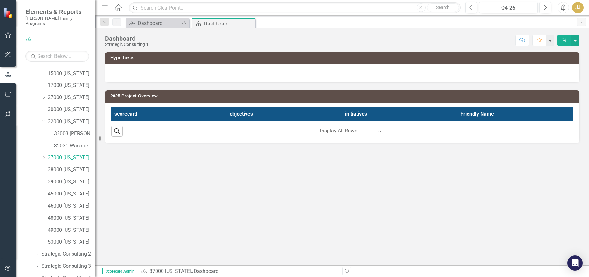
click at [44, 118] on icon "Dropdown" at bounding box center [43, 120] width 4 height 5
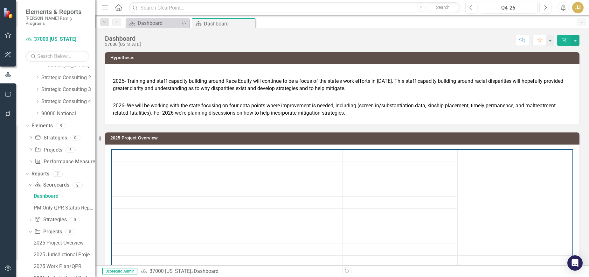
scroll to position [247, 0]
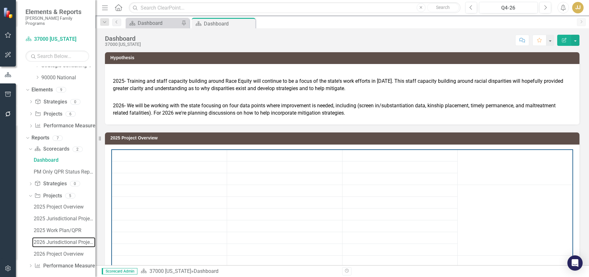
click at [62, 239] on div "2026 Jurisdictional Projects Assessment" at bounding box center [65, 242] width 62 height 6
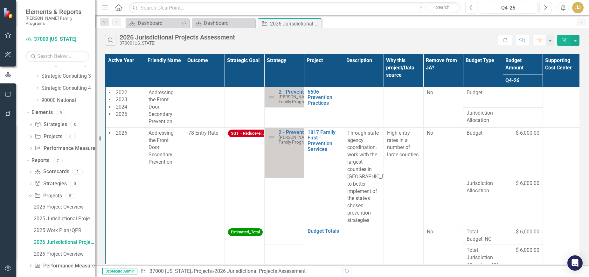
click at [0, 0] on icon "Close" at bounding box center [0, 0] width 0 height 0
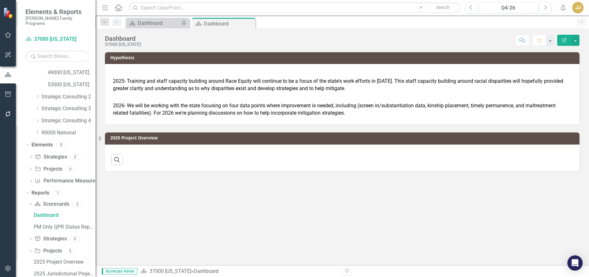
scroll to position [130, 0]
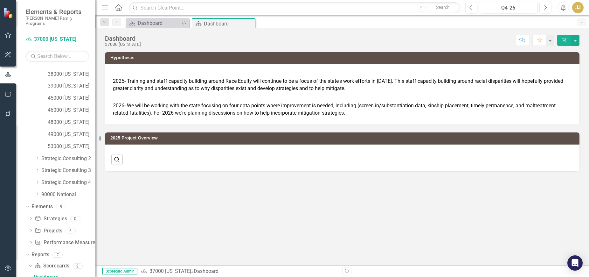
drag, startPoint x: 251, startPoint y: 24, endPoint x: 80, endPoint y: 131, distance: 202.1
click at [0, 0] on icon "Close" at bounding box center [0, 0] width 0 height 0
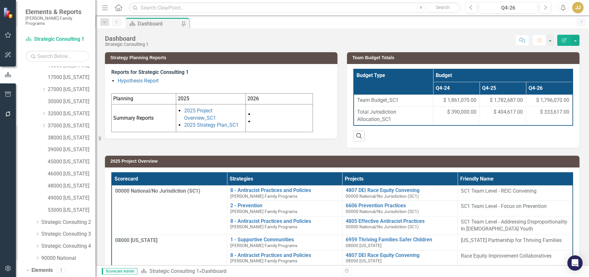
scroll to position [35, 0]
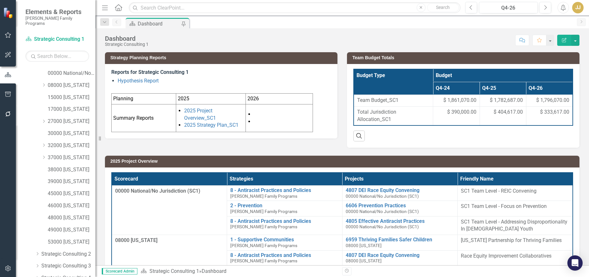
click at [44, 155] on div "Dropdown" at bounding box center [43, 157] width 5 height 5
click at [72, 166] on link "37035 Catawba" at bounding box center [74, 169] width 41 height 7
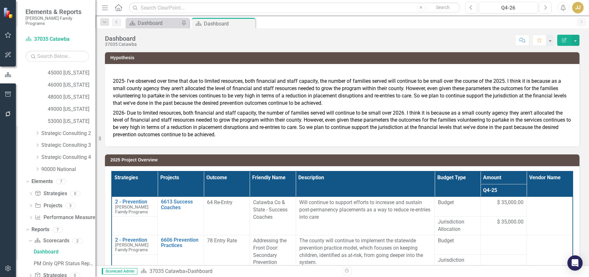
scroll to position [261, 0]
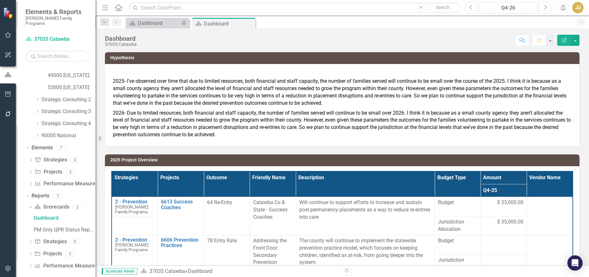
click at [33, 249] on div "Dropdown Project Projects 5" at bounding box center [61, 254] width 67 height 12
click at [31, 252] on icon "Dropdown" at bounding box center [30, 253] width 4 height 3
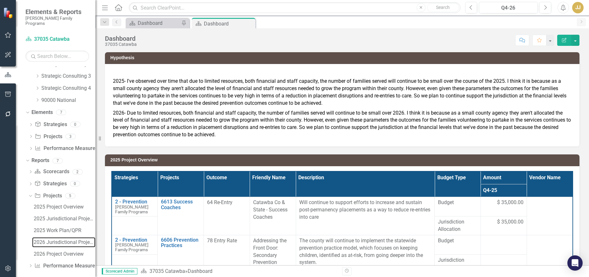
click at [71, 239] on div "2026 Jurisdictional Projects Assessment" at bounding box center [65, 242] width 62 height 6
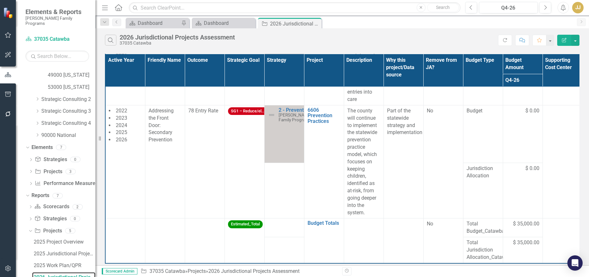
scroll to position [71, 0]
click at [0, 0] on icon "Close" at bounding box center [0, 0] width 0 height 0
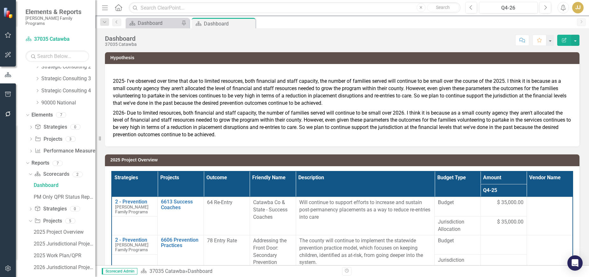
scroll to position [298, 0]
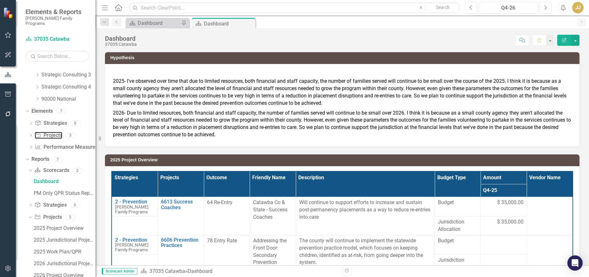
click at [51, 132] on link "Project Projects" at bounding box center [48, 135] width 27 height 7
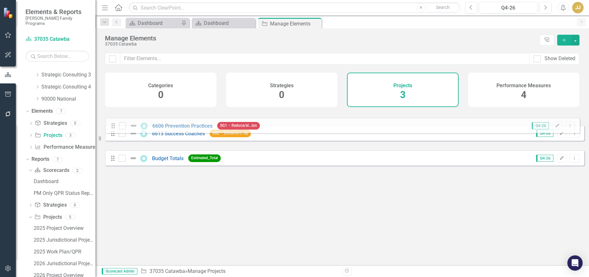
drag, startPoint x: 111, startPoint y: 143, endPoint x: 111, endPoint y: 125, distance: 18.1
click at [111, 125] on div "Drag 6613 Success Coaches SG2 – Enhance c...ily Q4-26 Edit Dropdown Menu Drag 6…" at bounding box center [344, 137] width 479 height 55
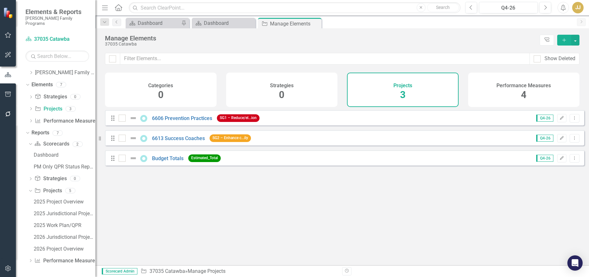
scroll to position [6, 0]
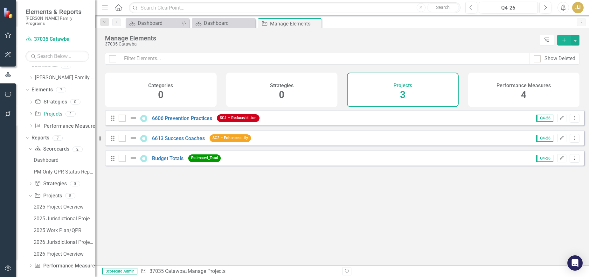
click at [0, 0] on icon "Close" at bounding box center [0, 0] width 0 height 0
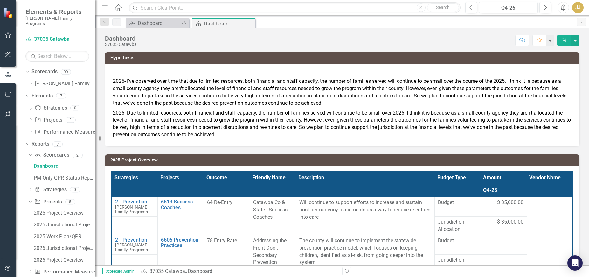
click at [0, 0] on icon "Close" at bounding box center [0, 0] width 0 height 0
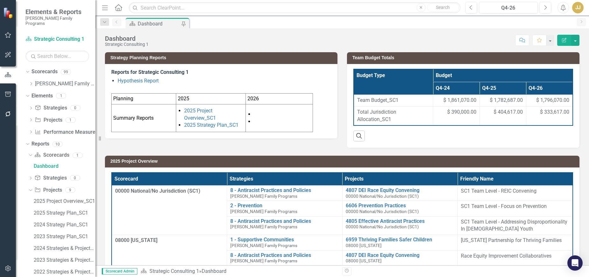
click at [31, 82] on icon at bounding box center [32, 83] width 2 height 3
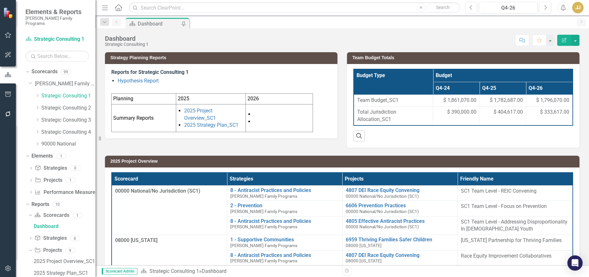
click at [38, 93] on icon "Dropdown" at bounding box center [37, 95] width 5 height 4
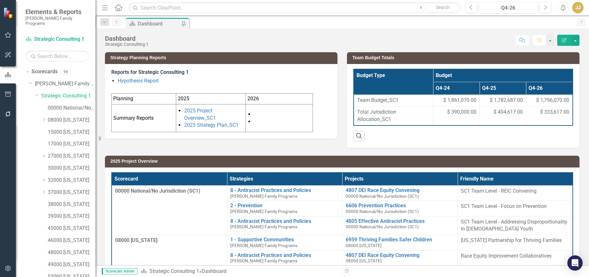
click at [45, 187] on div "Dropdown 37000 [US_STATE]" at bounding box center [68, 192] width 54 height 10
click at [45, 190] on icon "Dropdown" at bounding box center [43, 192] width 5 height 4
click at [67, 212] on link "37081 Guilford" at bounding box center [74, 215] width 41 height 7
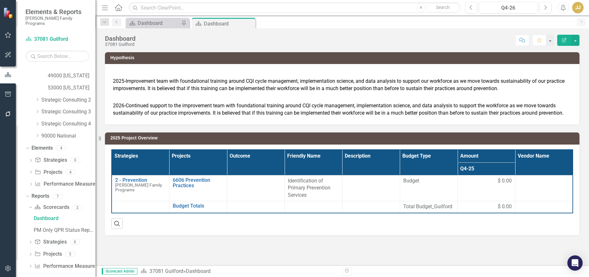
scroll to position [261, 0]
click at [31, 252] on icon "Dropdown" at bounding box center [30, 253] width 4 height 3
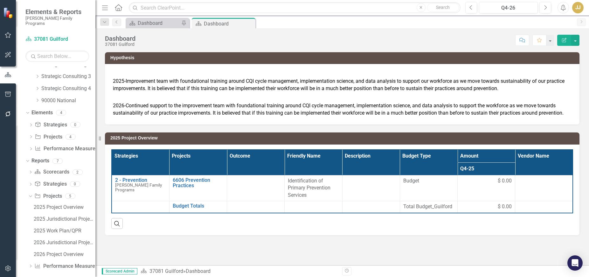
scroll to position [296, 0]
click at [51, 239] on div "2026 Jurisdictional Projects Assessment" at bounding box center [65, 242] width 62 height 6
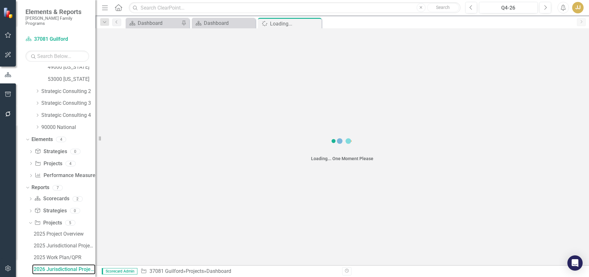
scroll to position [261, 0]
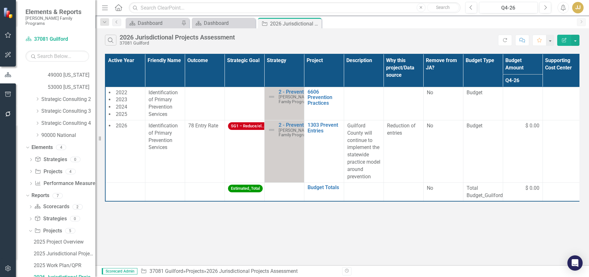
click at [0, 0] on icon "Close" at bounding box center [0, 0] width 0 height 0
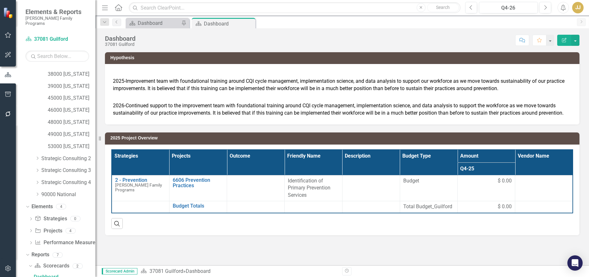
click at [0, 0] on icon "Close" at bounding box center [0, 0] width 0 height 0
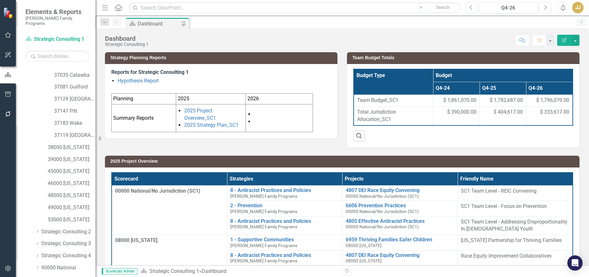
scroll to position [107, 0]
click at [76, 118] on link "37129 [GEOGRAPHIC_DATA]" at bounding box center [74, 121] width 41 height 7
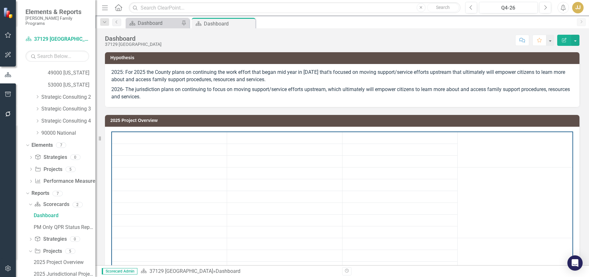
scroll to position [319, 0]
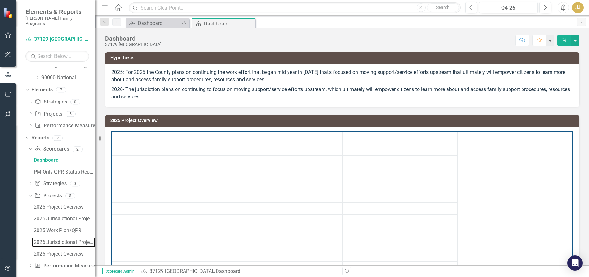
click at [69, 239] on div "2026 Jurisdictional Projects Assessment" at bounding box center [65, 242] width 62 height 6
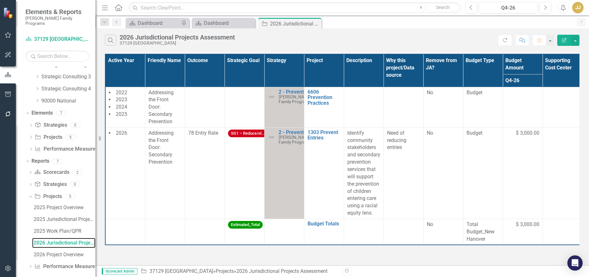
scroll to position [296, 0]
click at [0, 0] on icon "Close" at bounding box center [0, 0] width 0 height 0
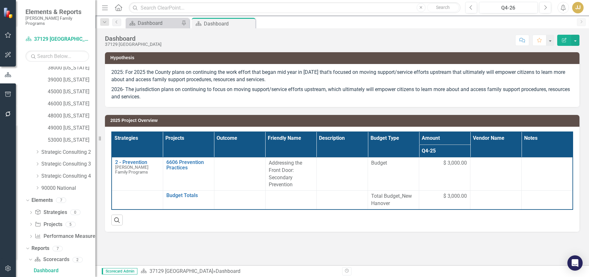
scroll to position [202, 0]
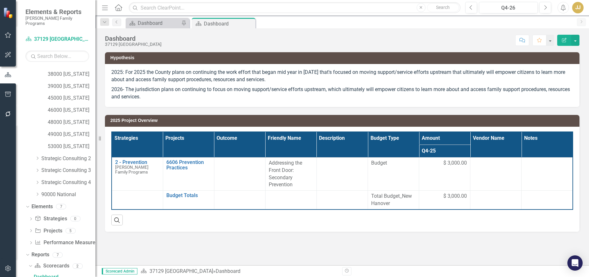
click at [0, 0] on icon at bounding box center [0, 0] width 0 height 0
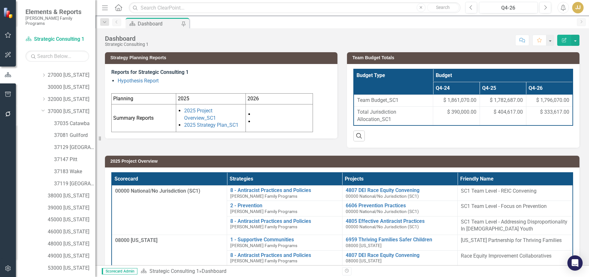
scroll to position [75, 0]
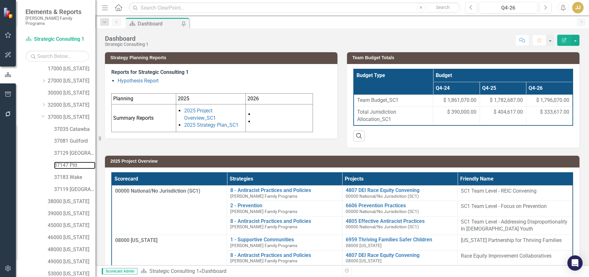
click at [72, 162] on link "37147 Pitt" at bounding box center [74, 165] width 41 height 7
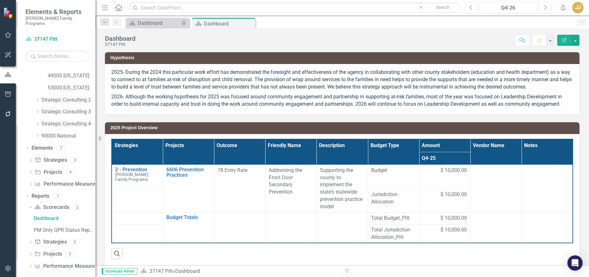
scroll to position [261, 0]
click at [30, 252] on icon "Dropdown" at bounding box center [30, 253] width 4 height 3
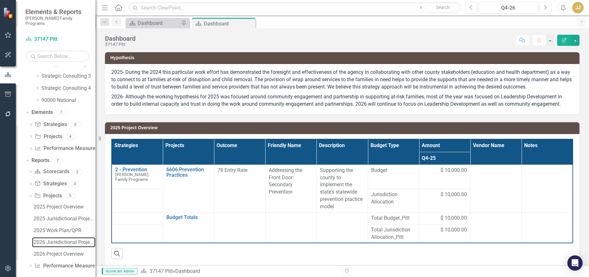
click at [68, 239] on div "2026 Jurisdictional Projects Assessment" at bounding box center [65, 242] width 62 height 6
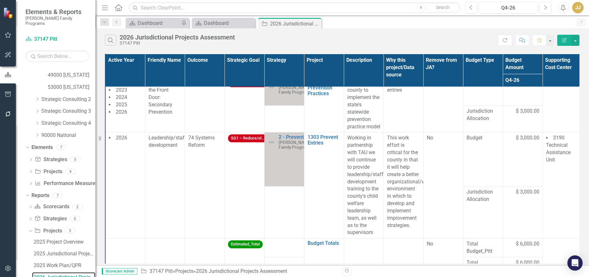
scroll to position [41, 0]
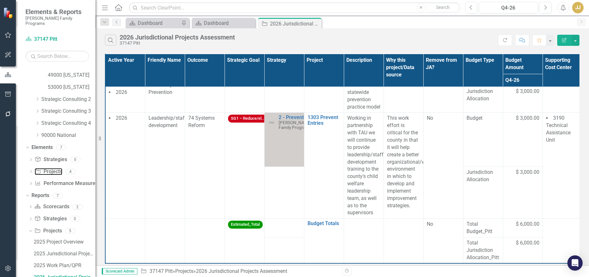
click at [55, 168] on link "Project Projects" at bounding box center [48, 171] width 27 height 7
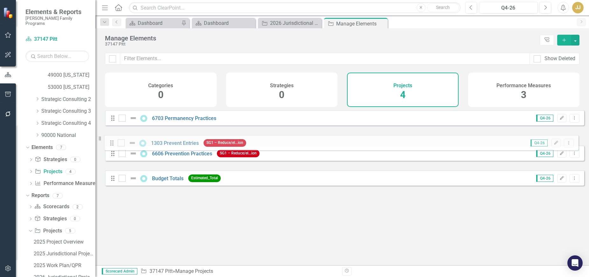
drag, startPoint x: 114, startPoint y: 163, endPoint x: 114, endPoint y: 143, distance: 20.1
click at [114, 143] on div "Drag 6703 Permanency Practices Q4-26 Edit Dropdown Menu Drag 6606 Prevention Pr…" at bounding box center [344, 147] width 479 height 75
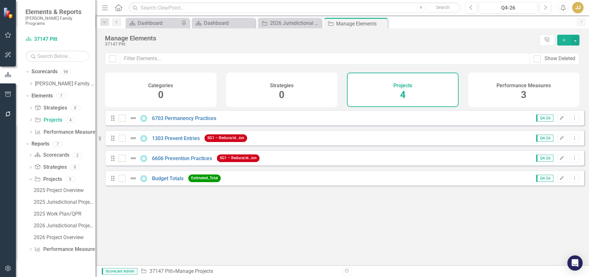
click at [0, 0] on icon at bounding box center [0, 0] width 0 height 0
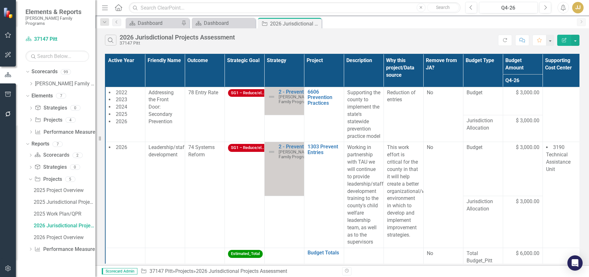
click at [0, 0] on icon "Close" at bounding box center [0, 0] width 0 height 0
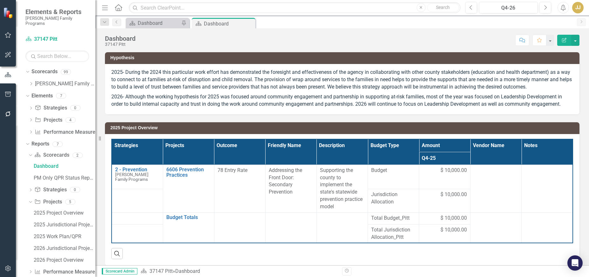
click at [30, 81] on div "Dropdown" at bounding box center [31, 83] width 5 height 5
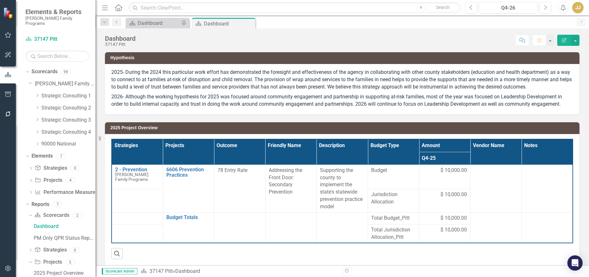
click at [37, 93] on icon "Dropdown" at bounding box center [37, 95] width 5 height 4
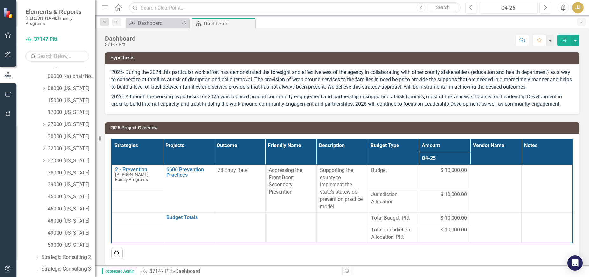
scroll to position [32, 0]
click at [44, 158] on icon "Dropdown" at bounding box center [43, 160] width 5 height 4
click at [68, 217] on link "37183 Wake" at bounding box center [74, 220] width 41 height 7
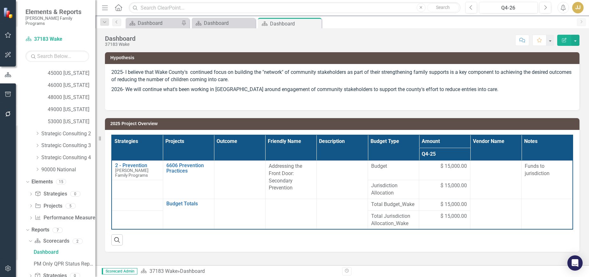
scroll to position [261, 0]
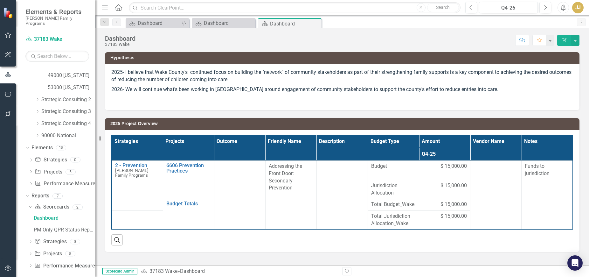
click at [31, 252] on icon "Dropdown" at bounding box center [30, 253] width 4 height 3
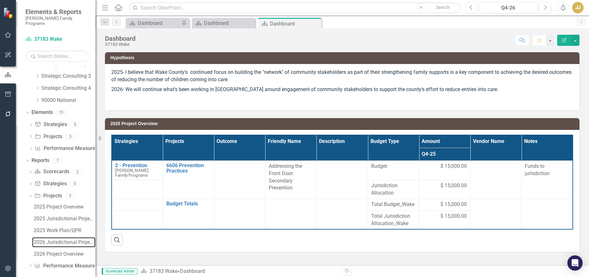
click at [63, 239] on div "2026 Jurisdictional Projects Assessment" at bounding box center [65, 242] width 62 height 6
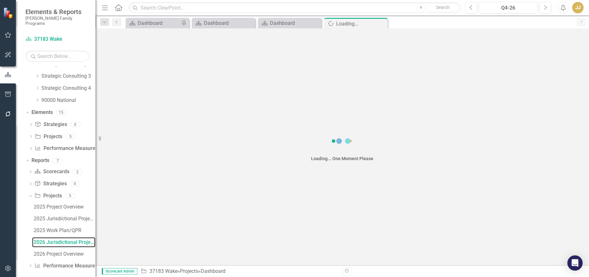
scroll to position [261, 0]
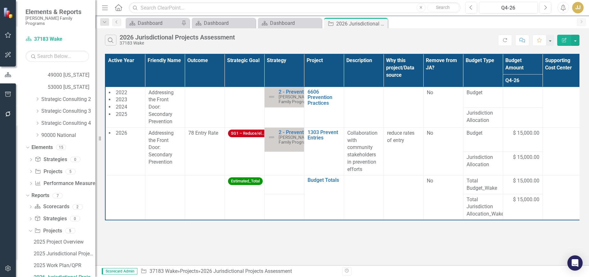
click at [0, 0] on icon "Close" at bounding box center [0, 0] width 0 height 0
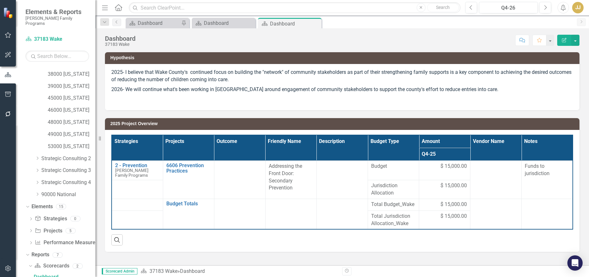
click at [0, 0] on icon "Close" at bounding box center [0, 0] width 0 height 0
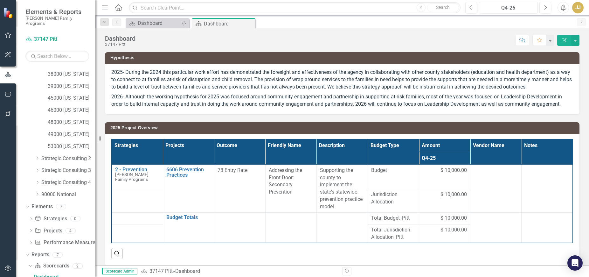
click at [0, 0] on icon "Close" at bounding box center [0, 0] width 0 height 0
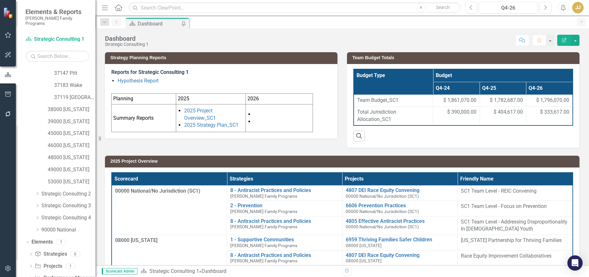
scroll to position [107, 0]
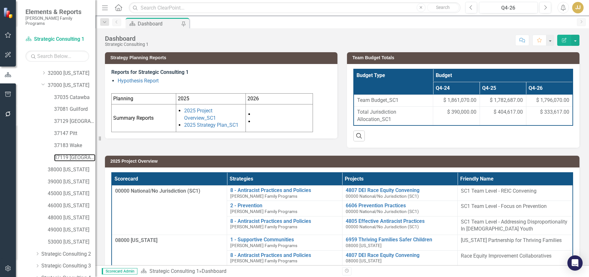
click at [72, 154] on link "37119 [GEOGRAPHIC_DATA]" at bounding box center [74, 157] width 41 height 7
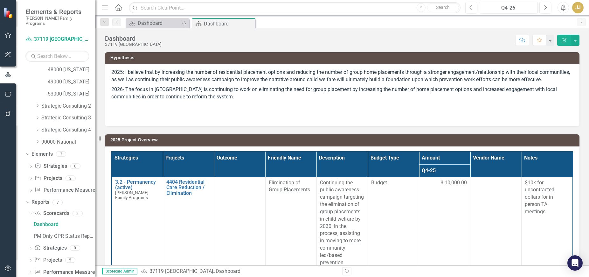
scroll to position [261, 0]
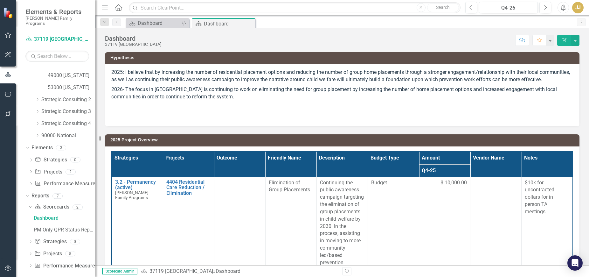
drag, startPoint x: 29, startPoint y: 248, endPoint x: 33, endPoint y: 247, distance: 4.4
click at [29, 252] on icon "Dropdown" at bounding box center [30, 253] width 4 height 3
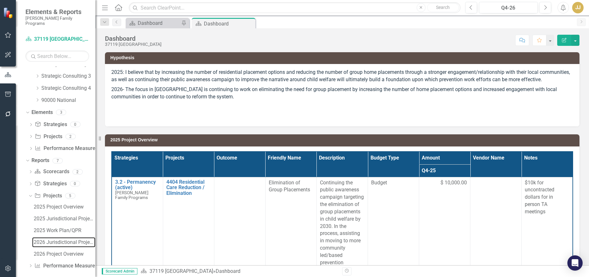
click at [59, 239] on div "2026 Jurisdictional Projects Assessment" at bounding box center [65, 242] width 62 height 6
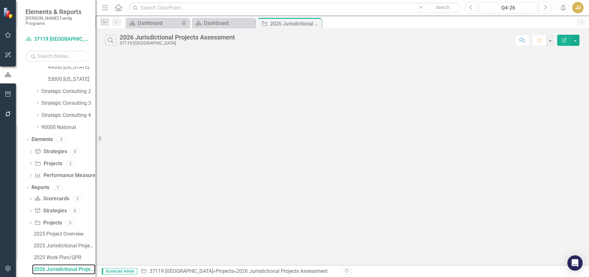
scroll to position [261, 0]
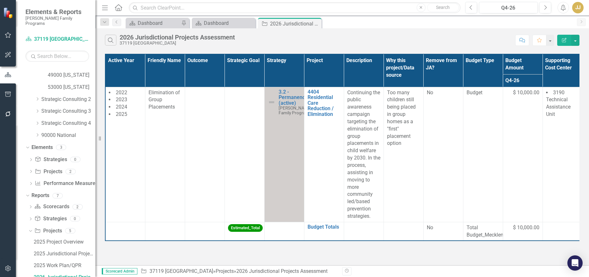
click at [0, 0] on icon "Close" at bounding box center [0, 0] width 0 height 0
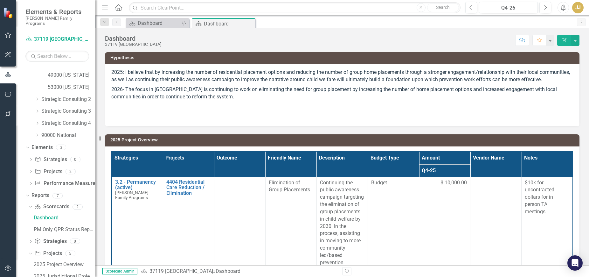
scroll to position [202, 0]
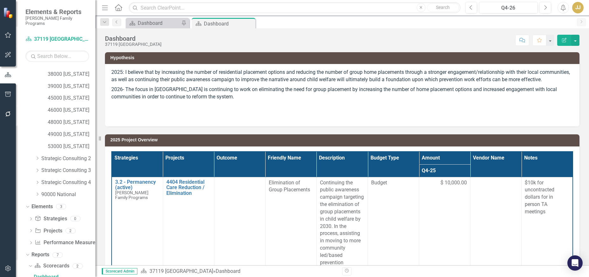
click at [0, 0] on icon "Close" at bounding box center [0, 0] width 0 height 0
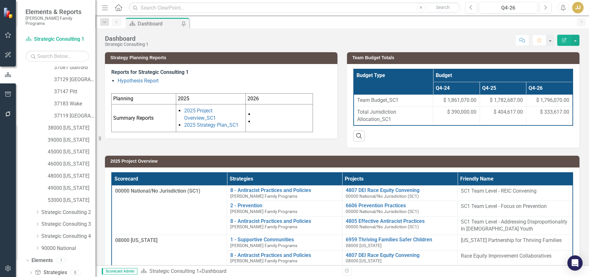
scroll to position [139, 0]
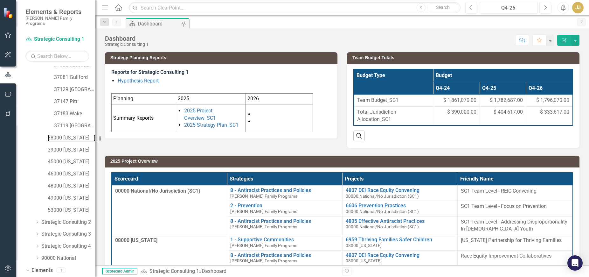
click at [61, 134] on link "38000 [US_STATE]" at bounding box center [72, 137] width 48 height 7
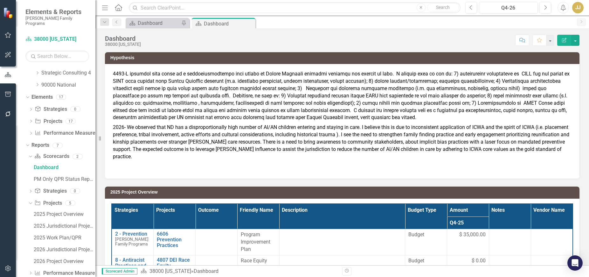
scroll to position [319, 0]
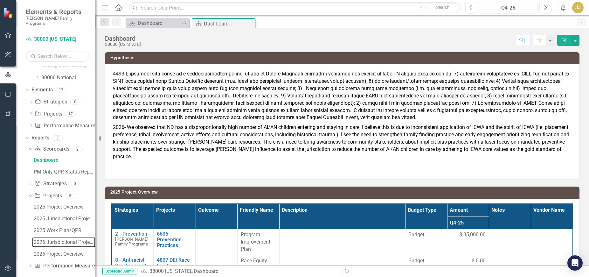
click at [47, 239] on div "2026 Jurisdictional Projects Assessment" at bounding box center [65, 242] width 62 height 6
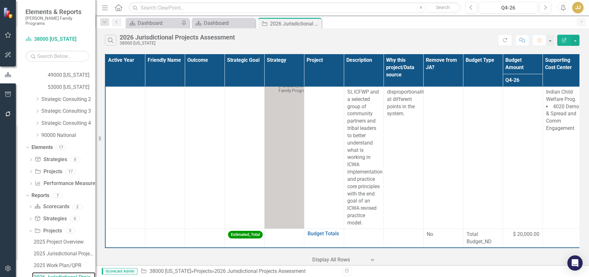
scroll to position [1325, 0]
click at [0, 0] on icon "Close" at bounding box center [0, 0] width 0 height 0
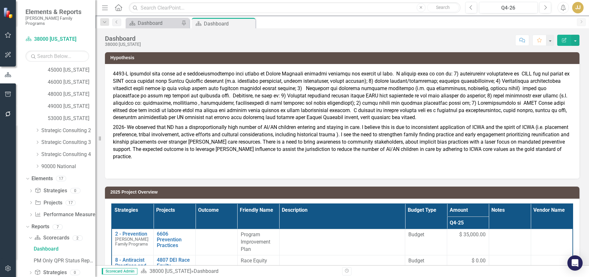
scroll to position [202, 0]
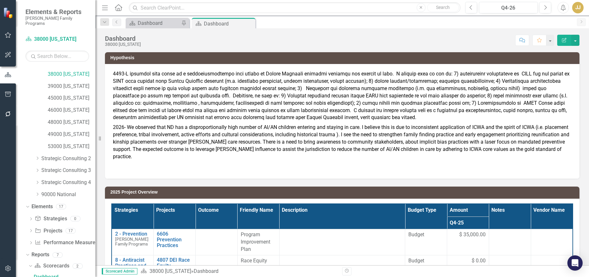
click at [0, 0] on icon "Close" at bounding box center [0, 0] width 0 height 0
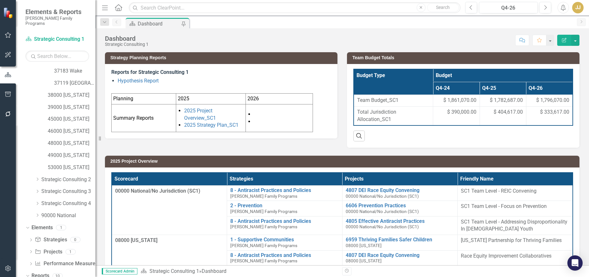
scroll to position [170, 0]
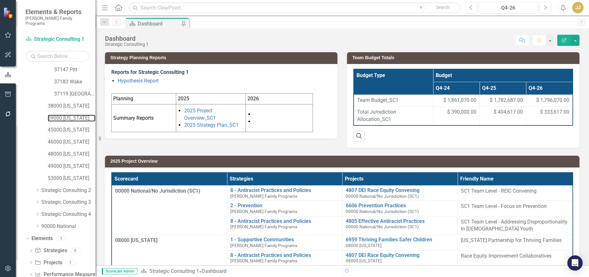
click at [70, 114] on link "39000 [US_STATE]" at bounding box center [72, 117] width 48 height 7
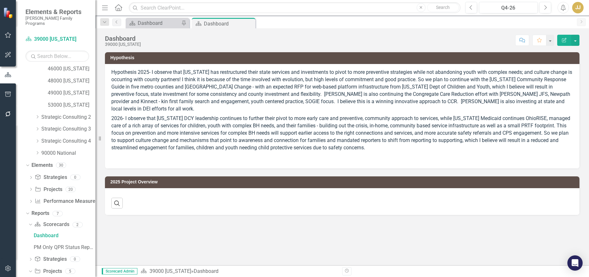
scroll to position [319, 0]
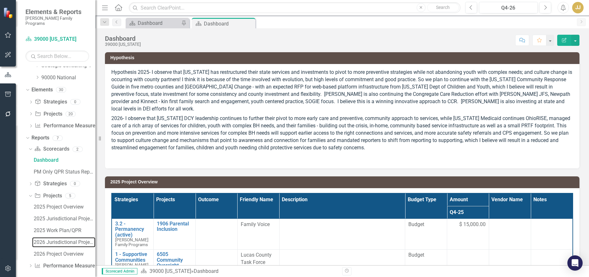
click at [48, 239] on div "2026 Jurisdictional Projects Assessment" at bounding box center [65, 242] width 62 height 6
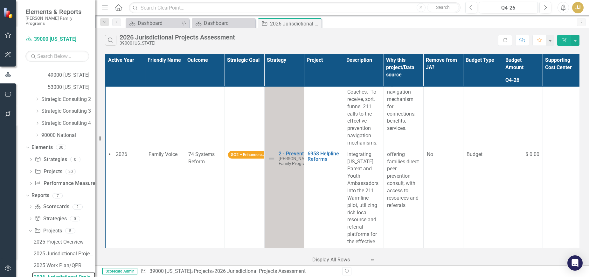
scroll to position [1206, 0]
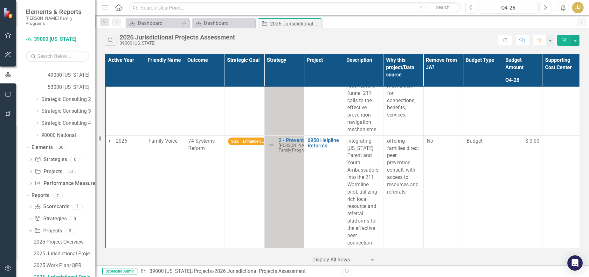
click at [0, 0] on icon "Close" at bounding box center [0, 0] width 0 height 0
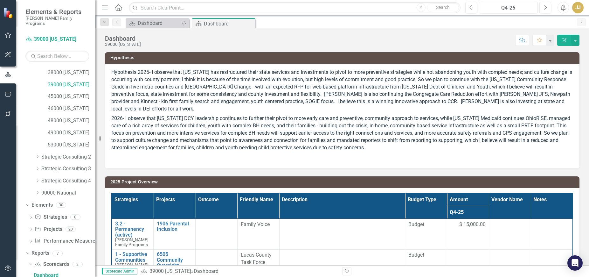
scroll to position [202, 0]
click at [0, 0] on icon "Close" at bounding box center [0, 0] width 0 height 0
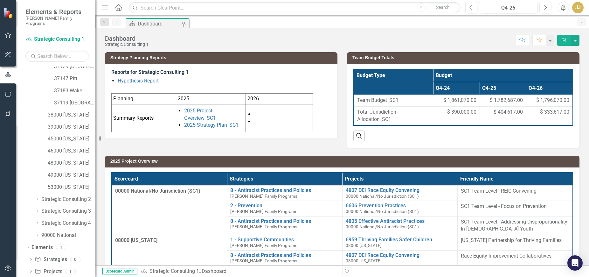
scroll to position [163, 0]
click at [75, 133] on link "45000 [US_STATE]" at bounding box center [72, 136] width 48 height 7
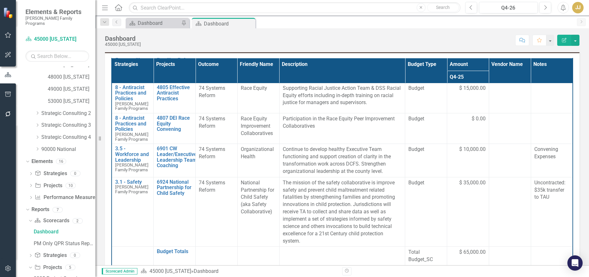
scroll to position [319, 0]
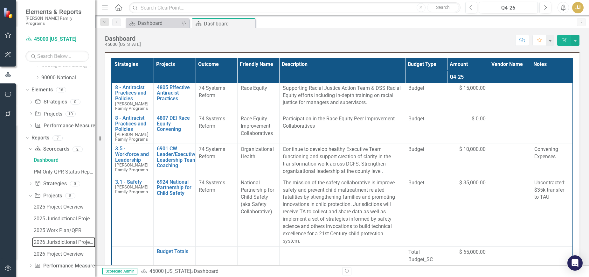
click at [55, 239] on div "2026 Jurisdictional Projects Assessment" at bounding box center [65, 242] width 62 height 6
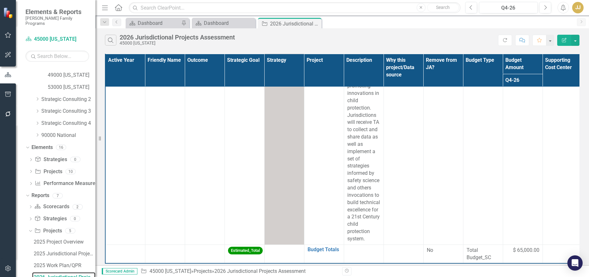
scroll to position [481, 0]
click at [0, 0] on icon "Close" at bounding box center [0, 0] width 0 height 0
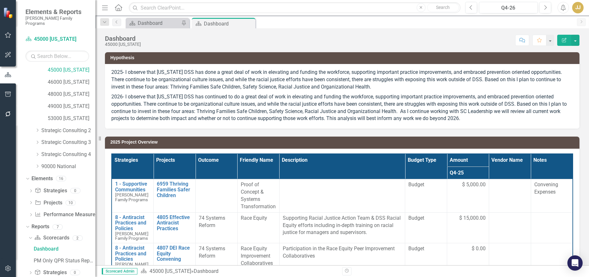
scroll to position [202, 0]
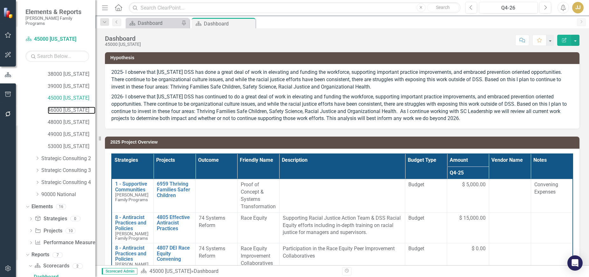
click at [71, 107] on link "46000 [US_STATE]" at bounding box center [72, 110] width 48 height 7
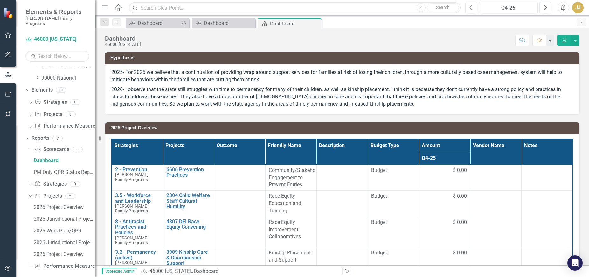
scroll to position [319, 0]
click at [52, 239] on div "2026 Jurisdictional Projects Assessment" at bounding box center [65, 242] width 62 height 6
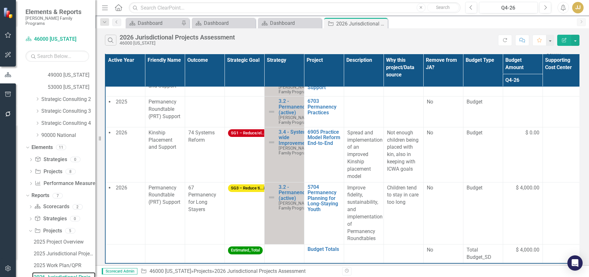
scroll to position [257, 0]
click at [53, 168] on link "Project Projects" at bounding box center [48, 171] width 27 height 7
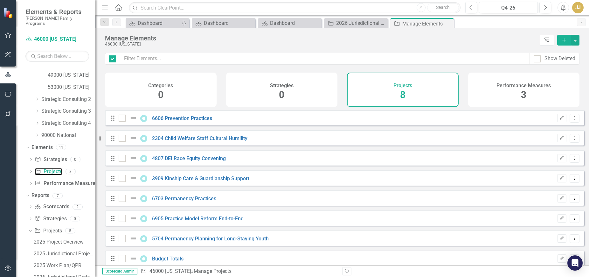
checkbox input "false"
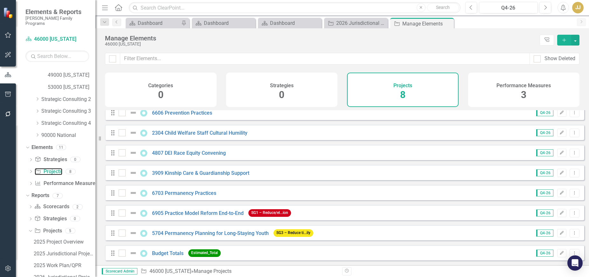
scroll to position [10, 0]
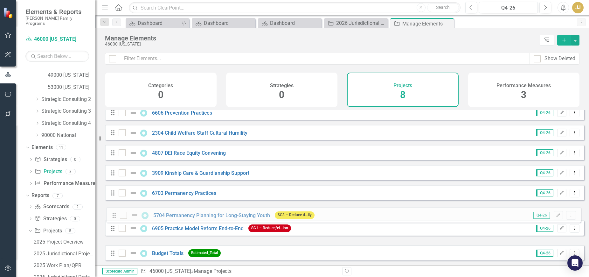
drag, startPoint x: 112, startPoint y: 234, endPoint x: 114, endPoint y: 216, distance: 17.9
click at [114, 216] on div "Drag 6606 Prevention Practices Q4-26 Edit Dropdown Menu Drag 2304 Child Welfare…" at bounding box center [344, 183] width 479 height 156
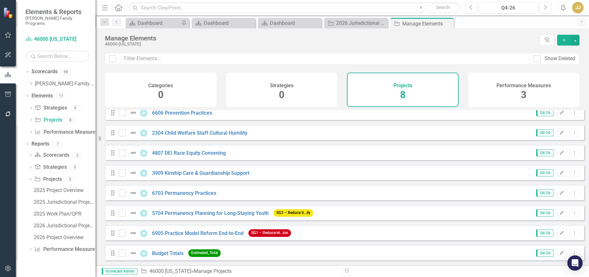
scroll to position [0, 0]
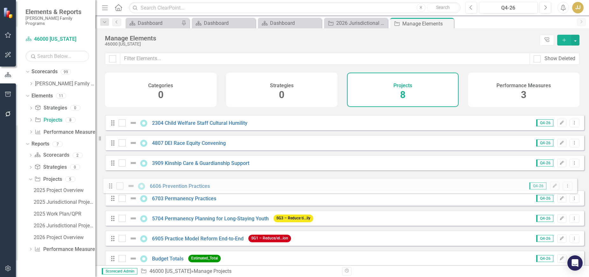
drag, startPoint x: 112, startPoint y: 122, endPoint x: 109, endPoint y: 186, distance: 63.3
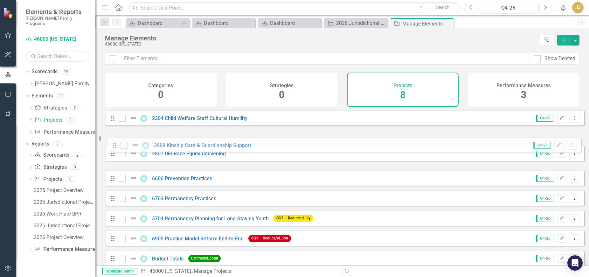
drag, startPoint x: 113, startPoint y: 163, endPoint x: 114, endPoint y: 143, distance: 19.8
click at [114, 143] on div "Drag 2304 Child Welfare Staff Cultural Humility Q4-26 Edit Dropdown Menu Drag 4…" at bounding box center [344, 188] width 479 height 156
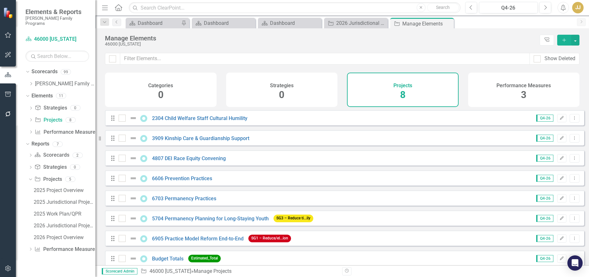
click at [0, 0] on icon at bounding box center [0, 0] width 0 height 0
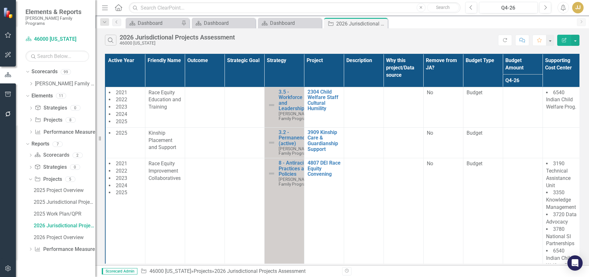
click at [0, 0] on icon "Close" at bounding box center [0, 0] width 0 height 0
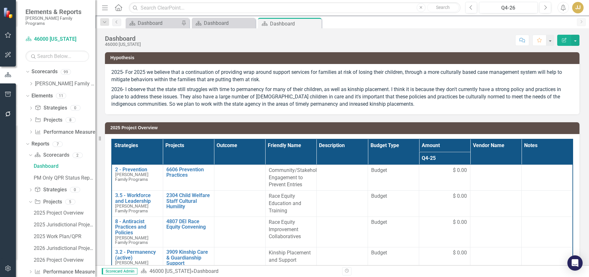
click at [0, 0] on icon "Close" at bounding box center [0, 0] width 0 height 0
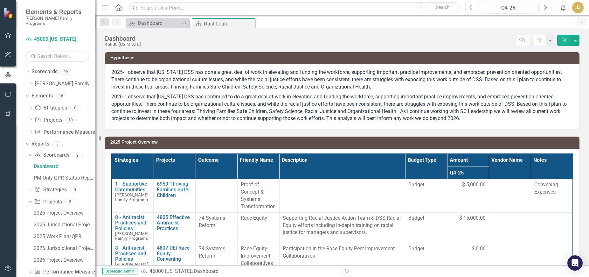
click at [0, 0] on icon "Close" at bounding box center [0, 0] width 0 height 0
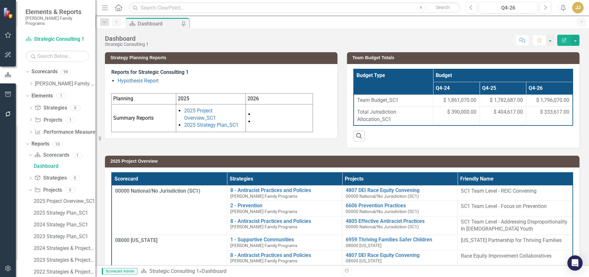
click at [31, 81] on div "Dropdown" at bounding box center [31, 83] width 5 height 5
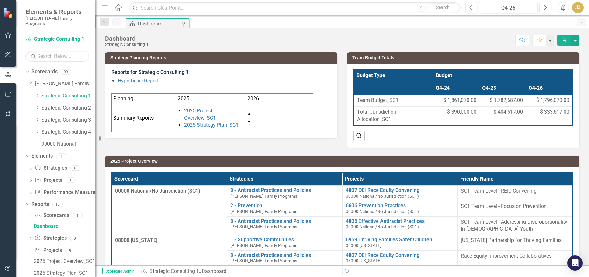
click at [36, 93] on icon "Dropdown" at bounding box center [37, 95] width 5 height 4
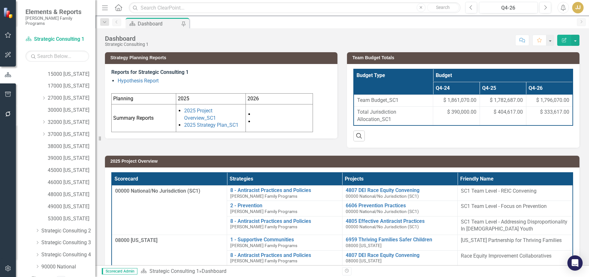
scroll to position [64, 0]
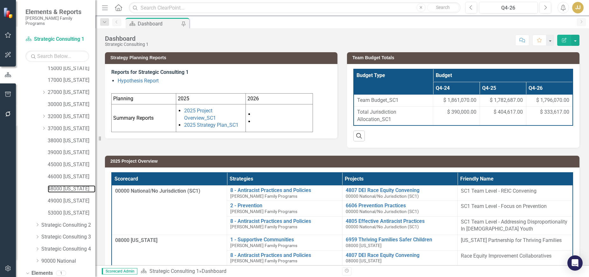
click at [65, 185] on link "48000 [US_STATE]" at bounding box center [72, 188] width 48 height 7
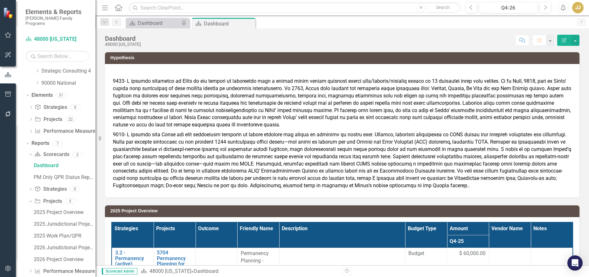
scroll to position [247, 0]
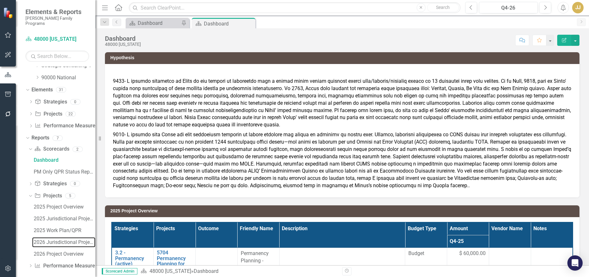
click at [56, 239] on div "2026 Jurisdictional Projects Assessment" at bounding box center [65, 242] width 62 height 6
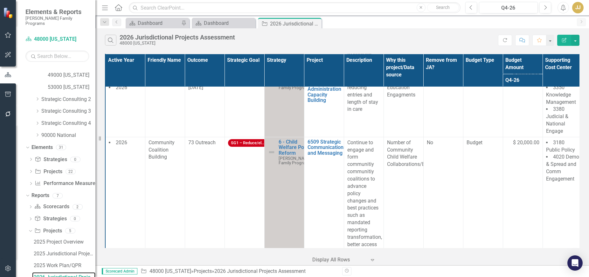
scroll to position [1872, 0]
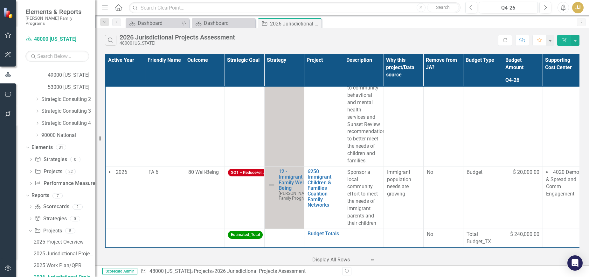
click at [0, 0] on icon "Close" at bounding box center [0, 0] width 0 height 0
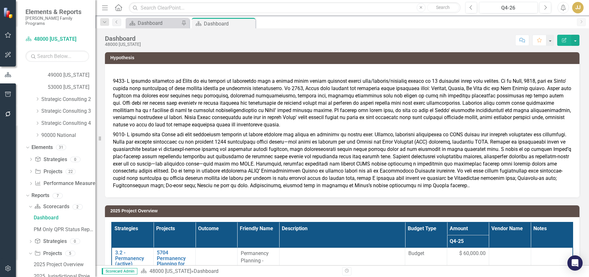
scroll to position [130, 0]
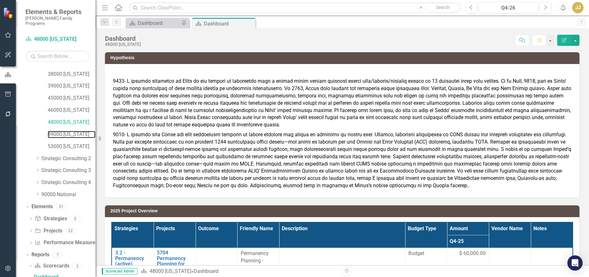
click at [65, 131] on link "49000 [US_STATE]" at bounding box center [72, 134] width 48 height 7
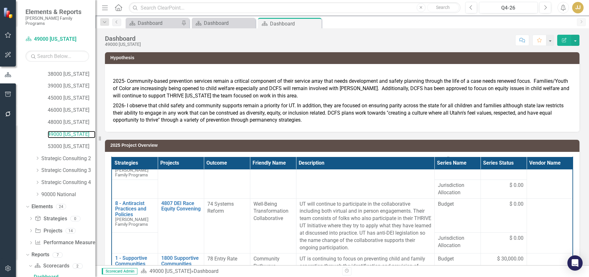
scroll to position [64, 0]
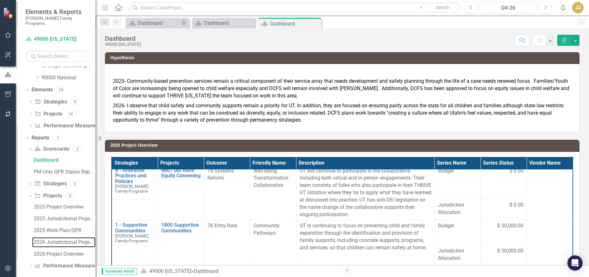
click at [54, 239] on div "2026 Jurisdictional Projects Assessment" at bounding box center [65, 242] width 62 height 6
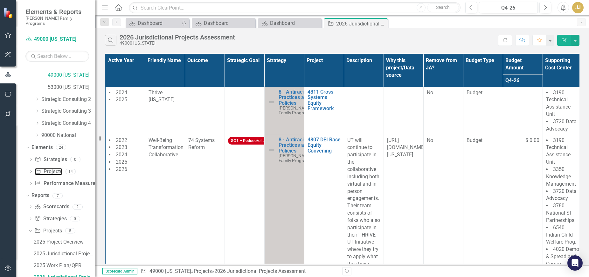
click at [52, 168] on link "Project Projects" at bounding box center [48, 171] width 27 height 7
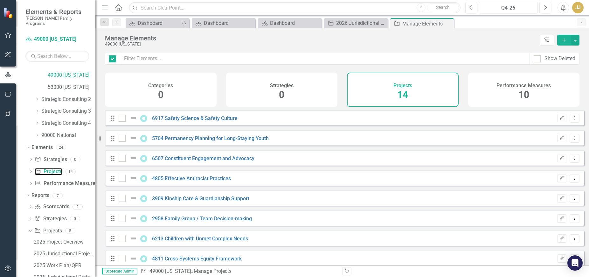
checkbox input "false"
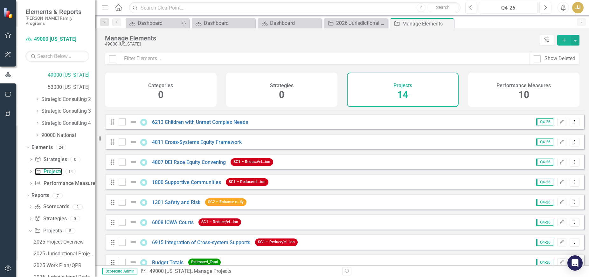
scroll to position [127, 0]
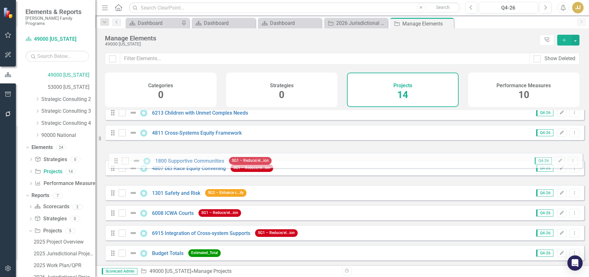
drag, startPoint x: 112, startPoint y: 176, endPoint x: 114, endPoint y: 160, distance: 17.0
click at [114, 160] on div "Drag 6917 Safety Science & Safety Culture Q4-26 Edit Dropdown Menu Drag 5704 Pe…" at bounding box center [344, 122] width 479 height 276
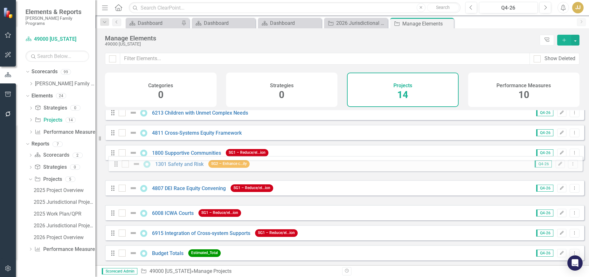
scroll to position [0, 0]
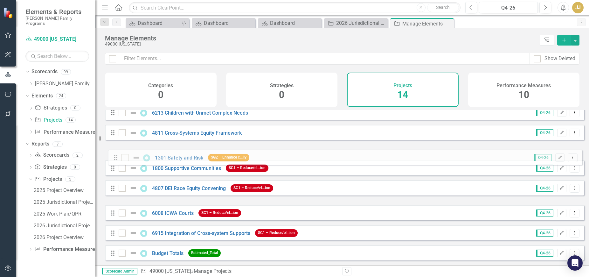
drag, startPoint x: 113, startPoint y: 198, endPoint x: 116, endPoint y: 160, distance: 38.6
click at [116, 160] on div "Drag 6917 Safety Science & Safety Culture Q4-26 Edit Dropdown Menu Drag 5704 Pe…" at bounding box center [344, 122] width 479 height 276
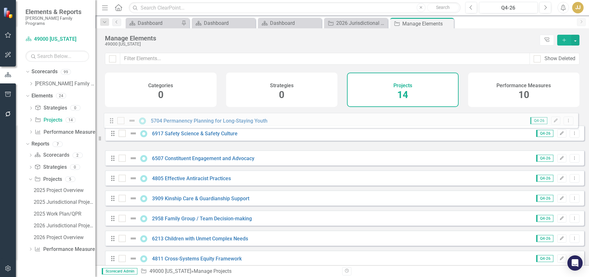
drag, startPoint x: 115, startPoint y: 142, endPoint x: 114, endPoint y: 120, distance: 22.3
click at [114, 120] on div "Drag 6917 Safety Science & Safety Culture Q4-26 Edit Dropdown Menu Drag 5704 Pe…" at bounding box center [344, 248] width 479 height 276
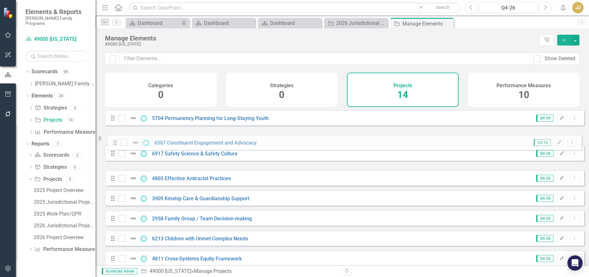
drag, startPoint x: 111, startPoint y: 164, endPoint x: 113, endPoint y: 144, distance: 20.8
click at [113, 144] on div "Drag 5704 Permanency Planning for Long-Staying Youth Q4-26 Edit Dropdown Menu D…" at bounding box center [344, 248] width 479 height 276
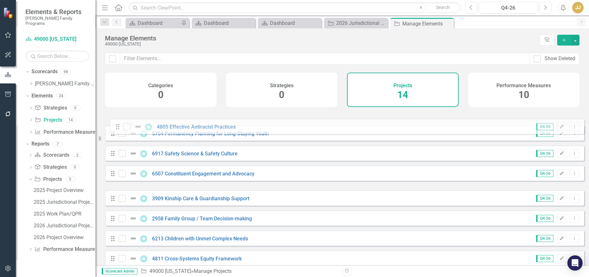
drag, startPoint x: 111, startPoint y: 182, endPoint x: 116, endPoint y: 124, distance: 57.8
click at [116, 124] on div "Drag 5704 Permanency Planning for Long-Staying Youth Q4-26 Edit Dropdown Menu D…" at bounding box center [344, 248] width 479 height 276
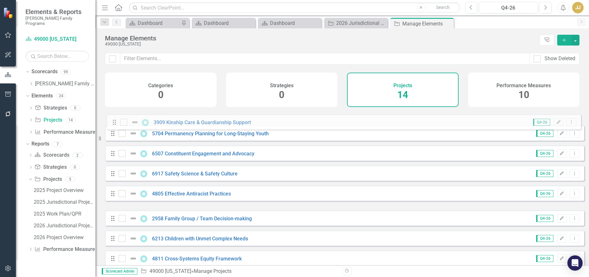
drag, startPoint x: 112, startPoint y: 203, endPoint x: 114, endPoint y: 122, distance: 80.8
click at [114, 122] on div "Drag 5704 Permanency Planning for Long-Staying Youth Q4-26 Edit Dropdown Menu D…" at bounding box center [344, 248] width 479 height 276
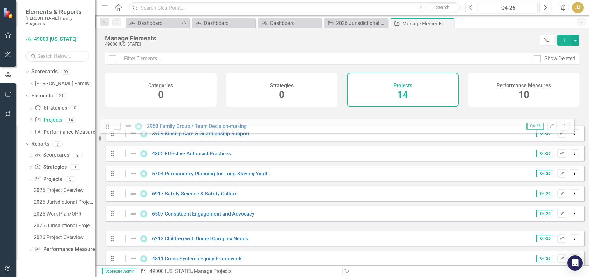
drag, startPoint x: 113, startPoint y: 222, endPoint x: 108, endPoint y: 125, distance: 96.8
click at [108, 125] on div "Drag 3909 Kinship Care & Guardianship Support Q4-26 Edit Dropdown Menu Drag 480…" at bounding box center [344, 248] width 479 height 276
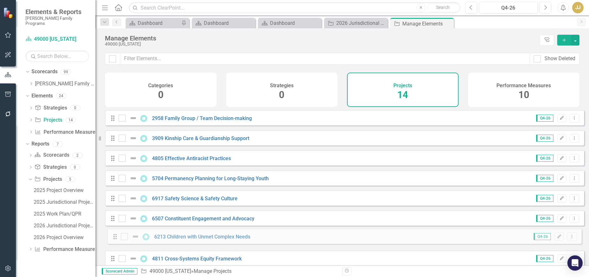
scroll to position [1, 0]
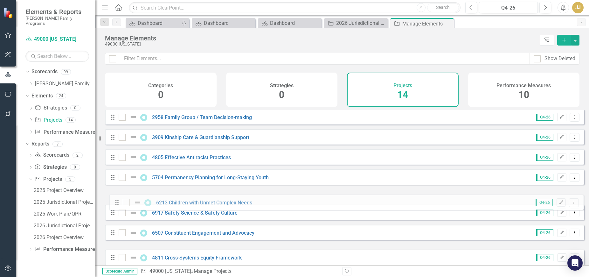
drag, startPoint x: 111, startPoint y: 243, endPoint x: 115, endPoint y: 202, distance: 40.9
click at [115, 202] on div "Drag 2958 Family Group / Team Decision-making Q4-26 Edit Dropdown Menu Drag 390…" at bounding box center [344, 247] width 479 height 276
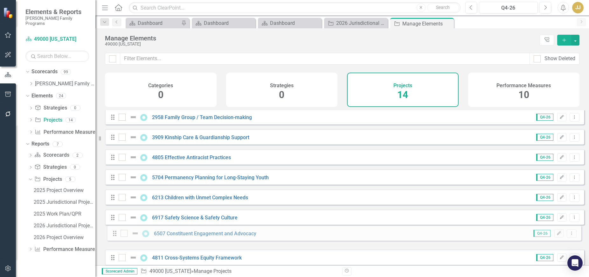
scroll to position [4, 0]
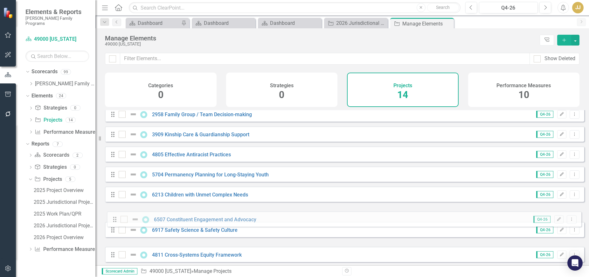
drag, startPoint x: 111, startPoint y: 242, endPoint x: 113, endPoint y: 219, distance: 23.0
click at [113, 219] on div "Drag 2958 Family Group / Team Decision-making Q4-26 Edit Dropdown Menu Drag 390…" at bounding box center [344, 244] width 479 height 276
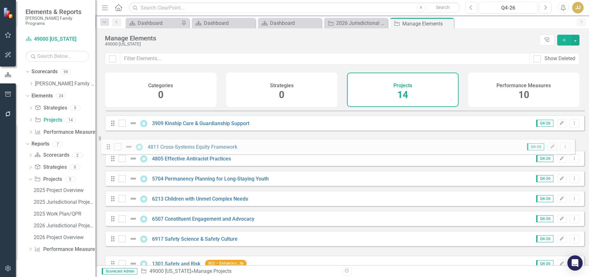
scroll to position [11, 0]
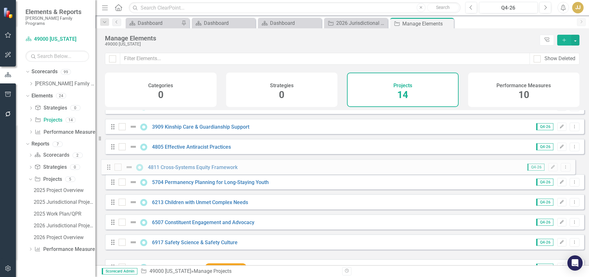
drag, startPoint x: 112, startPoint y: 261, endPoint x: 108, endPoint y: 165, distance: 96.1
click at [108, 165] on div "Drag 2958 Family Group / Team Decision-making Q4-26 Edit Dropdown Menu Drag 390…" at bounding box center [344, 237] width 479 height 276
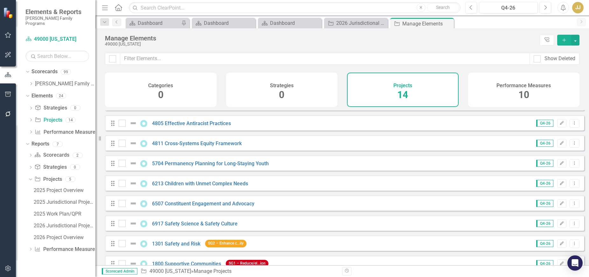
scroll to position [0, 0]
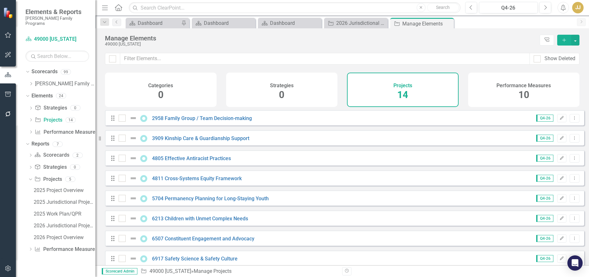
click at [0, 0] on icon "Close" at bounding box center [0, 0] width 0 height 0
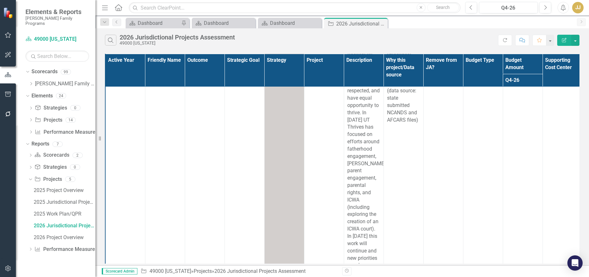
scroll to position [1122, 0]
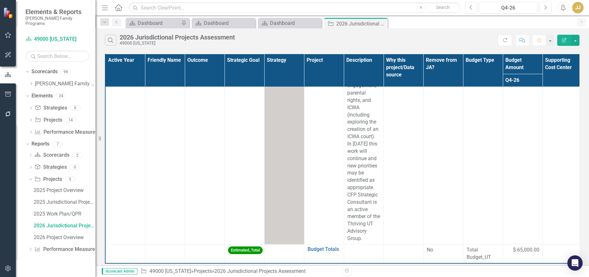
click at [0, 0] on icon "Close" at bounding box center [0, 0] width 0 height 0
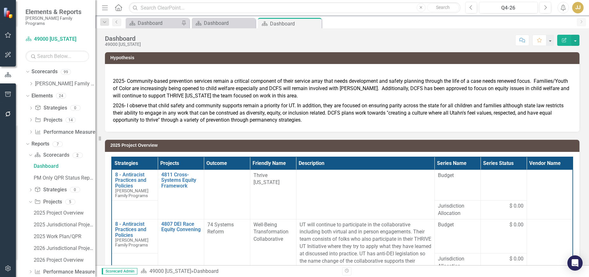
click at [31, 81] on div "Dropdown" at bounding box center [31, 83] width 5 height 5
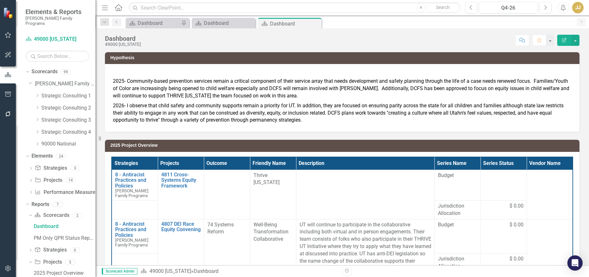
click at [36, 93] on icon "Dropdown" at bounding box center [37, 95] width 5 height 4
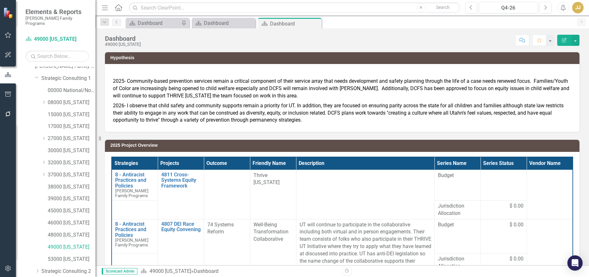
scroll to position [32, 0]
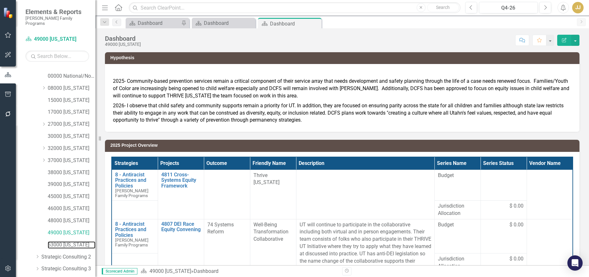
click at [78, 241] on link "53000 [US_STATE]" at bounding box center [72, 244] width 48 height 7
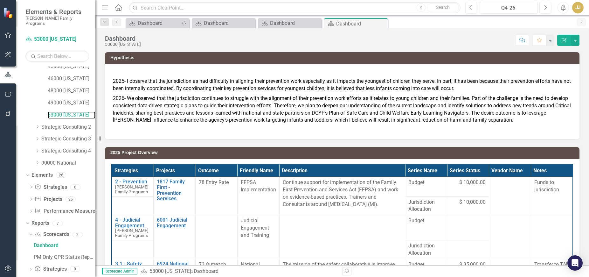
scroll to position [189, 0]
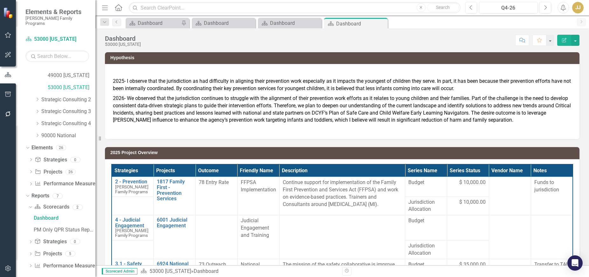
click at [31, 252] on icon "Dropdown" at bounding box center [30, 253] width 4 height 3
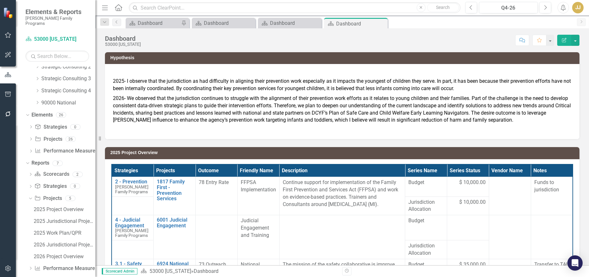
scroll to position [224, 0]
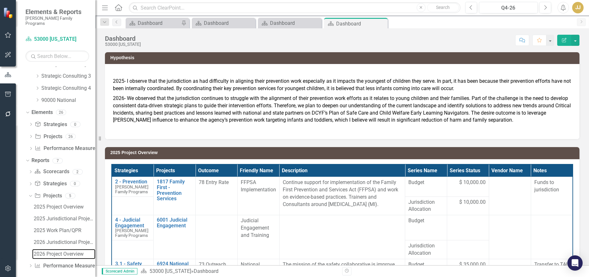
click at [52, 251] on div "2026 Project Overview" at bounding box center [65, 254] width 62 height 6
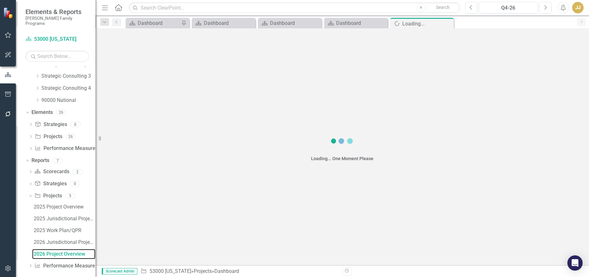
scroll to position [201, 0]
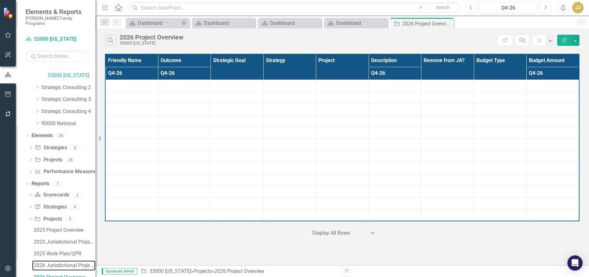
click at [60, 262] on div "2026 Jurisdictional Projects Assessment" at bounding box center [65, 265] width 62 height 6
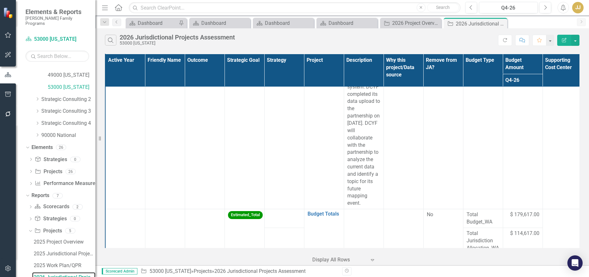
scroll to position [2633, 0]
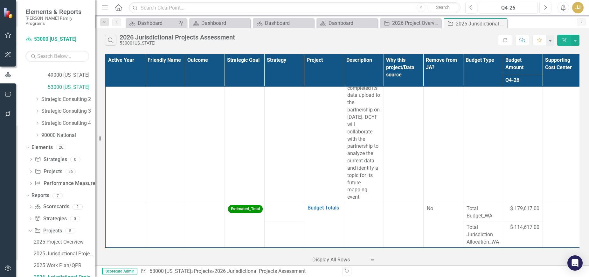
drag, startPoint x: 503, startPoint y: 24, endPoint x: 471, endPoint y: 25, distance: 32.1
click at [0, 0] on icon "Close" at bounding box center [0, 0] width 0 height 0
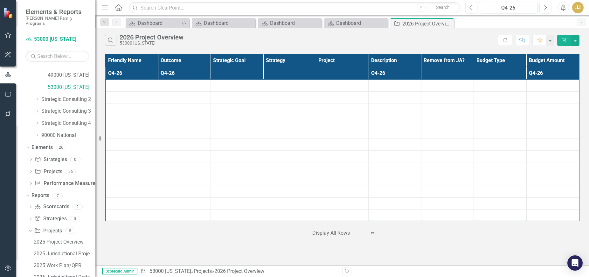
scroll to position [201, 0]
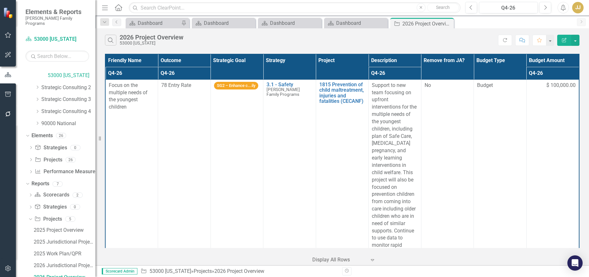
click at [0, 0] on icon "Close" at bounding box center [0, 0] width 0 height 0
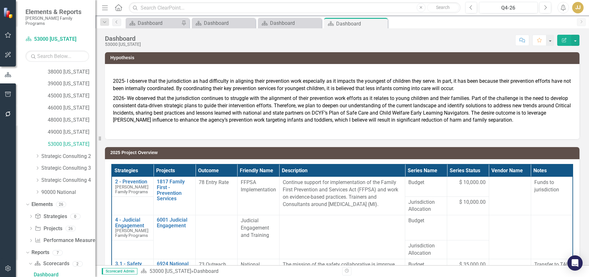
scroll to position [130, 0]
click at [0, 0] on icon "Close" at bounding box center [0, 0] width 0 height 0
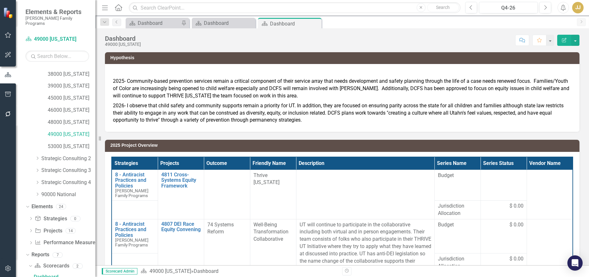
click at [0, 0] on icon "Close" at bounding box center [0, 0] width 0 height 0
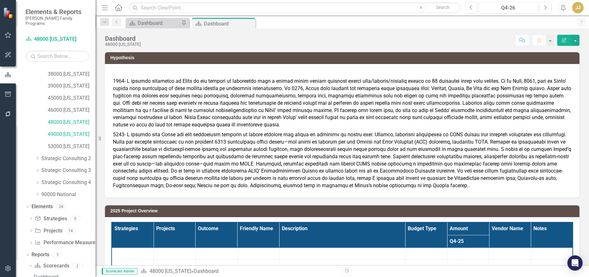
click at [0, 0] on icon "Close" at bounding box center [0, 0] width 0 height 0
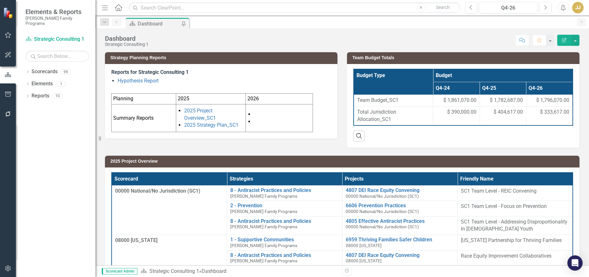
click at [27, 71] on icon "Dropdown" at bounding box center [27, 72] width 4 height 3
click at [29, 82] on icon "Dropdown" at bounding box center [31, 84] width 5 height 4
click at [37, 93] on icon "Dropdown" at bounding box center [37, 95] width 5 height 4
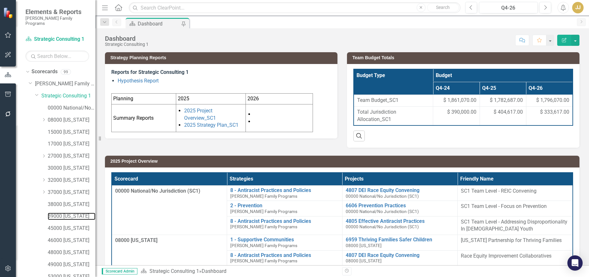
click at [55, 213] on link "39000 [US_STATE]" at bounding box center [72, 215] width 48 height 7
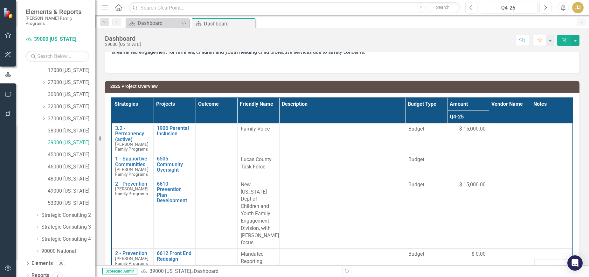
click at [29, 273] on div "Dropdown" at bounding box center [27, 275] width 4 height 5
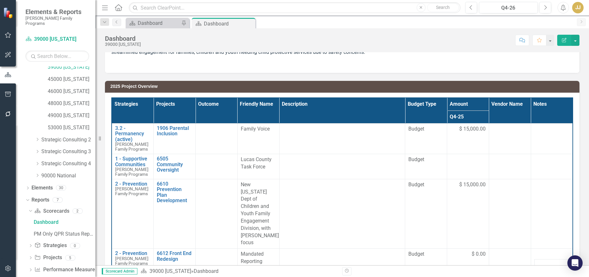
scroll to position [153, 0]
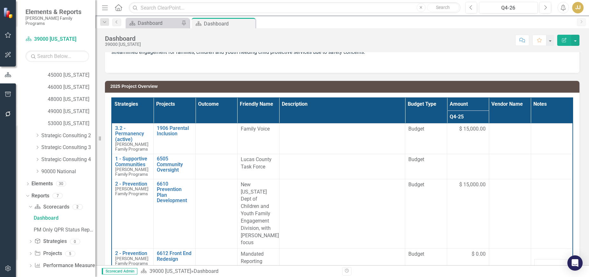
click at [31, 252] on icon "Dropdown" at bounding box center [30, 253] width 4 height 3
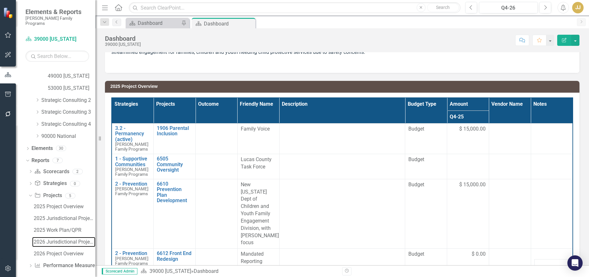
click at [64, 239] on div "2026 Jurisdictional Projects Assessment" at bounding box center [65, 242] width 62 height 6
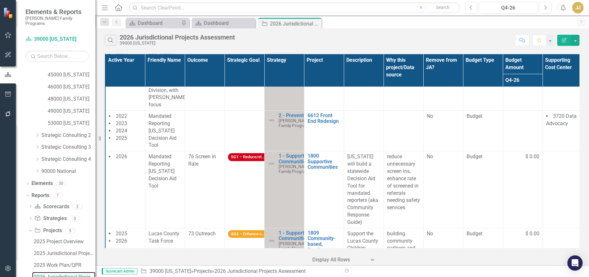
scroll to position [127, 0]
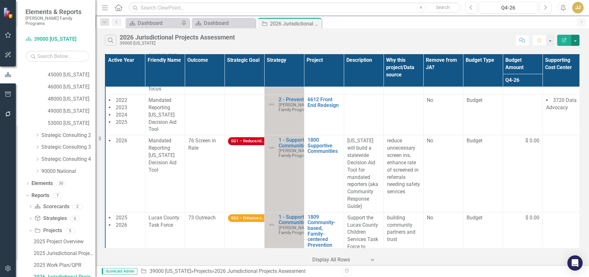
click at [575, 41] on button "button" at bounding box center [575, 40] width 8 height 11
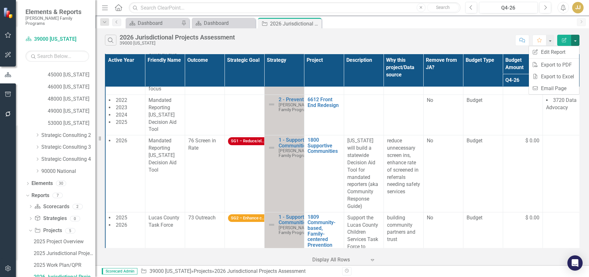
drag, startPoint x: 376, startPoint y: 43, endPoint x: 361, endPoint y: 51, distance: 16.6
click at [374, 44] on div "Search 2026 Jurisdictional Projects Assessment 39000 Ohio" at bounding box center [308, 40] width 407 height 11
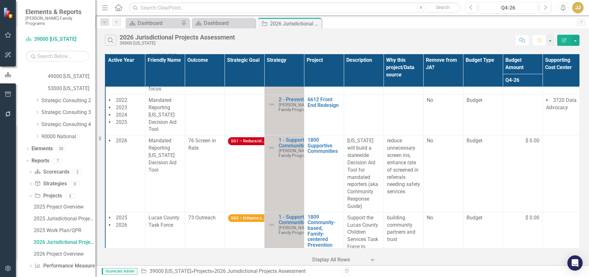
scroll to position [188, 0]
click at [59, 251] on div "2026 Project Overview" at bounding box center [65, 254] width 62 height 6
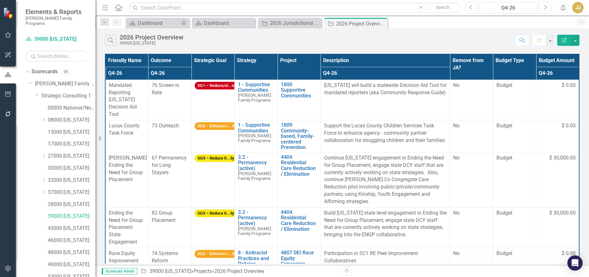
click at [36, 92] on icon "Dropdown" at bounding box center [37, 94] width 4 height 5
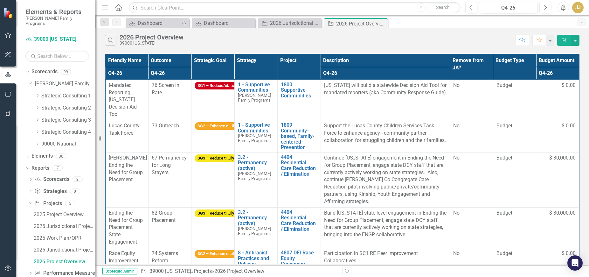
click at [39, 142] on icon "Dropdown" at bounding box center [37, 144] width 5 height 4
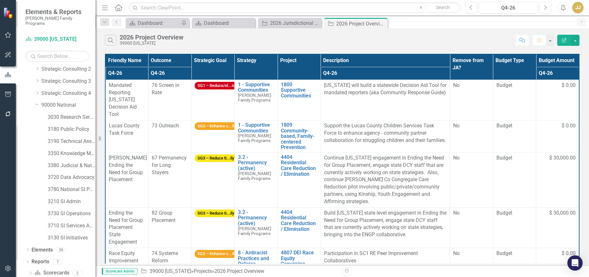
scroll to position [32, 0]
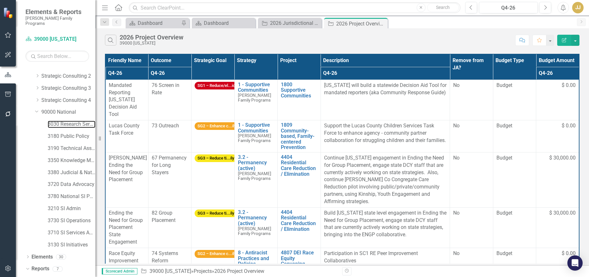
click at [72, 121] on link "3030 Research Services" at bounding box center [72, 124] width 48 height 7
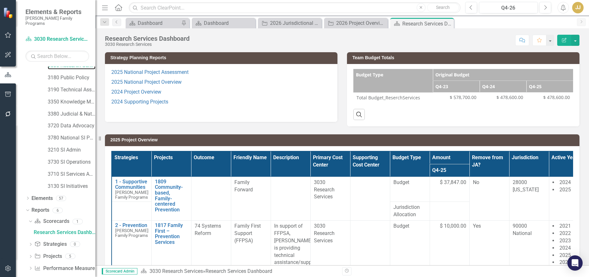
scroll to position [93, 0]
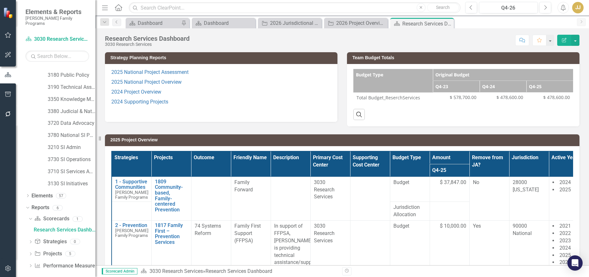
click at [31, 252] on div "Dropdown" at bounding box center [30, 254] width 4 height 5
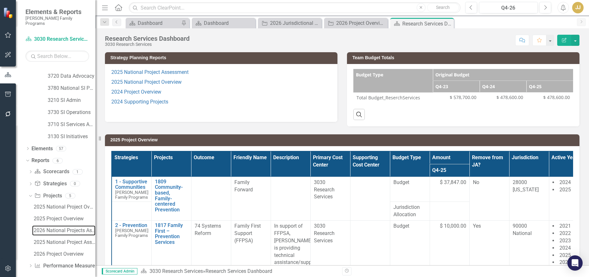
click at [72, 227] on div "2026 National Projects Assessment" at bounding box center [65, 230] width 62 height 6
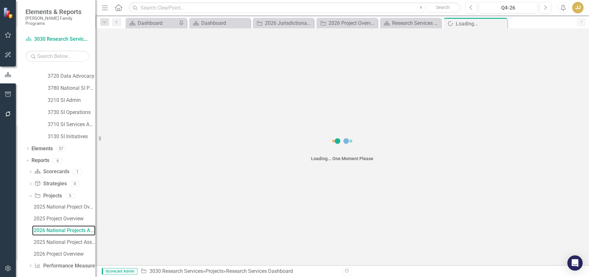
scroll to position [93, 0]
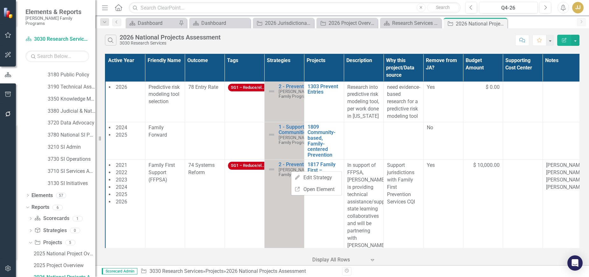
click at [345, 38] on div "Search 2026 National Projects Assessment 3030 Research Services" at bounding box center [308, 40] width 407 height 11
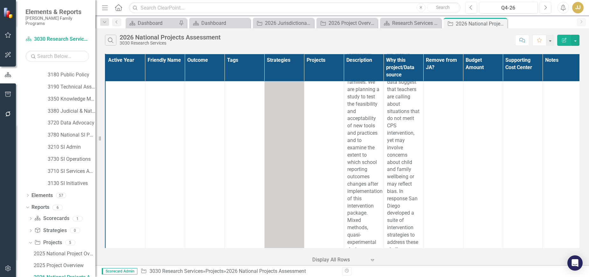
scroll to position [4443, 0]
click at [0, 0] on icon "Close" at bounding box center [0, 0] width 0 height 0
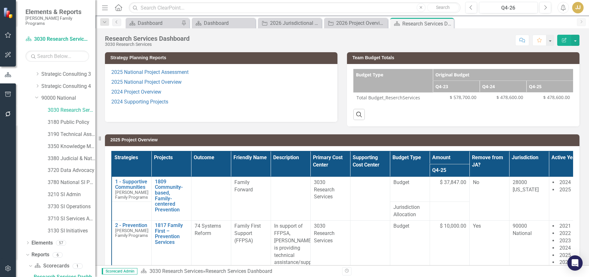
click at [0, 0] on icon "Close" at bounding box center [0, 0] width 0 height 0
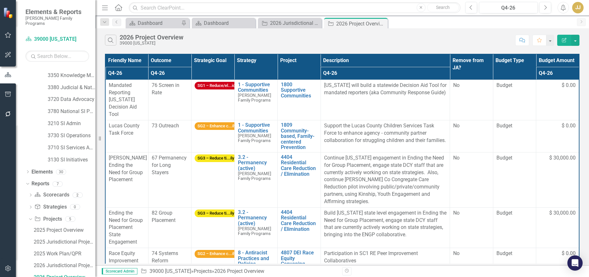
click at [0, 0] on icon "Close" at bounding box center [0, 0] width 0 height 0
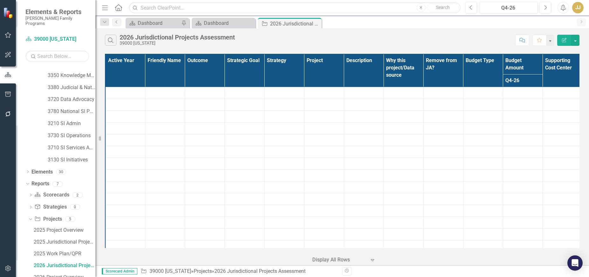
scroll to position [105, 0]
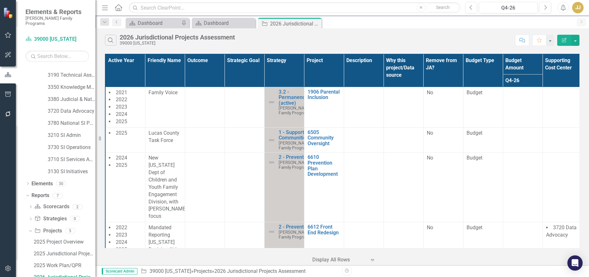
click at [0, 0] on icon "Close" at bounding box center [0, 0] width 0 height 0
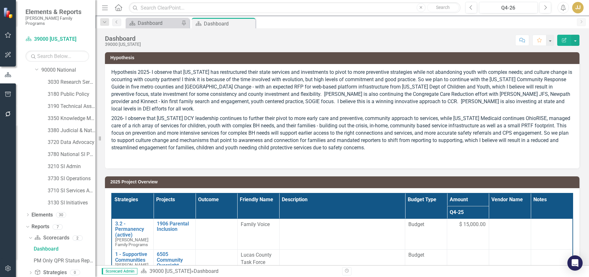
scroll to position [46, 0]
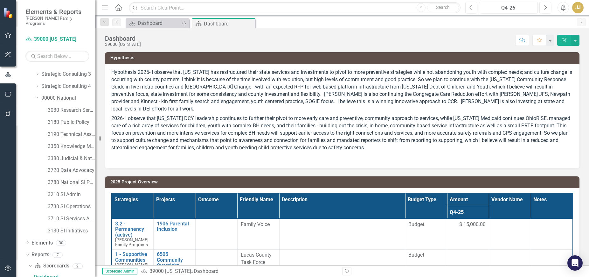
click at [0, 0] on icon "Close" at bounding box center [0, 0] width 0 height 0
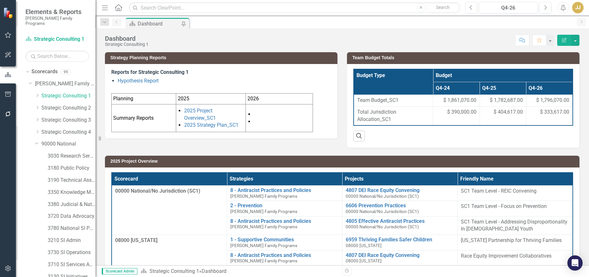
click at [343, 39] on div "Score: N/A Q4-26 Completed Comment Favorite Edit Report" at bounding box center [366, 40] width 428 height 11
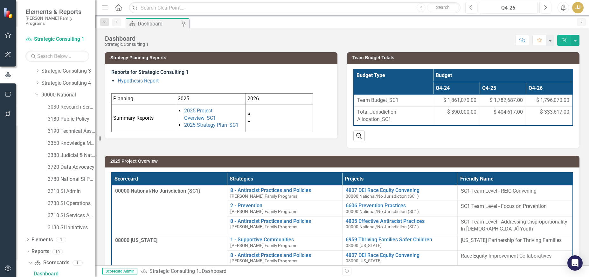
scroll to position [32, 0]
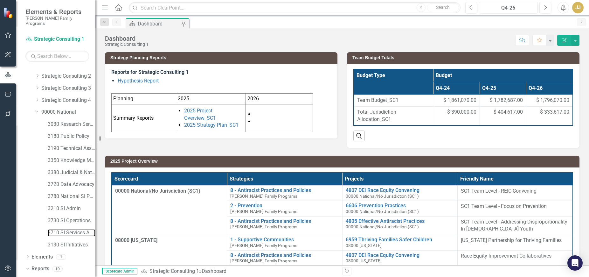
click at [77, 229] on link "3710 SI Services Admin" at bounding box center [72, 232] width 48 height 7
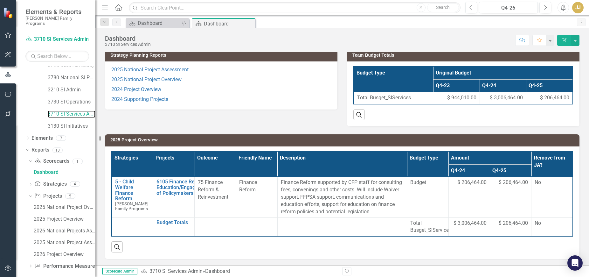
scroll to position [151, 0]
click at [64, 227] on div "2026 National Projects Assessment" at bounding box center [65, 230] width 62 height 6
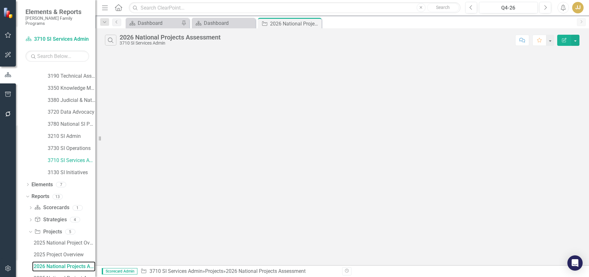
scroll to position [93, 0]
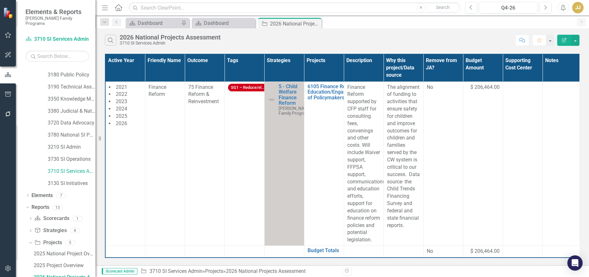
click at [0, 0] on icon at bounding box center [0, 0] width 0 height 0
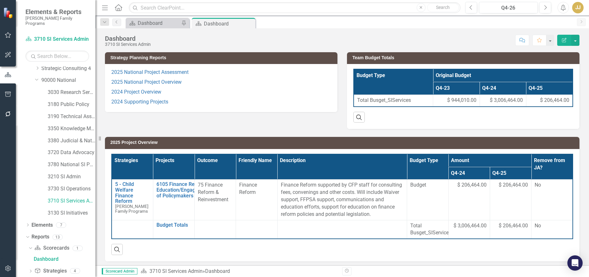
scroll to position [46, 0]
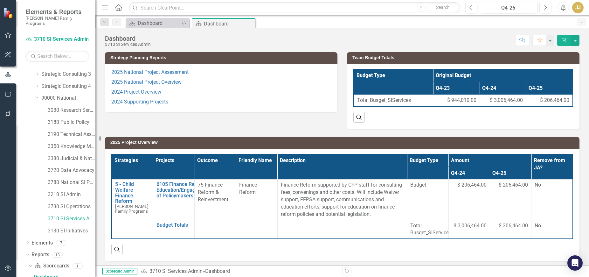
click at [577, 47] on div "Dashboard 3710 SI Services Admin Score: N/A Q4-26 Completed Comment Favorite Ed…" at bounding box center [342, 146] width 494 height 237
click at [576, 40] on button "button" at bounding box center [575, 40] width 8 height 11
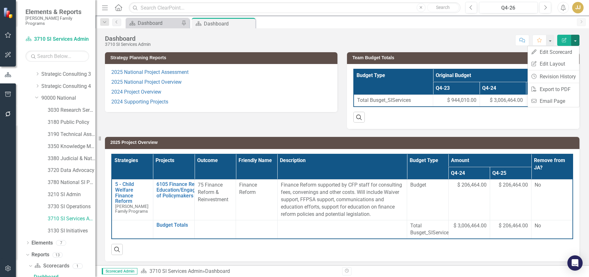
click at [559, 40] on button "Edit Report" at bounding box center [564, 40] width 14 height 11
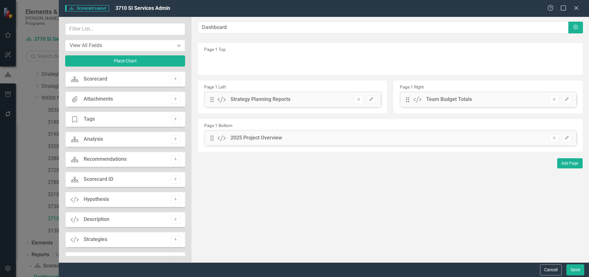
click at [108, 81] on div "Scorecard Scorecard Add" at bounding box center [125, 78] width 120 height 15
click at [571, 4] on div "Scorecard Scorecard Layout 3710 SI Services Admin Help Maximize Close" at bounding box center [324, 8] width 530 height 17
click at [577, 5] on icon "Close" at bounding box center [576, 7] width 6 height 5
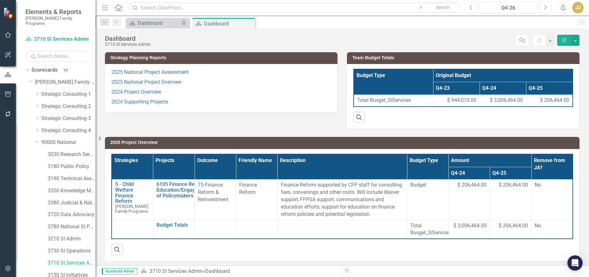
scroll to position [0, 0]
click at [66, 92] on link "Strategic Consulting 1" at bounding box center [68, 95] width 54 height 7
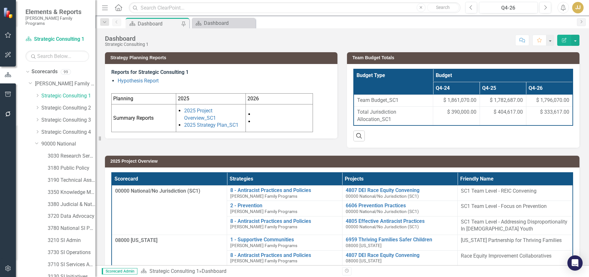
click at [34, 91] on div "Dropdown Strategic Consulting 1" at bounding box center [62, 97] width 67 height 12
click at [36, 93] on icon "Dropdown" at bounding box center [37, 95] width 5 height 4
click at [55, 104] on link "00000 National/No Jurisdiction (SC1)" at bounding box center [72, 107] width 48 height 7
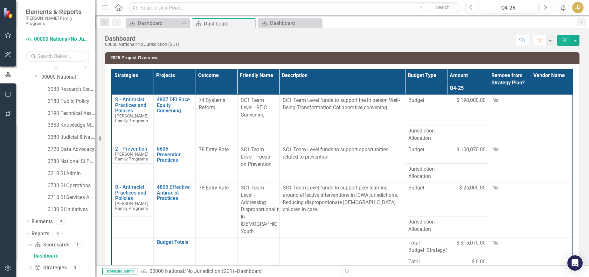
scroll to position [273, 0]
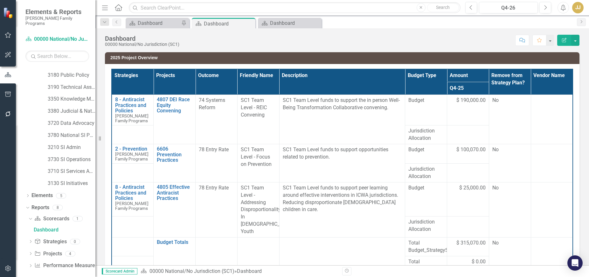
click at [31, 252] on icon "Dropdown" at bounding box center [30, 253] width 4 height 3
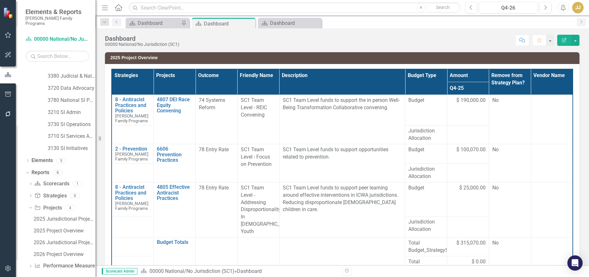
scroll to position [309, 0]
click at [71, 239] on div "2026 Jurisdictional Projects Assessment" at bounding box center [65, 242] width 62 height 6
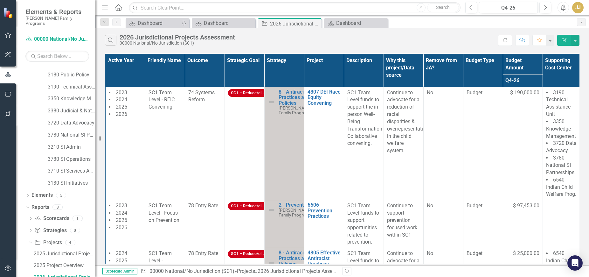
click at [0, 0] on icon "Close" at bounding box center [0, 0] width 0 height 0
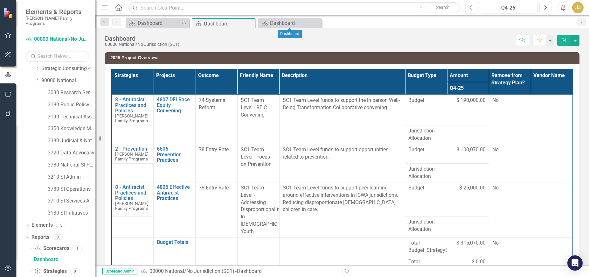
scroll to position [226, 0]
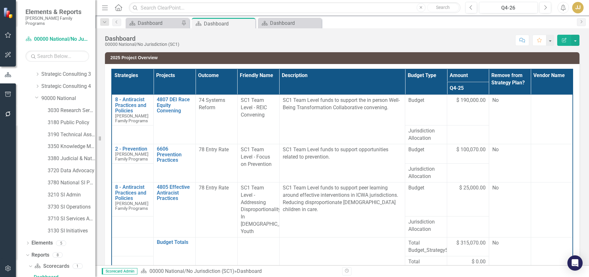
click at [0, 0] on div "Close" at bounding box center [0, 0] width 0 height 0
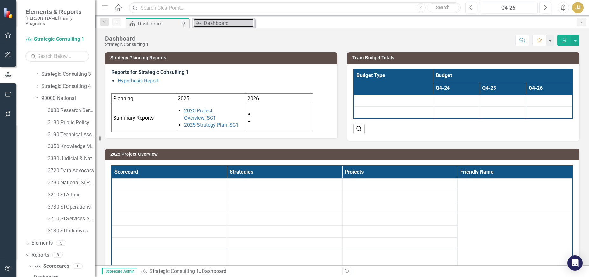
click at [225, 24] on div "Dashboard" at bounding box center [229, 23] width 50 height 8
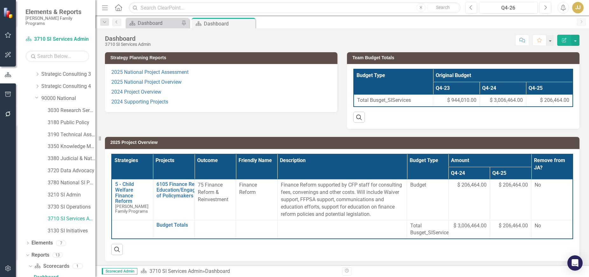
click at [0, 0] on icon "Close" at bounding box center [0, 0] width 0 height 0
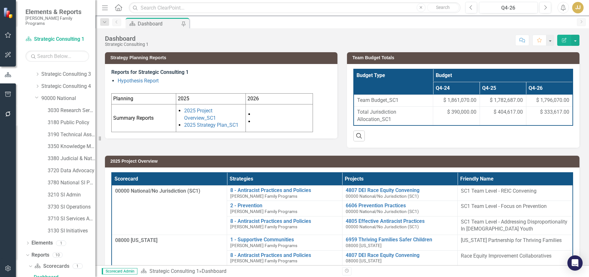
click at [186, 24] on icon "Pin" at bounding box center [183, 24] width 6 height 5
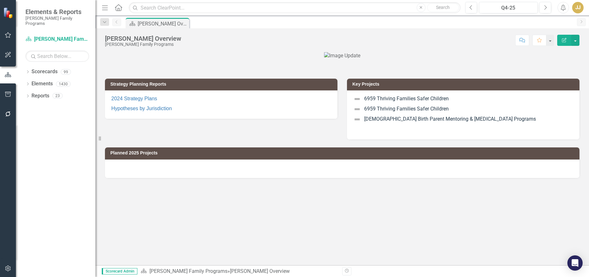
click at [28, 70] on icon at bounding box center [28, 71] width 2 height 3
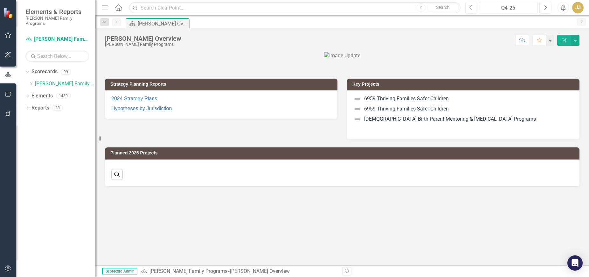
click at [495, 8] on div "Q4-25" at bounding box center [508, 8] width 54 height 8
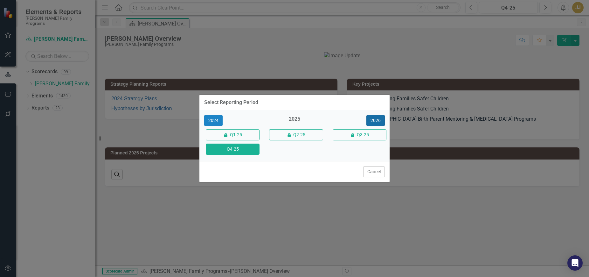
click at [379, 120] on button "2026" at bounding box center [375, 120] width 18 height 11
click at [239, 151] on button "Q4-26" at bounding box center [233, 148] width 54 height 11
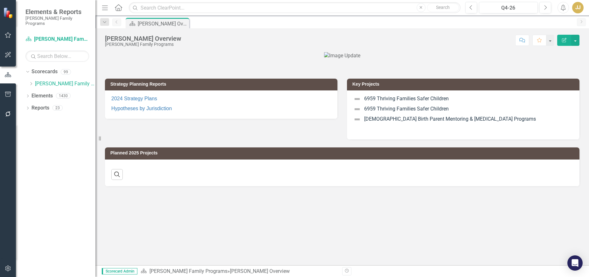
click at [31, 82] on icon "Dropdown" at bounding box center [31, 84] width 5 height 4
click at [36, 93] on icon "Dropdown" at bounding box center [37, 95] width 5 height 4
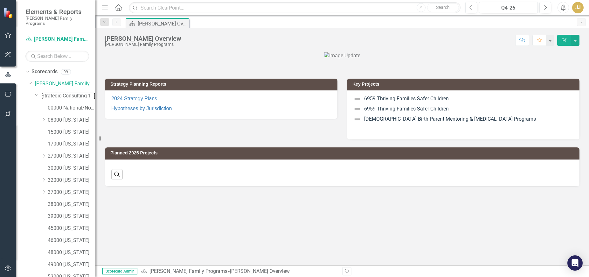
click at [64, 92] on link "Strategic Consulting 1" at bounding box center [68, 95] width 54 height 7
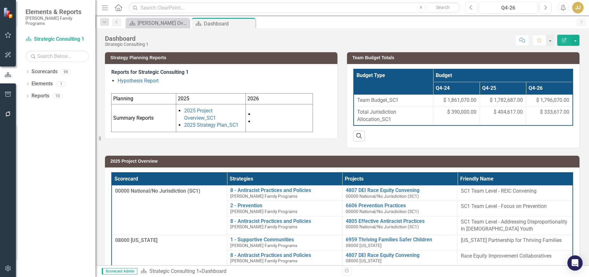
click at [28, 71] on icon "Dropdown" at bounding box center [27, 72] width 4 height 3
click at [32, 82] on icon "Dropdown" at bounding box center [31, 84] width 5 height 4
click at [37, 93] on icon "Dropdown" at bounding box center [37, 95] width 5 height 4
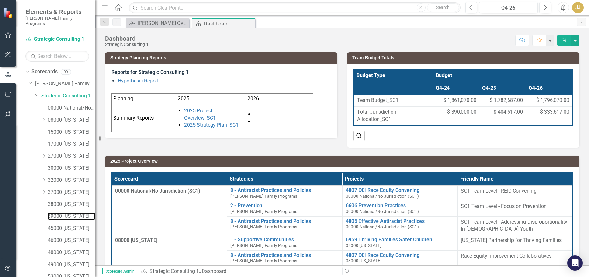
click at [64, 212] on link "39000 [US_STATE]" at bounding box center [72, 215] width 48 height 7
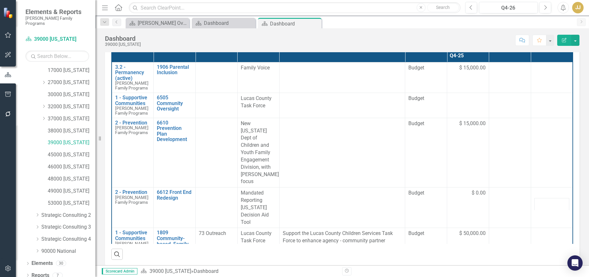
click at [28, 274] on icon "Dropdown" at bounding box center [27, 275] width 4 height 3
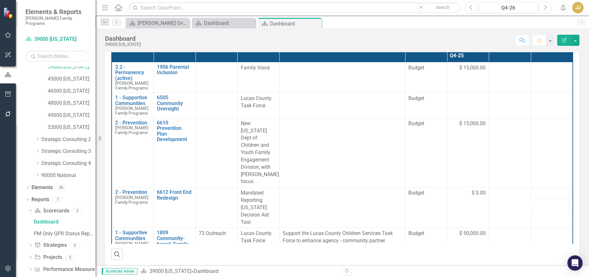
scroll to position [153, 0]
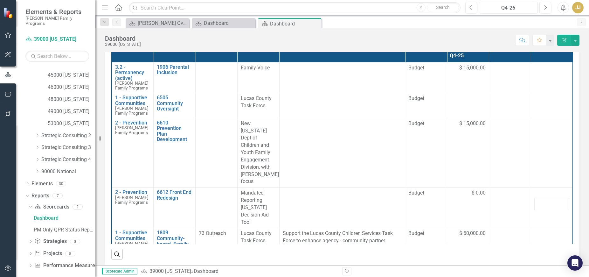
click at [25, 178] on div "Dropdown Scorecards 99 Dropdown Casey Family Programs Dropdown Strategic Consul…" at bounding box center [55, 171] width 79 height 210
click at [28, 183] on icon "Dropdown" at bounding box center [27, 184] width 4 height 3
click at [58, 204] on link "Project Projects" at bounding box center [48, 207] width 27 height 7
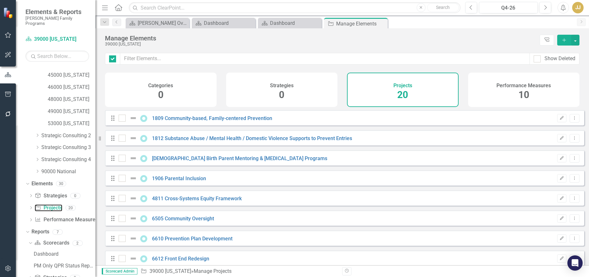
checkbox input "false"
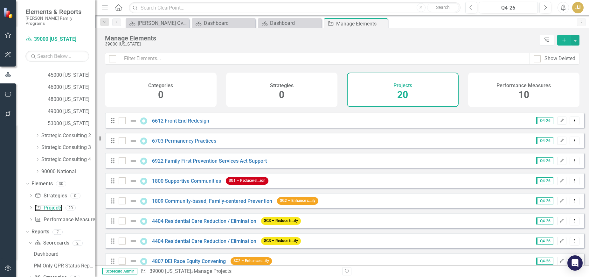
scroll to position [159, 0]
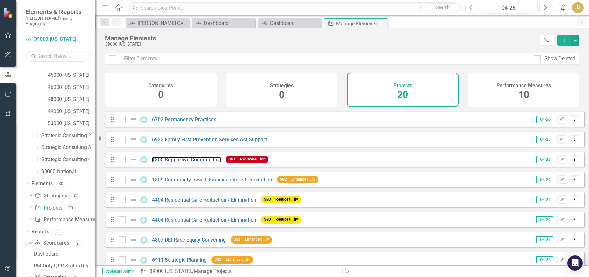
click at [176, 162] on link "1800 Supportive Communities" at bounding box center [186, 159] width 69 height 6
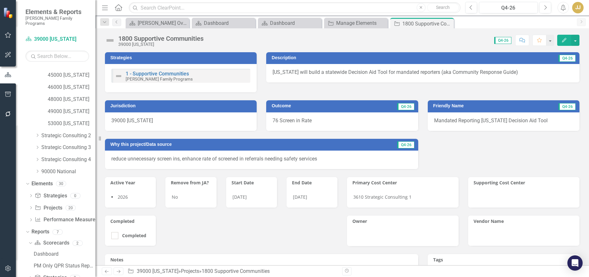
click at [0, 0] on icon "Close" at bounding box center [0, 0] width 0 height 0
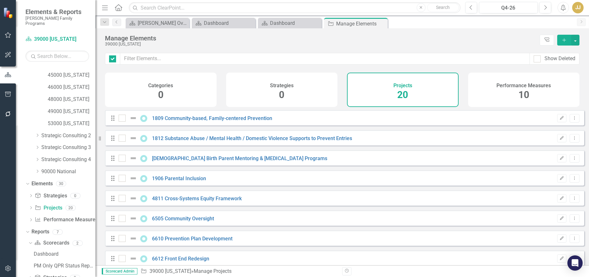
checkbox input "false"
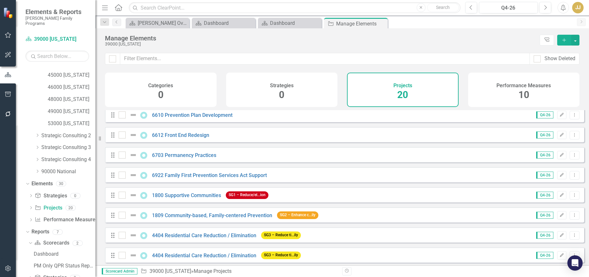
scroll to position [127, 0]
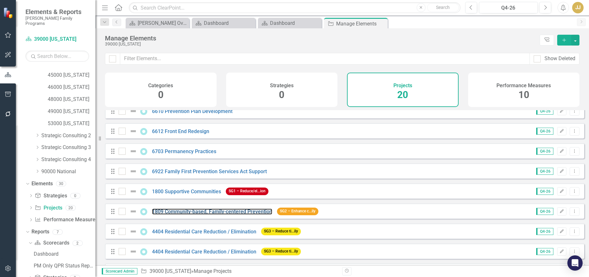
click at [175, 214] on link "1809 Community-based, Family-centered Prevention" at bounding box center [212, 211] width 120 height 6
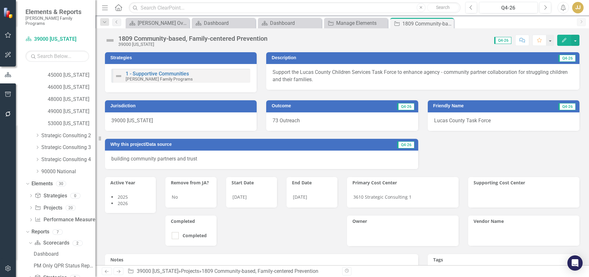
click at [0, 0] on icon "Close" at bounding box center [0, 0] width 0 height 0
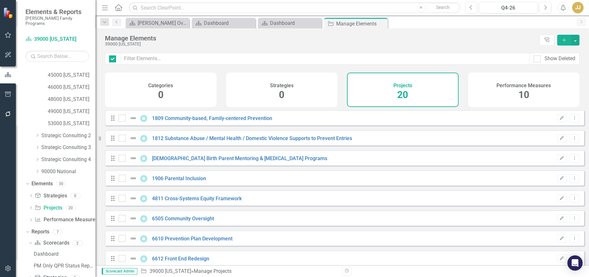
checkbox input "false"
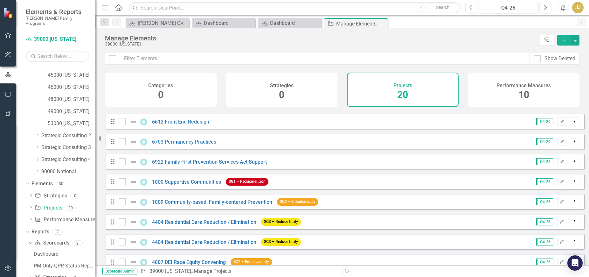
scroll to position [159, 0]
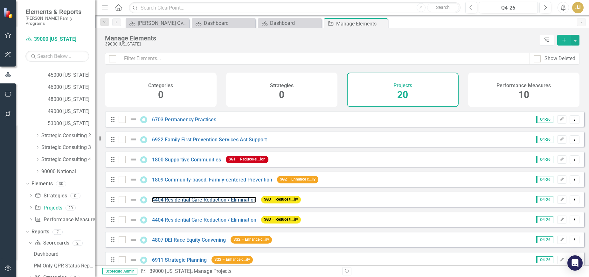
click at [188, 203] on link "4404 Residential Care Reduction / Elimination" at bounding box center [204, 200] width 104 height 6
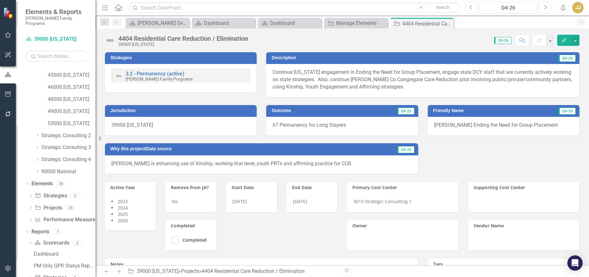
click at [0, 0] on icon "Close" at bounding box center [0, 0] width 0 height 0
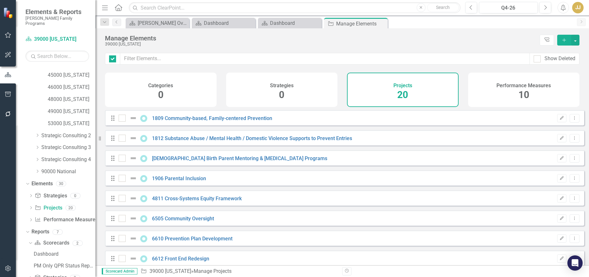
checkbox input "false"
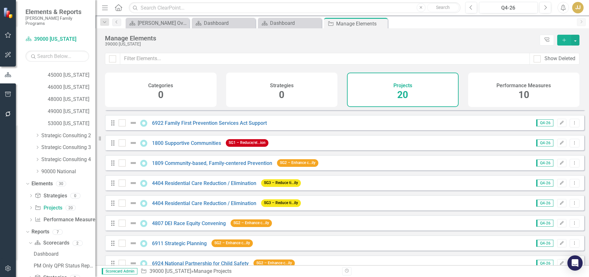
scroll to position [191, 0]
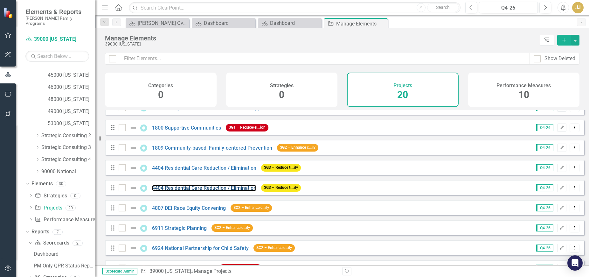
click at [174, 191] on link "4404 Residential Care Reduction / Elimination" at bounding box center [204, 188] width 104 height 6
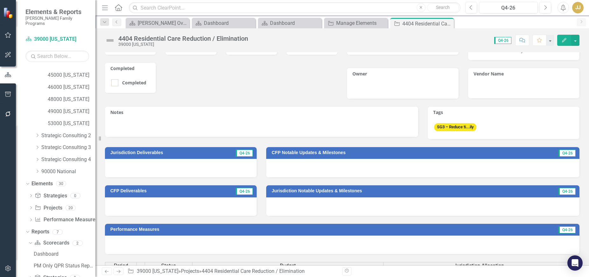
scroll to position [135, 0]
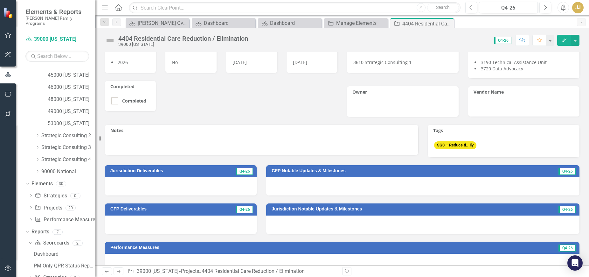
click at [0, 0] on div "Close" at bounding box center [0, 0] width 0 height 0
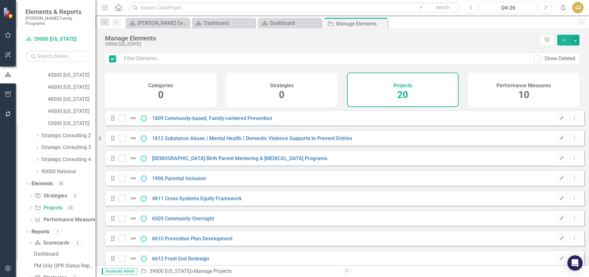
checkbox input "false"
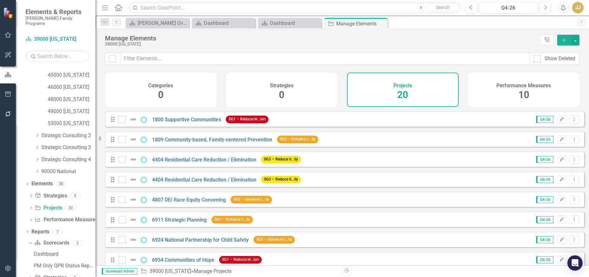
scroll to position [223, 0]
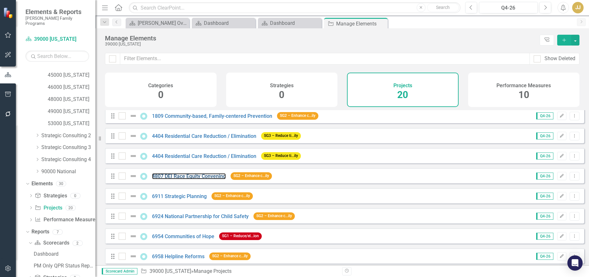
click at [192, 179] on link "4807 DEI Race Equity Convening" at bounding box center [189, 176] width 74 height 6
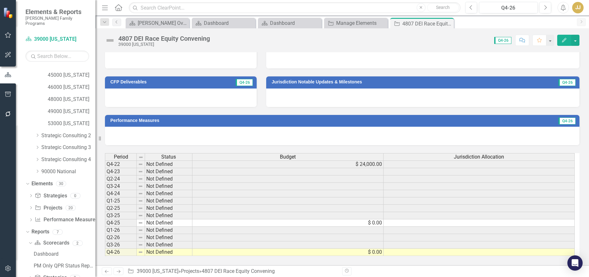
scroll to position [256, 0]
click at [0, 0] on icon "Close" at bounding box center [0, 0] width 0 height 0
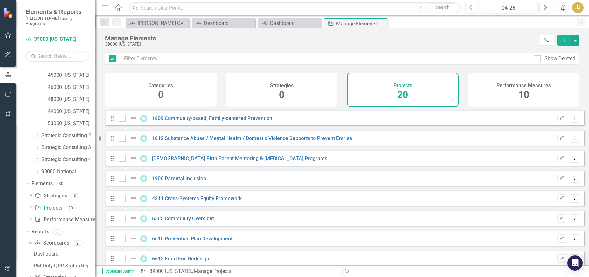
checkbox input "false"
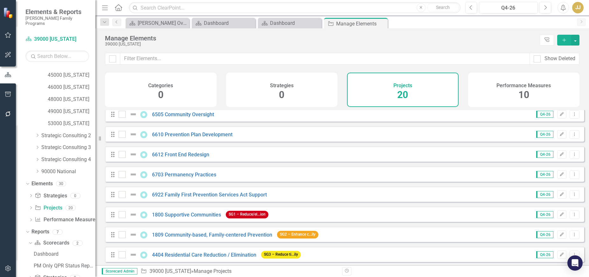
scroll to position [127, 0]
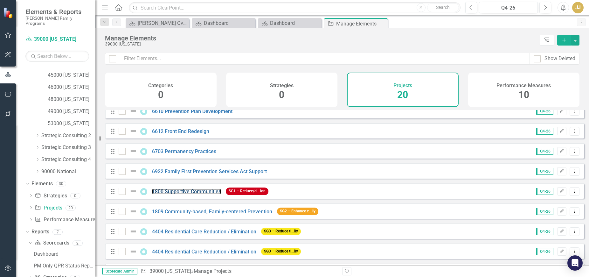
click at [189, 194] on link "1800 Supportive Communities" at bounding box center [186, 191] width 69 height 6
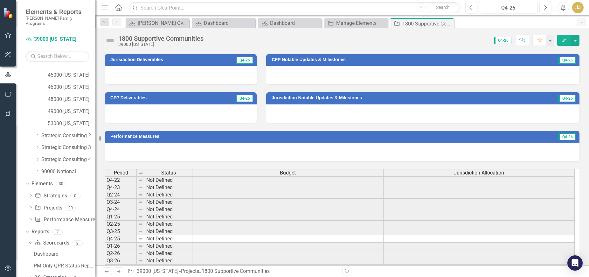
scroll to position [256, 0]
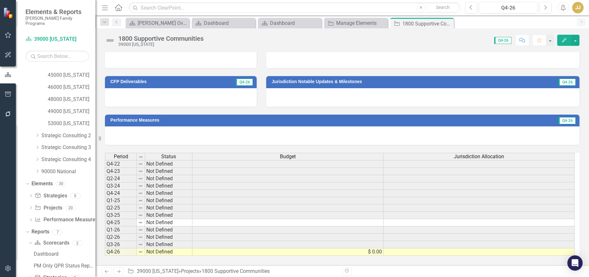
click at [0, 0] on div "Close" at bounding box center [0, 0] width 0 height 0
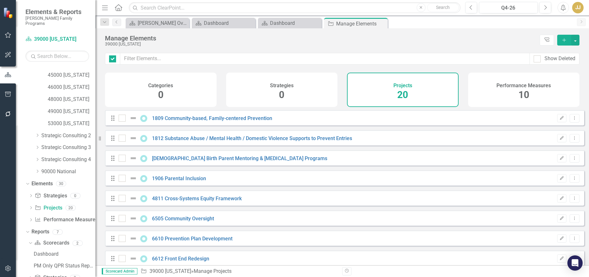
checkbox input "false"
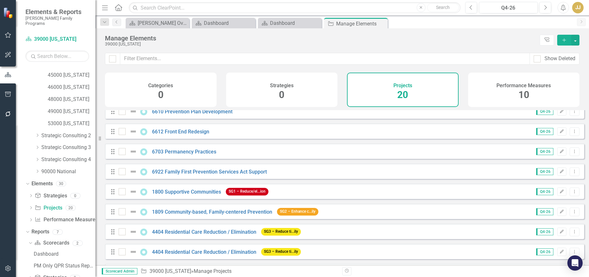
scroll to position [127, 0]
click at [176, 214] on link "1809 Community-based, Family-centered Prevention" at bounding box center [212, 211] width 120 height 6
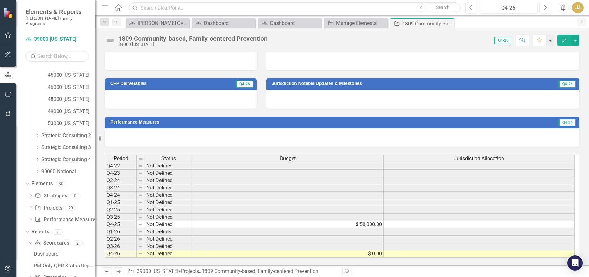
scroll to position [256, 0]
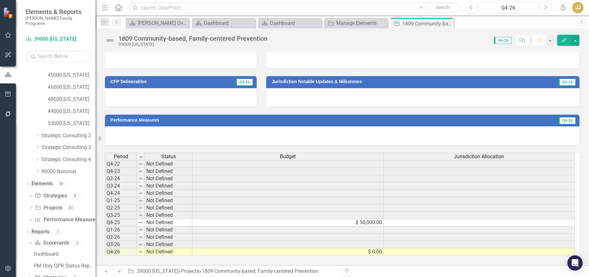
click at [0, 0] on icon "Close" at bounding box center [0, 0] width 0 height 0
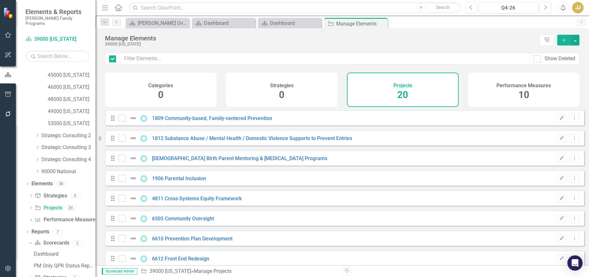
checkbox input "false"
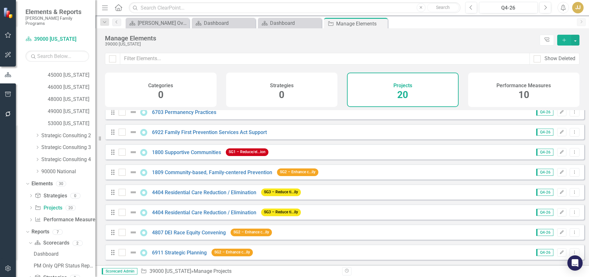
scroll to position [191, 0]
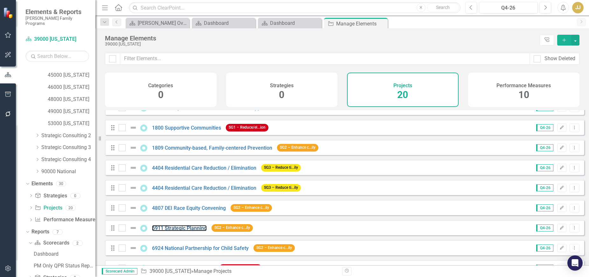
click at [178, 231] on link "6911 Strategic Planning" at bounding box center [179, 228] width 55 height 6
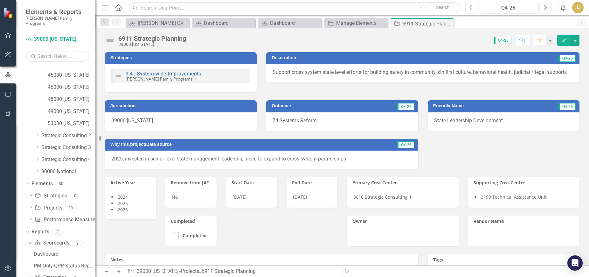
click at [0, 0] on icon "Close" at bounding box center [0, 0] width 0 height 0
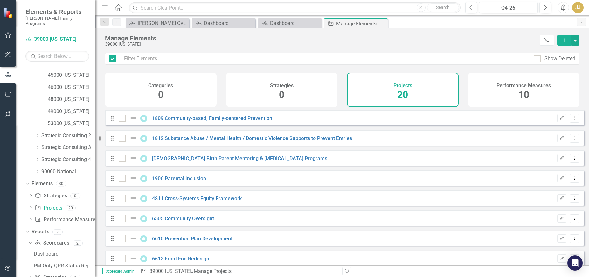
checkbox input "false"
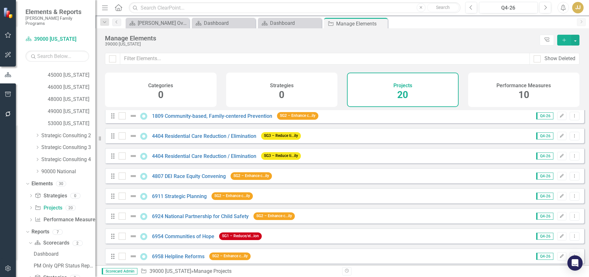
scroll to position [251, 0]
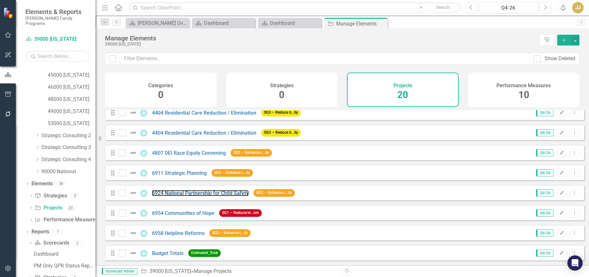
click at [214, 192] on link "6924 National Partnership for Child Safety" at bounding box center [200, 193] width 97 height 6
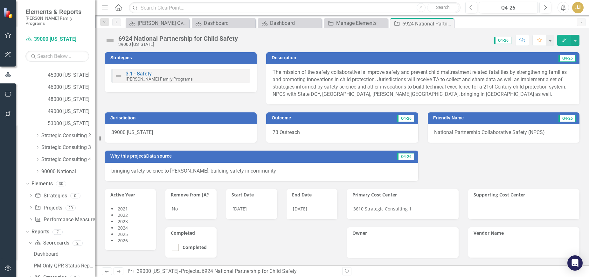
click at [0, 0] on div "Close" at bounding box center [0, 0] width 0 height 0
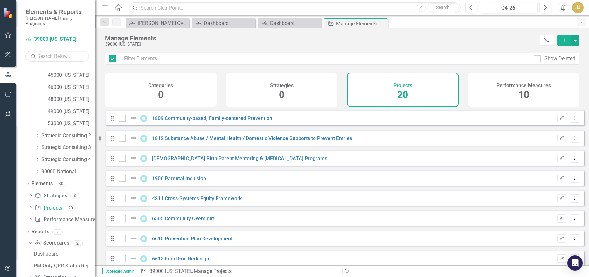
checkbox input "false"
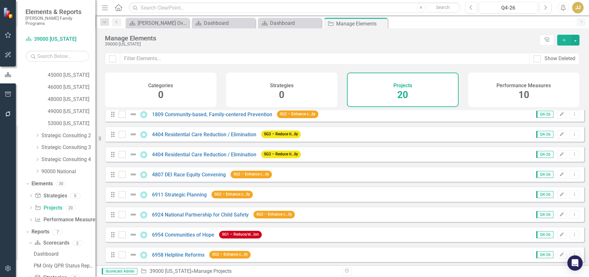
scroll to position [251, 0]
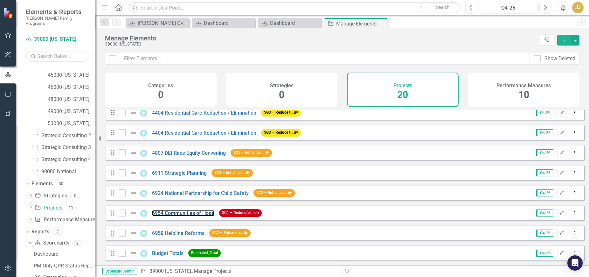
click at [181, 214] on link "6954 Communities of Hope" at bounding box center [183, 213] width 62 height 6
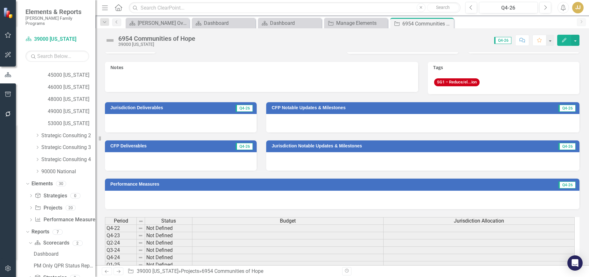
scroll to position [264, 0]
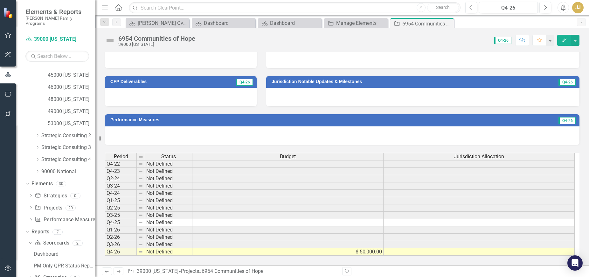
click at [0, 0] on icon "Close" at bounding box center [0, 0] width 0 height 0
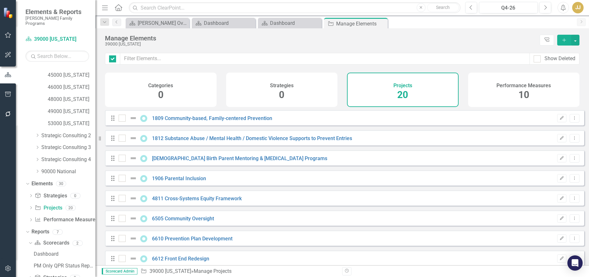
checkbox input "false"
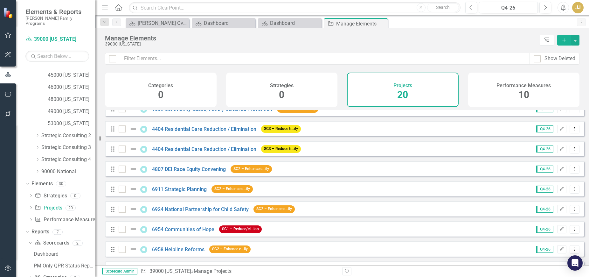
scroll to position [251, 0]
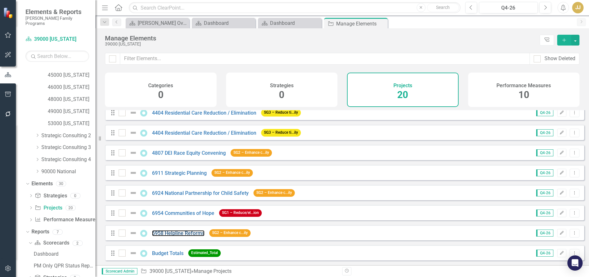
click at [165, 234] on link "6958 Helpline Reforms" at bounding box center [178, 233] width 52 height 6
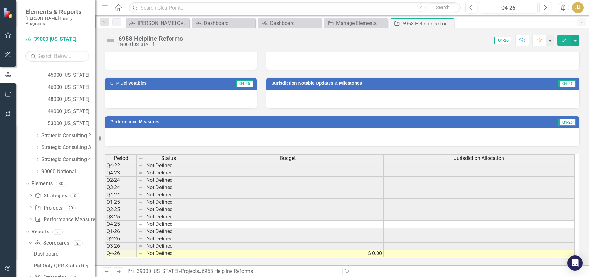
scroll to position [256, 0]
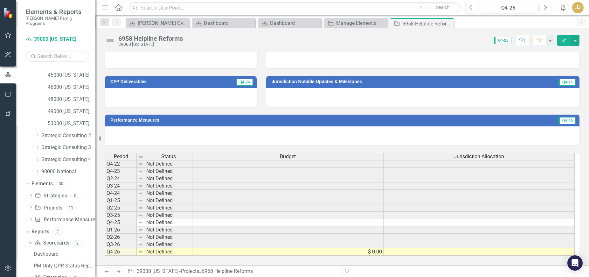
click at [0, 0] on icon "Close" at bounding box center [0, 0] width 0 height 0
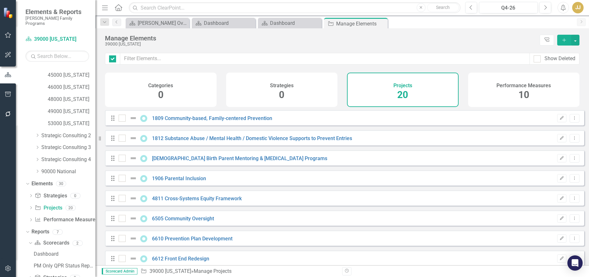
checkbox input "false"
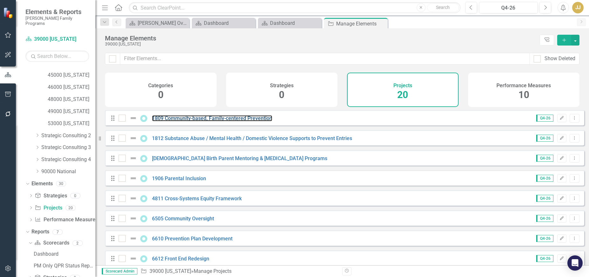
click at [206, 121] on link "1809 Community-based, Family-centered Prevention" at bounding box center [212, 118] width 120 height 6
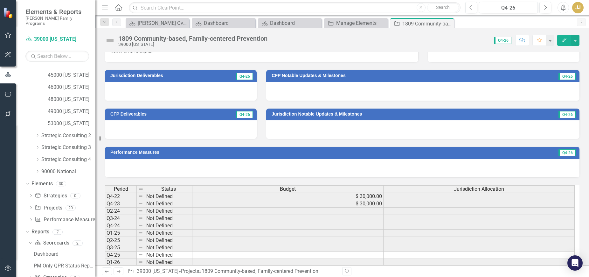
scroll to position [254, 0]
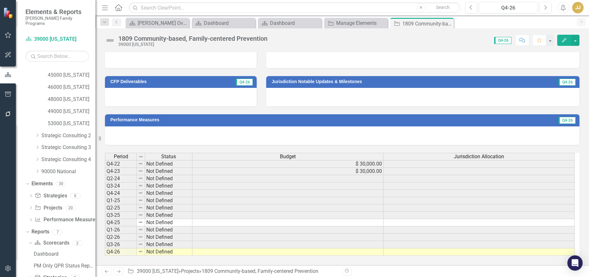
click at [0, 0] on icon "Close" at bounding box center [0, 0] width 0 height 0
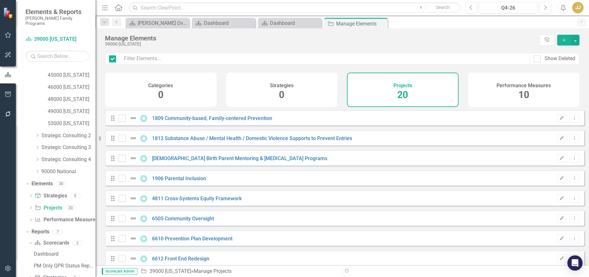
checkbox input "false"
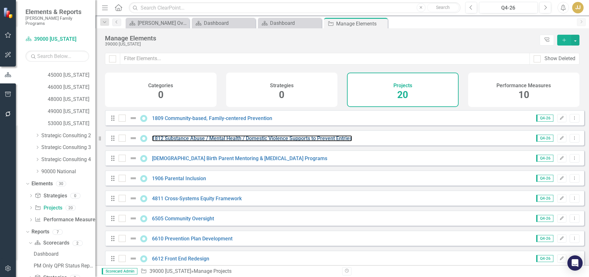
click at [213, 141] on link "1812 Substance Abuse / Mental Health / Domestic Violence Supports to Prevent En…" at bounding box center [252, 138] width 200 height 6
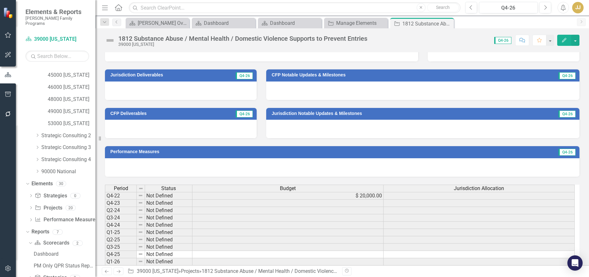
scroll to position [254, 0]
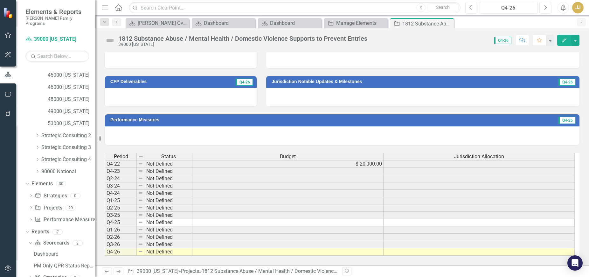
click at [0, 0] on icon "Close" at bounding box center [0, 0] width 0 height 0
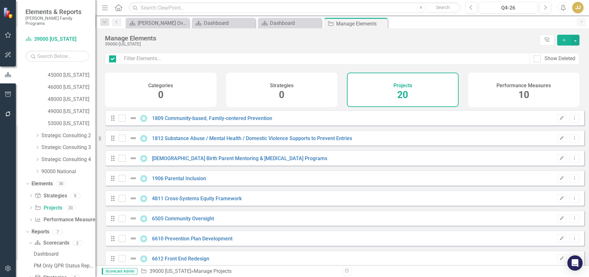
checkbox input "false"
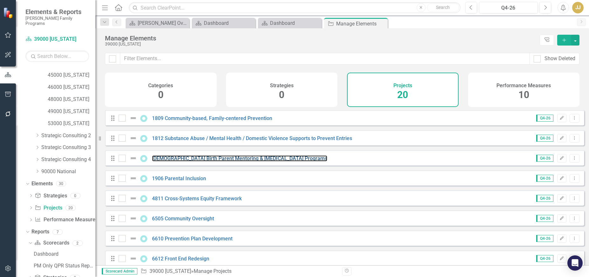
click at [193, 161] on link "1903 Birth Parent Mentoring & Peer Support Programs" at bounding box center [239, 158] width 175 height 6
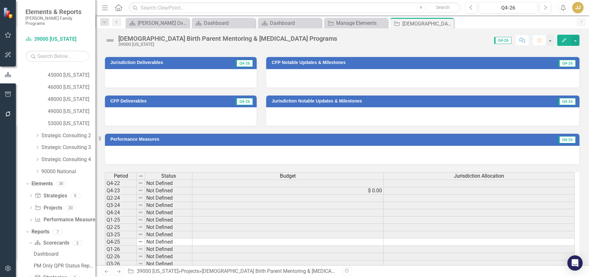
scroll to position [254, 0]
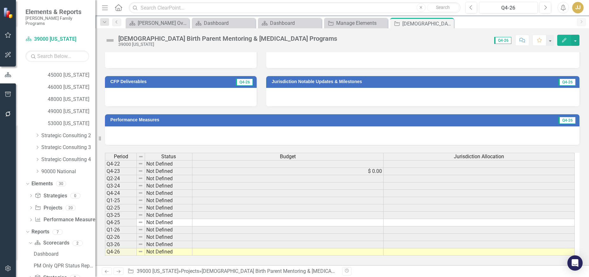
click at [0, 0] on icon at bounding box center [0, 0] width 0 height 0
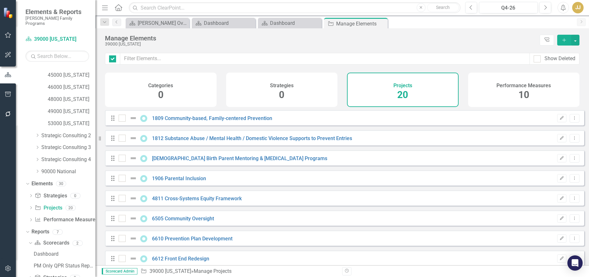
checkbox input "false"
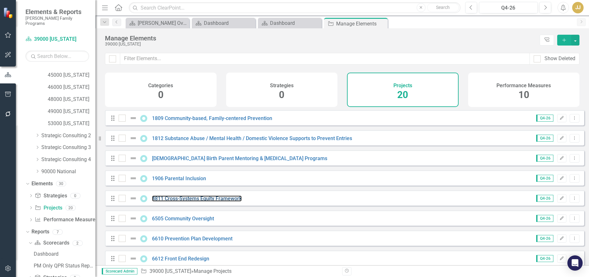
click at [191, 201] on link "4811 Cross-Systems Equity Framework" at bounding box center [197, 198] width 90 height 6
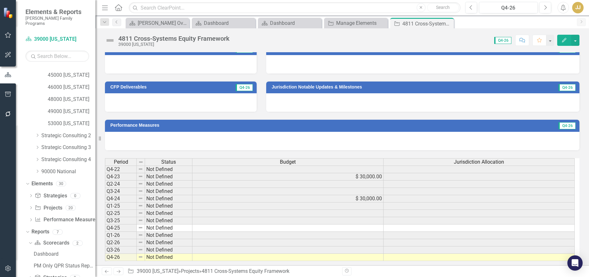
scroll to position [260, 0]
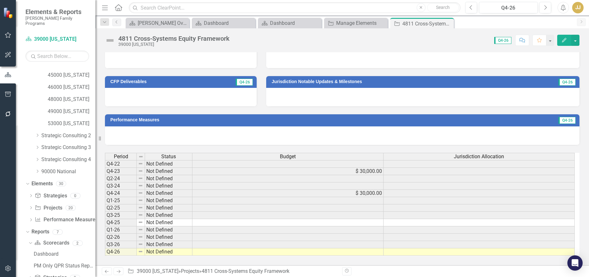
click at [0, 0] on icon "Close" at bounding box center [0, 0] width 0 height 0
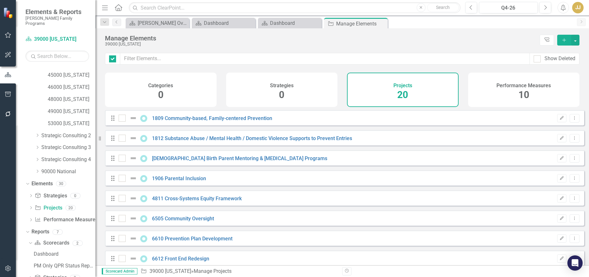
checkbox input "false"
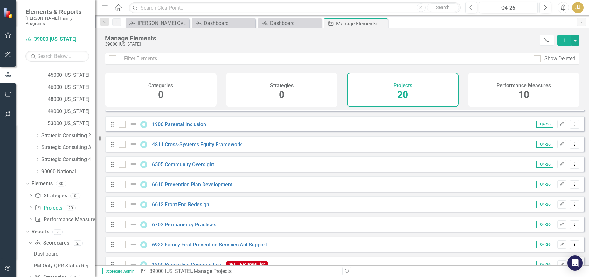
scroll to position [64, 0]
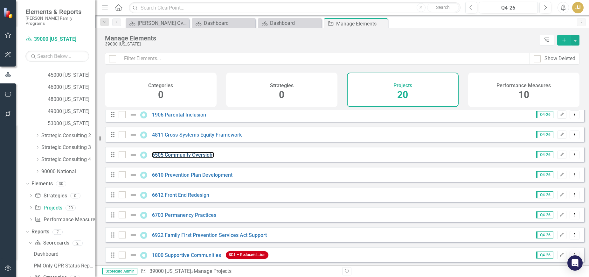
click at [205, 158] on link "6505 Community Oversight" at bounding box center [183, 155] width 62 height 6
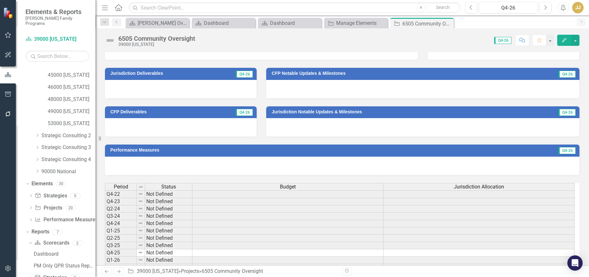
scroll to position [254, 0]
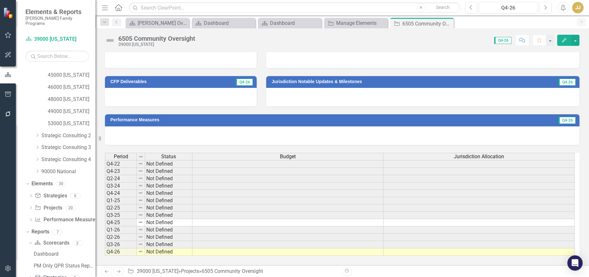
click at [0, 0] on icon "Close" at bounding box center [0, 0] width 0 height 0
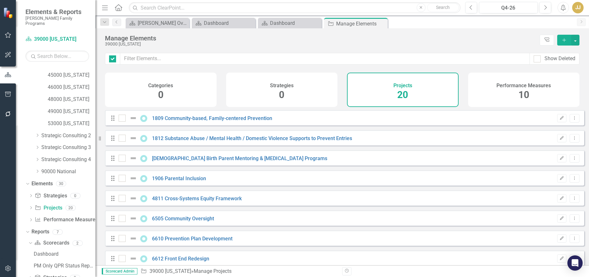
checkbox input "false"
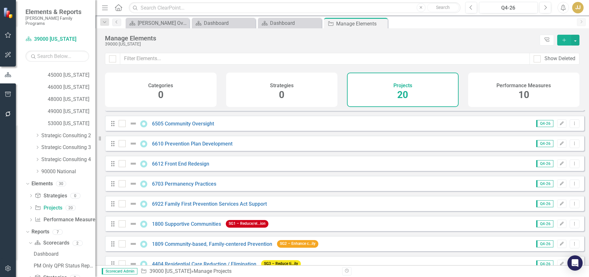
scroll to position [95, 0]
click at [175, 166] on link "6612 Front End Redesign" at bounding box center [180, 163] width 57 height 6
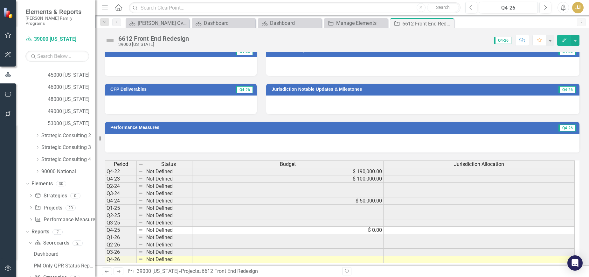
scroll to position [272, 0]
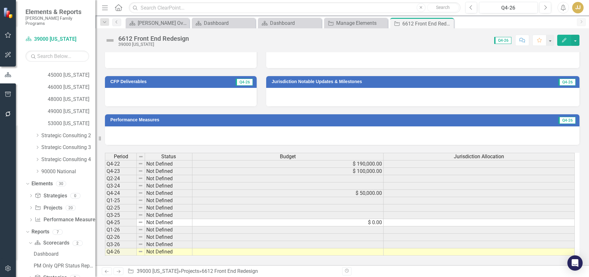
click at [0, 0] on div "Close" at bounding box center [0, 0] width 0 height 0
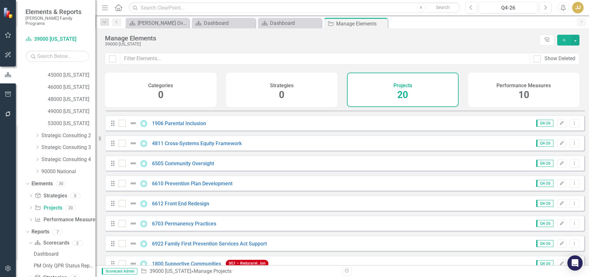
scroll to position [64, 0]
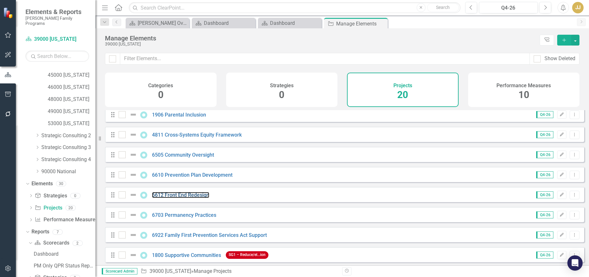
click at [174, 198] on link "6612 Front End Redesign" at bounding box center [180, 195] width 57 height 6
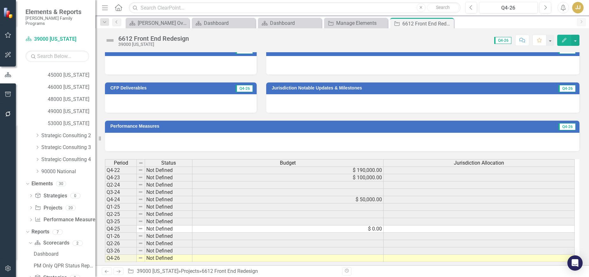
scroll to position [272, 0]
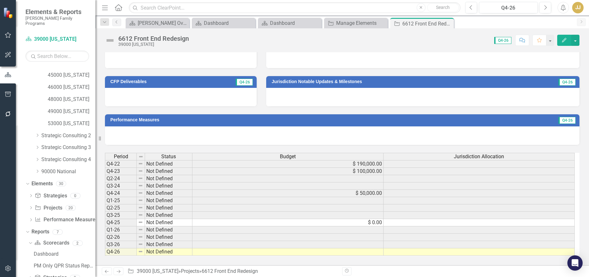
click at [0, 0] on icon "Close" at bounding box center [0, 0] width 0 height 0
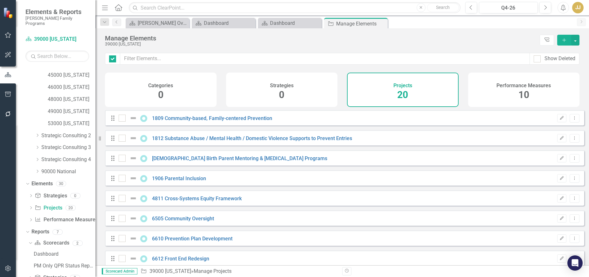
checkbox input "false"
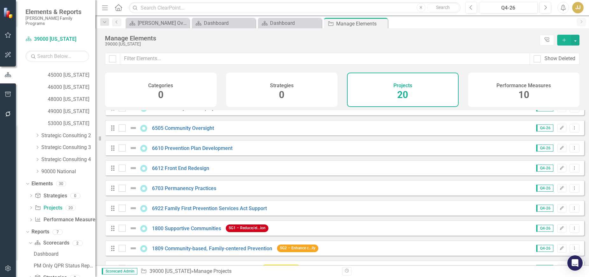
scroll to position [95, 0]
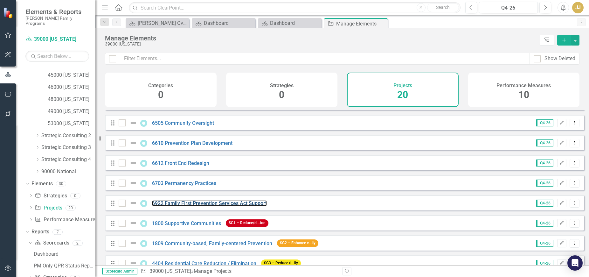
click at [184, 206] on link "6922 Family First Prevention Services Act Support" at bounding box center [209, 203] width 115 height 6
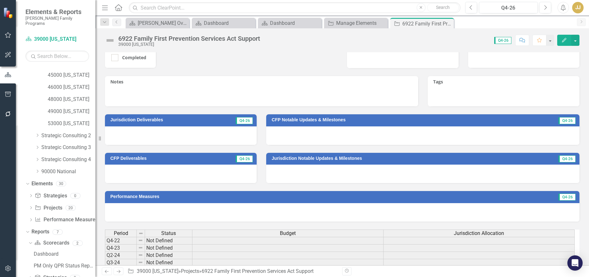
scroll to position [127, 0]
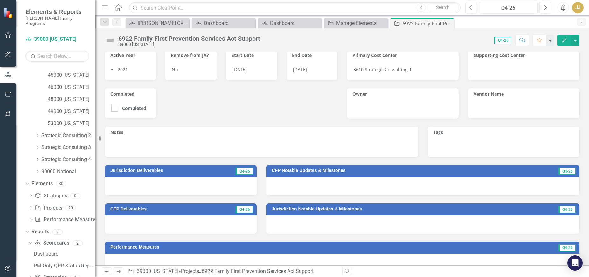
click at [0, 0] on icon "Close" at bounding box center [0, 0] width 0 height 0
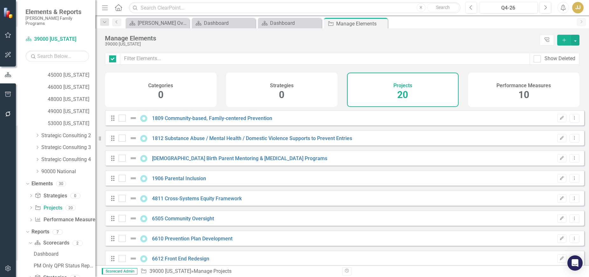
checkbox input "false"
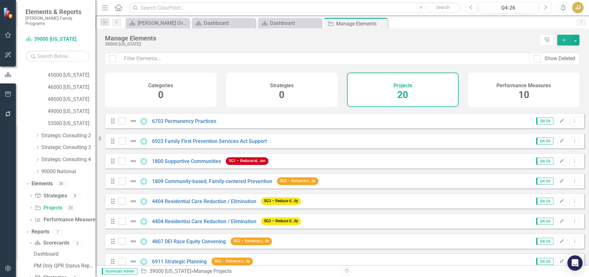
scroll to position [159, 0]
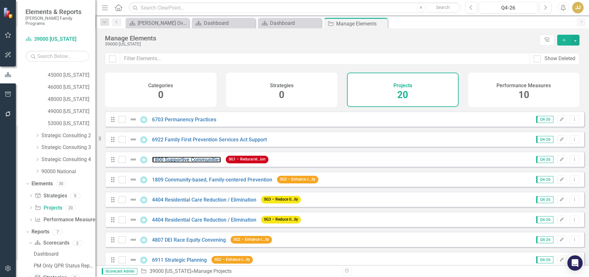
click at [198, 162] on link "1800 Supportive Communities" at bounding box center [186, 159] width 69 height 6
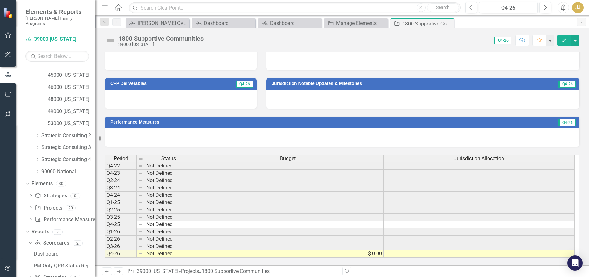
scroll to position [256, 0]
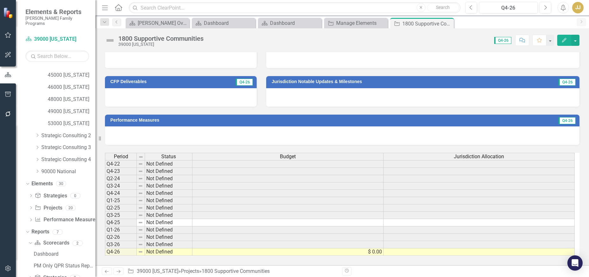
click at [0, 0] on icon "Close" at bounding box center [0, 0] width 0 height 0
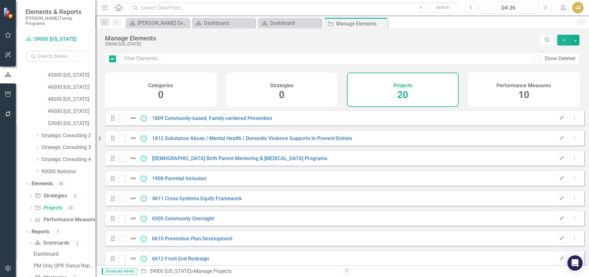
checkbox input "false"
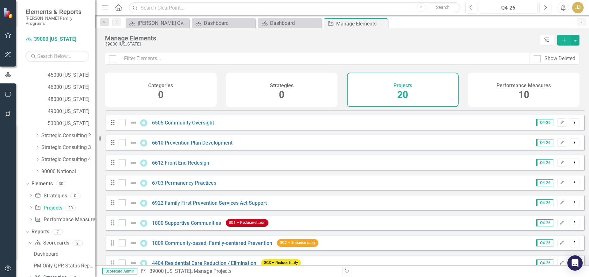
scroll to position [127, 0]
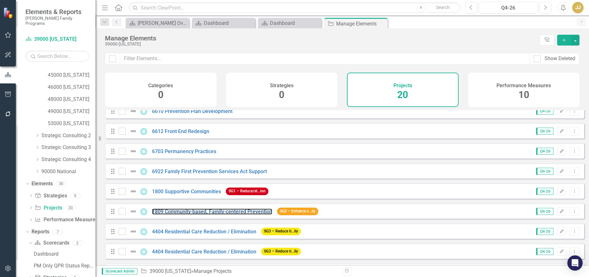
click at [222, 213] on link "1809 Community-based, Family-centered Prevention" at bounding box center [212, 211] width 120 height 6
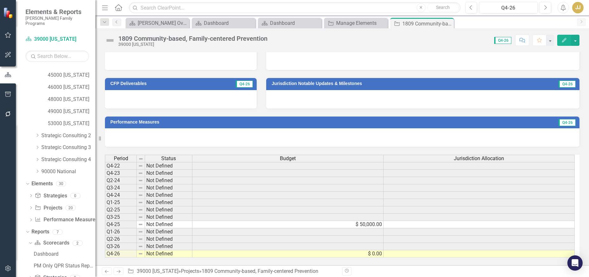
scroll to position [256, 0]
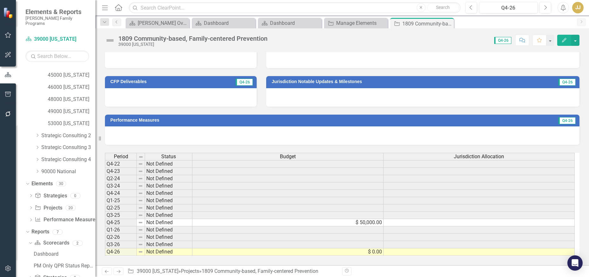
click at [0, 0] on icon "Close" at bounding box center [0, 0] width 0 height 0
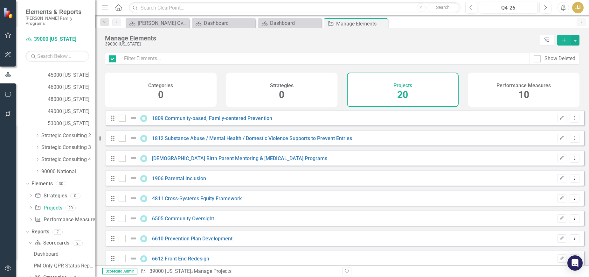
checkbox input "false"
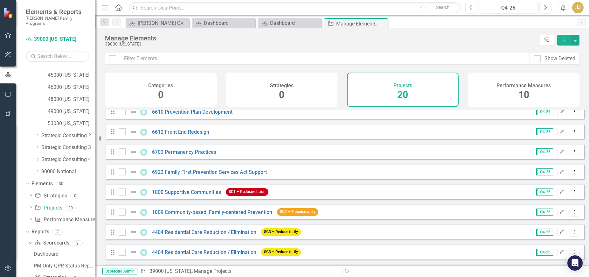
scroll to position [127, 0]
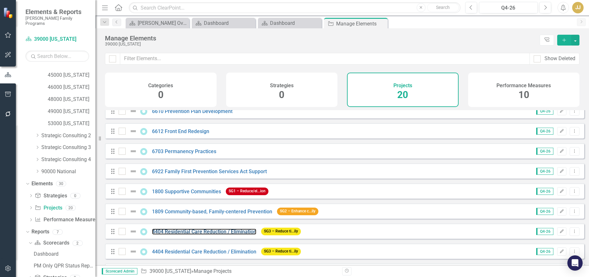
click at [211, 234] on link "4404 Residential Care Reduction / Elimination" at bounding box center [204, 231] width 104 height 6
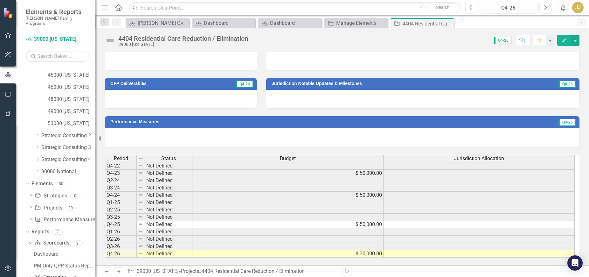
scroll to position [261, 0]
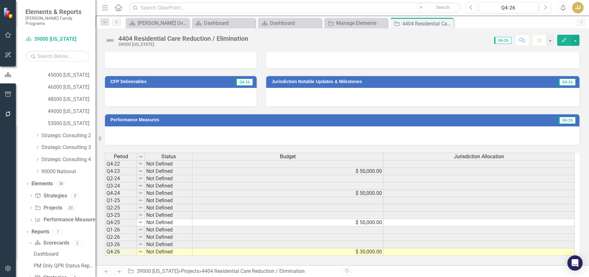
click at [0, 0] on icon at bounding box center [0, 0] width 0 height 0
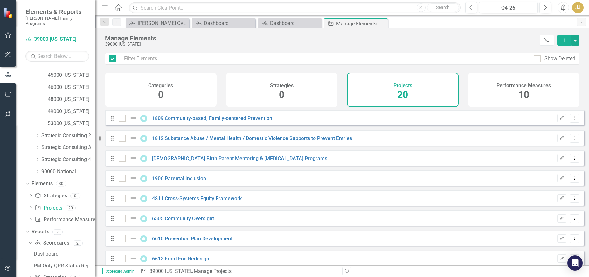
checkbox input "false"
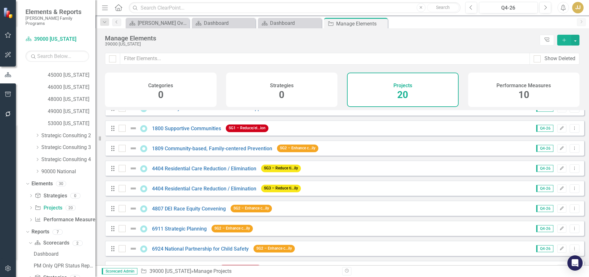
scroll to position [191, 0]
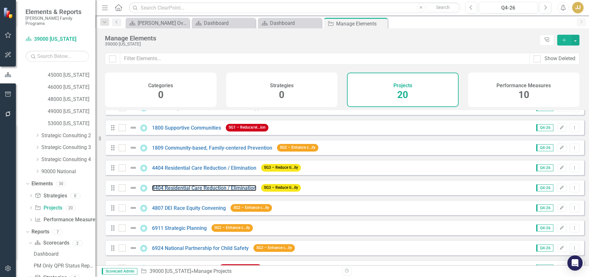
click at [193, 190] on link "4404 Residential Care Reduction / Elimination" at bounding box center [204, 188] width 104 height 6
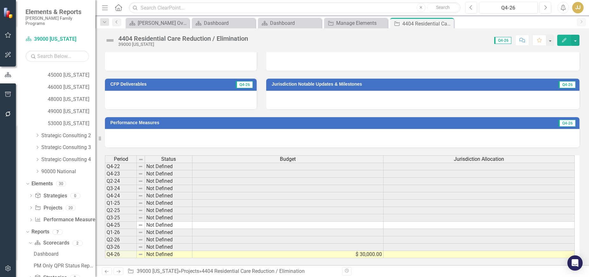
scroll to position [262, 0]
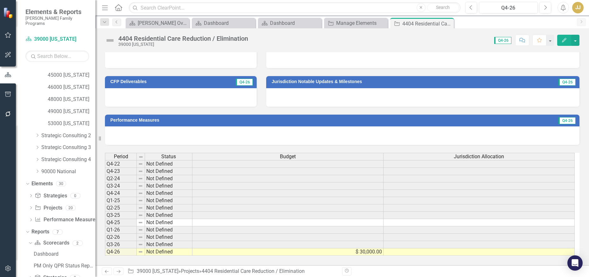
click at [0, 0] on icon "Close" at bounding box center [0, 0] width 0 height 0
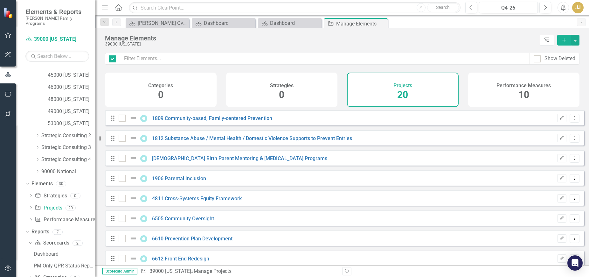
checkbox input "false"
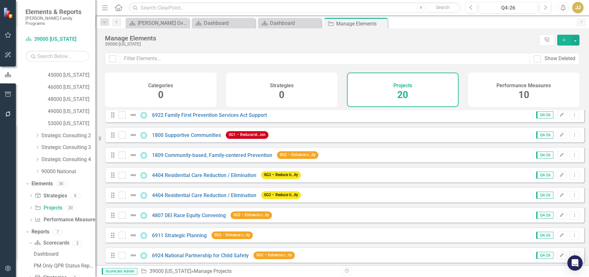
scroll to position [223, 0]
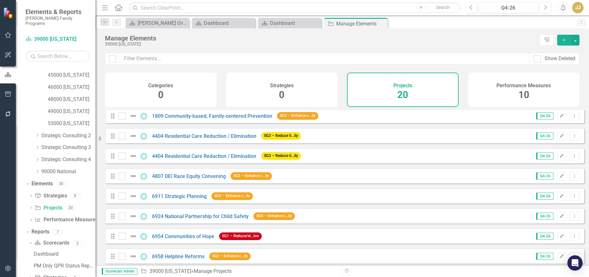
click at [208, 177] on div "4807 DEI Race Equity Convening" at bounding box center [173, 176] width 109 height 8
click at [207, 179] on link "4807 DEI Race Equity Convening" at bounding box center [189, 176] width 74 height 6
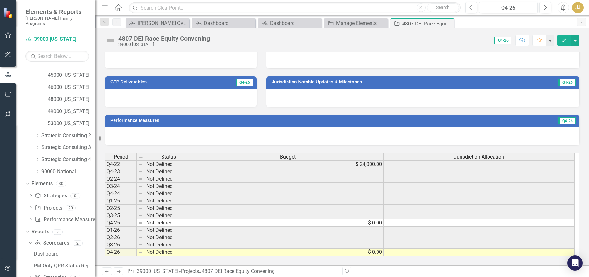
scroll to position [256, 0]
click at [0, 0] on icon "Close" at bounding box center [0, 0] width 0 height 0
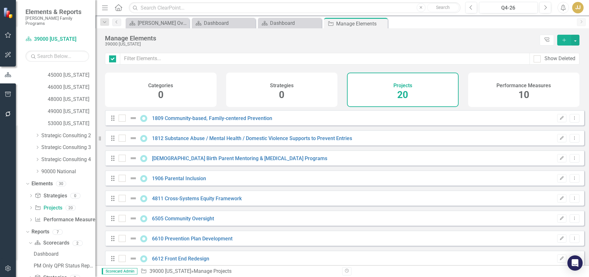
checkbox input "false"
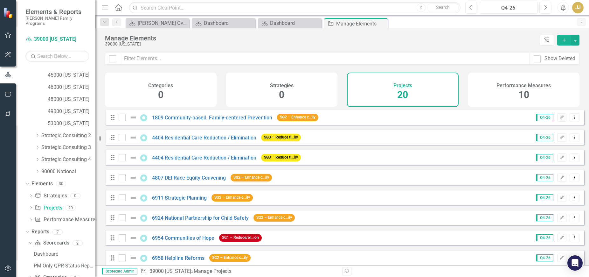
scroll to position [223, 0]
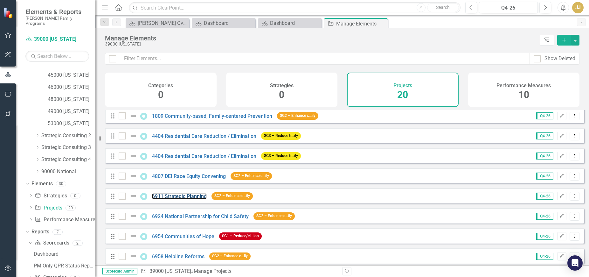
click at [190, 199] on link "6911 Strategic Planning" at bounding box center [179, 196] width 55 height 6
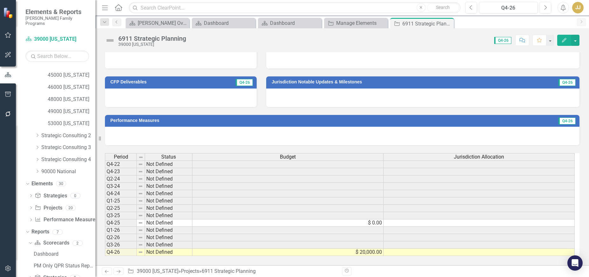
scroll to position [256, 0]
click at [0, 0] on div "Close" at bounding box center [0, 0] width 0 height 0
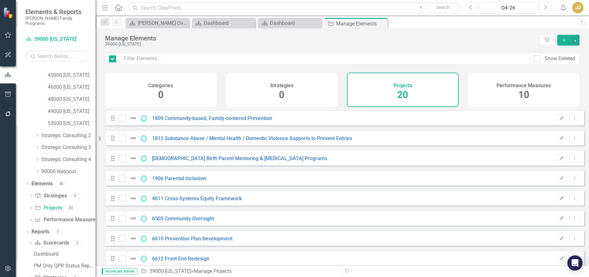
checkbox input "false"
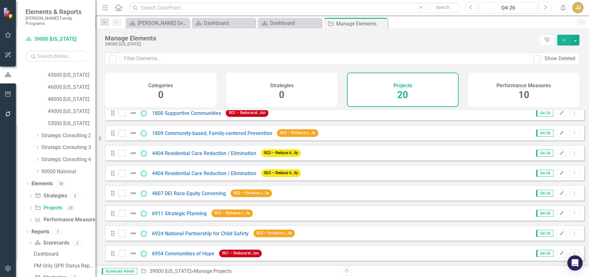
scroll to position [251, 0]
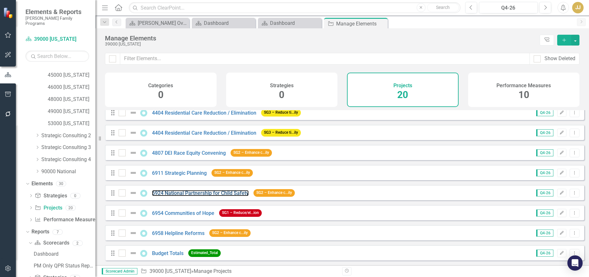
click at [184, 194] on link "6924 National Partnership for Child Safety" at bounding box center [200, 193] width 97 height 6
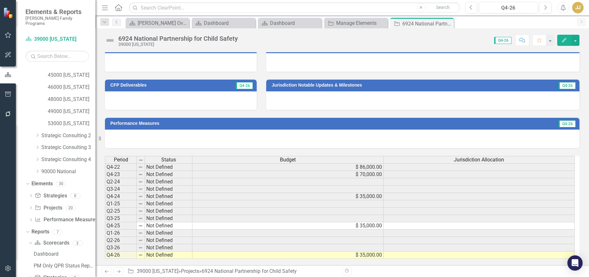
scroll to position [268, 0]
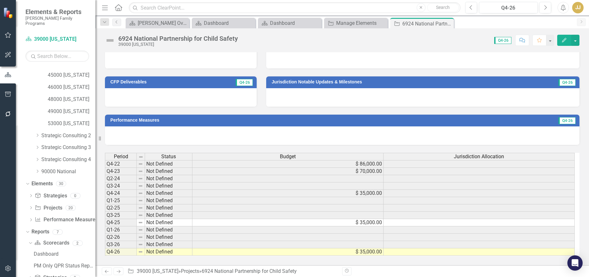
click at [0, 0] on icon "Close" at bounding box center [0, 0] width 0 height 0
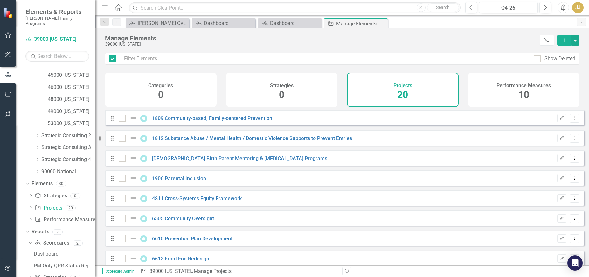
checkbox input "false"
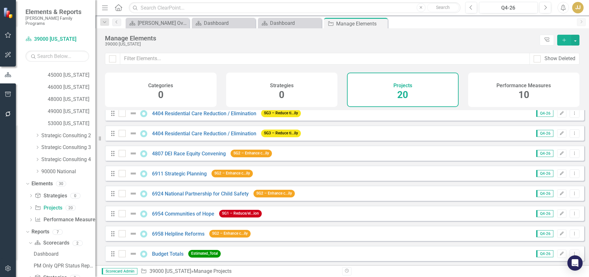
scroll to position [251, 0]
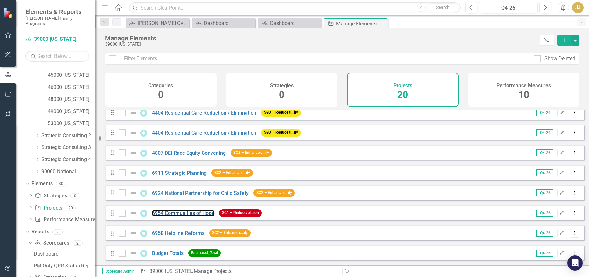
click at [179, 211] on link "6954 Communities of Hope" at bounding box center [183, 213] width 62 height 6
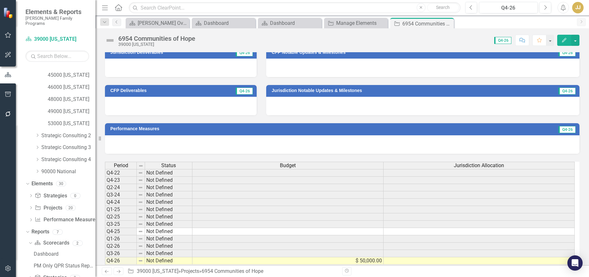
scroll to position [264, 0]
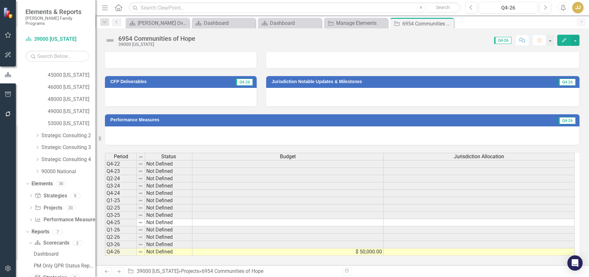
click at [0, 0] on icon "Close" at bounding box center [0, 0] width 0 height 0
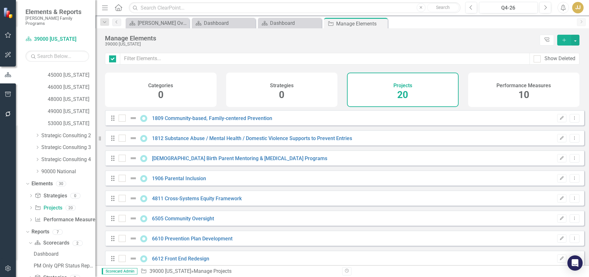
checkbox input "false"
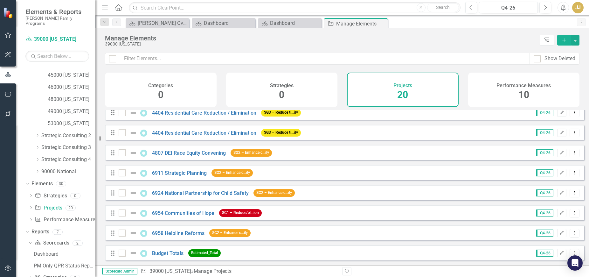
scroll to position [251, 0]
click at [176, 234] on link "6958 Helpline Reforms" at bounding box center [178, 233] width 52 height 6
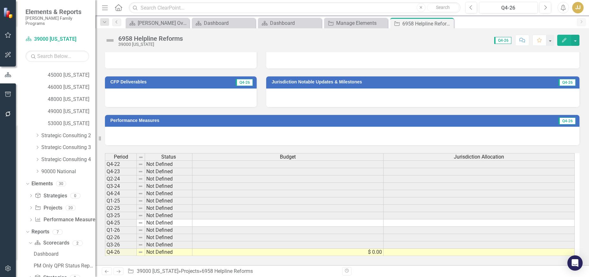
scroll to position [256, 0]
click at [0, 0] on icon "Close" at bounding box center [0, 0] width 0 height 0
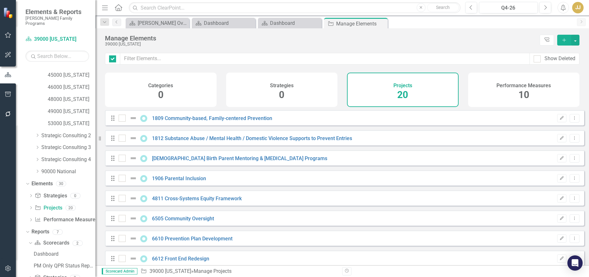
checkbox input "false"
click at [0, 0] on icon "Close" at bounding box center [0, 0] width 0 height 0
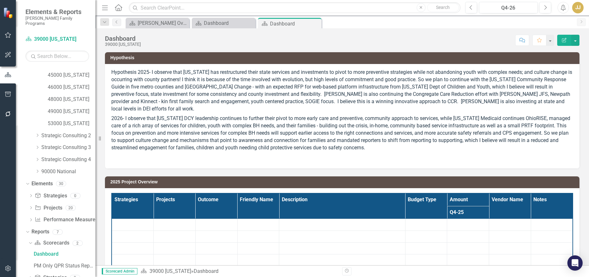
scroll to position [130, 0]
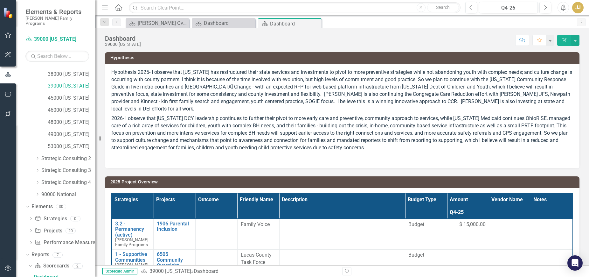
click at [0, 0] on icon at bounding box center [0, 0] width 0 height 0
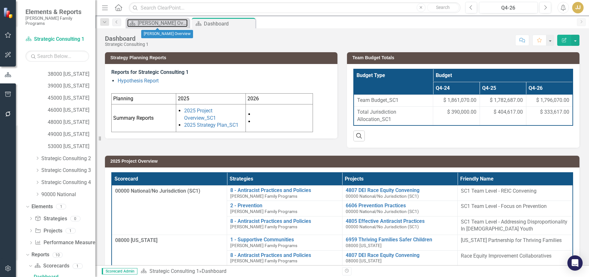
click at [170, 22] on div "Casey Overview" at bounding box center [163, 23] width 50 height 8
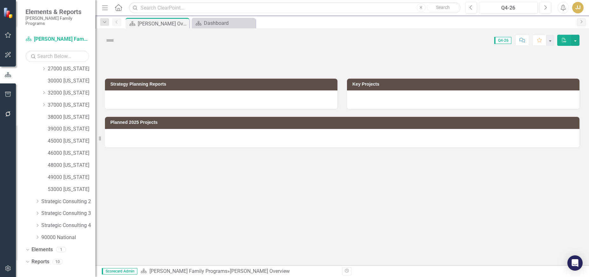
scroll to position [82, 0]
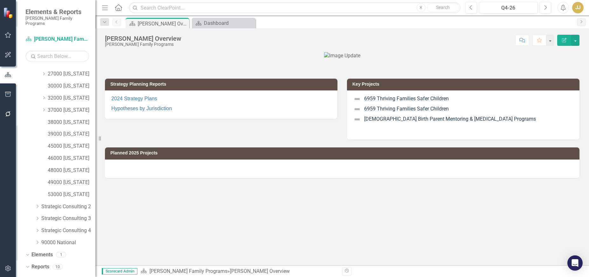
click at [0, 0] on icon "Close" at bounding box center [0, 0] width 0 height 0
